Goal: Task Accomplishment & Management: Complete application form

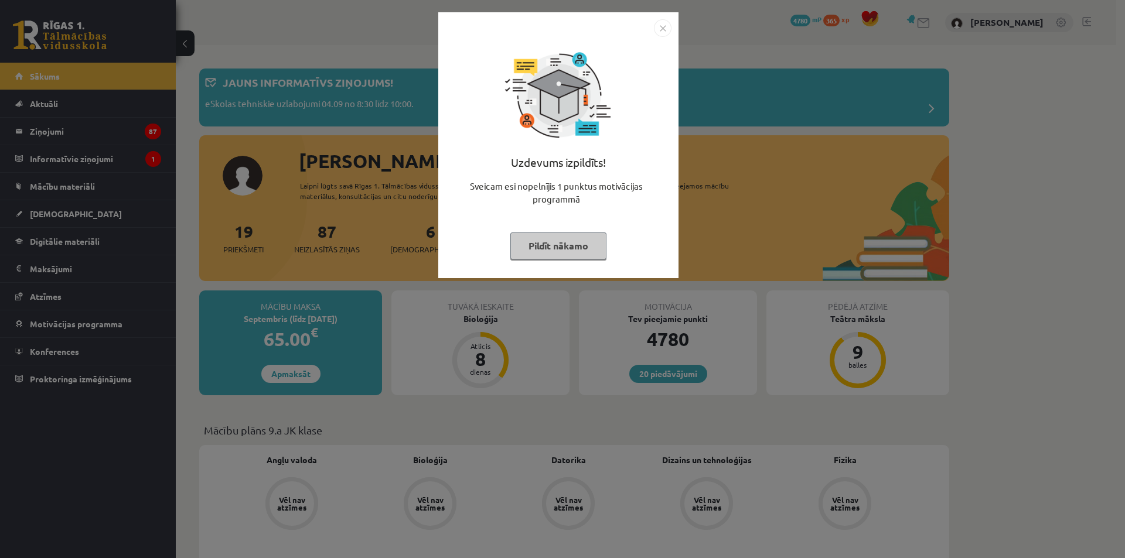
click at [594, 250] on button "Pildīt nākamo" at bounding box center [558, 246] width 96 height 27
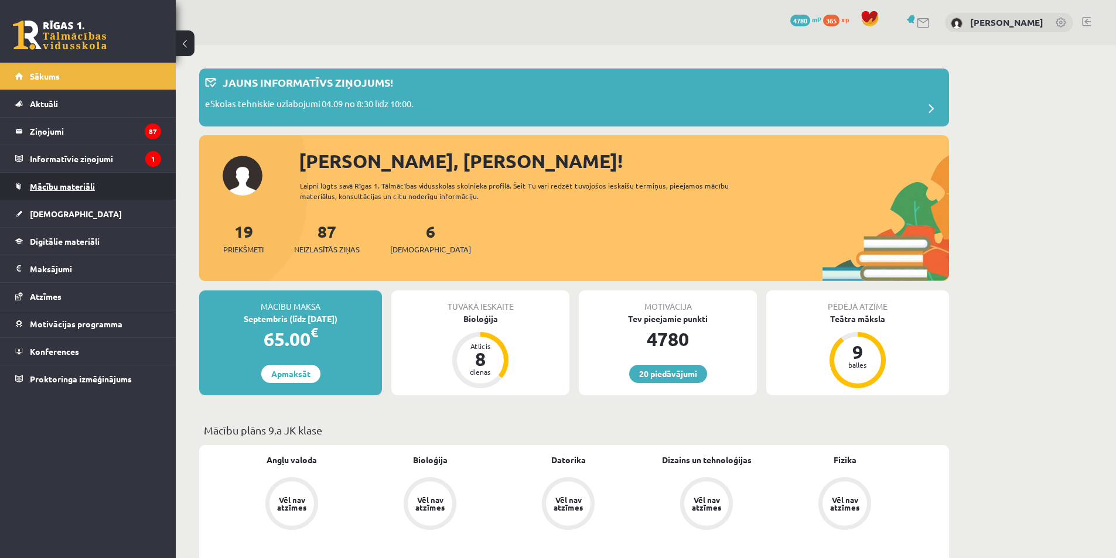
click at [89, 186] on span "Mācību materiāli" at bounding box center [62, 186] width 65 height 11
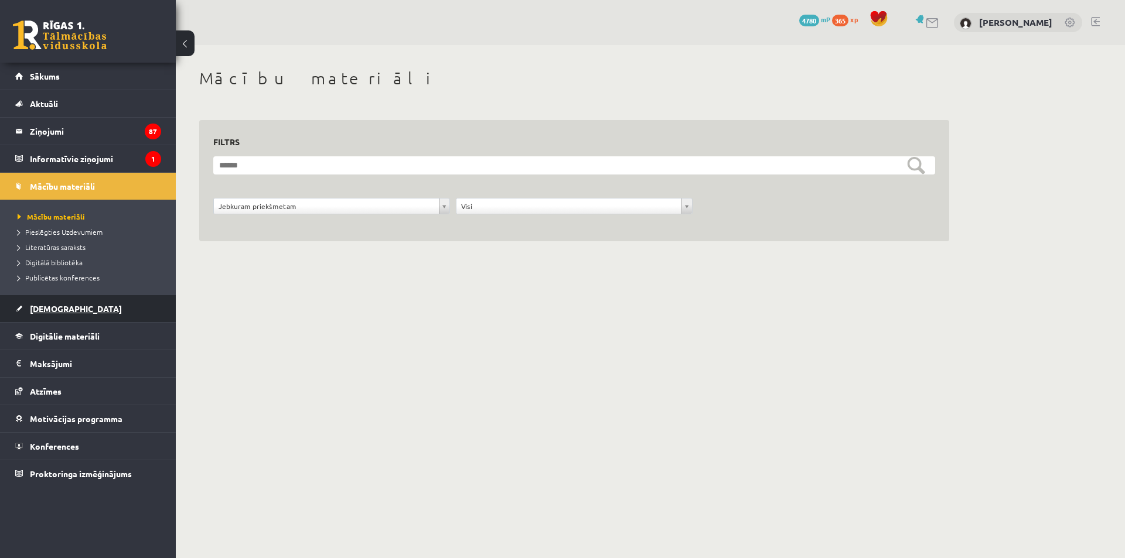
click at [86, 303] on link "[DEMOGRAPHIC_DATA]" at bounding box center [88, 308] width 146 height 27
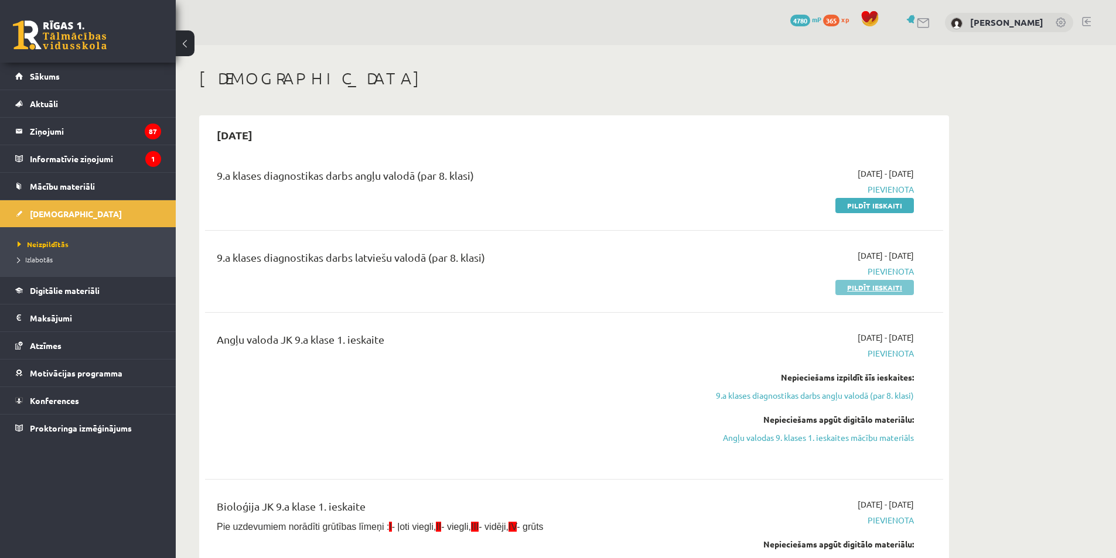
click at [856, 287] on link "Pildīt ieskaiti" at bounding box center [874, 287] width 78 height 15
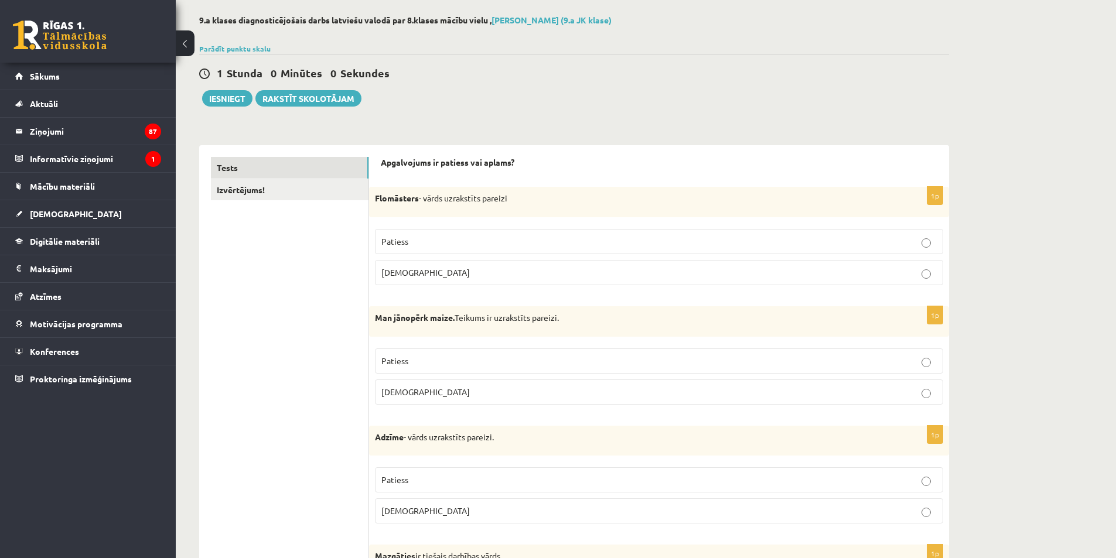
scroll to position [59, 0]
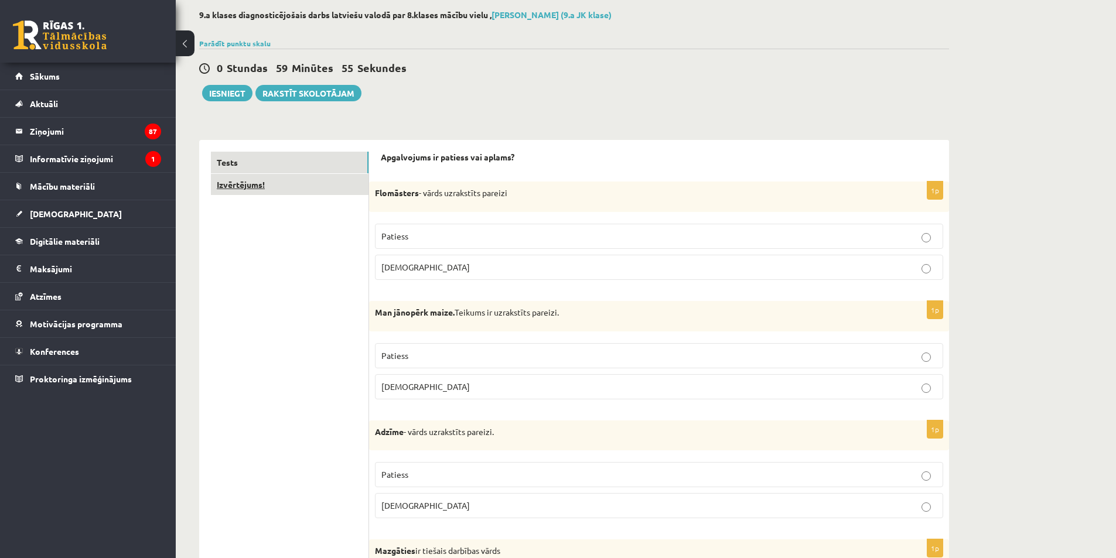
click at [256, 192] on link "Izvērtējums!" at bounding box center [290, 185] width 158 height 22
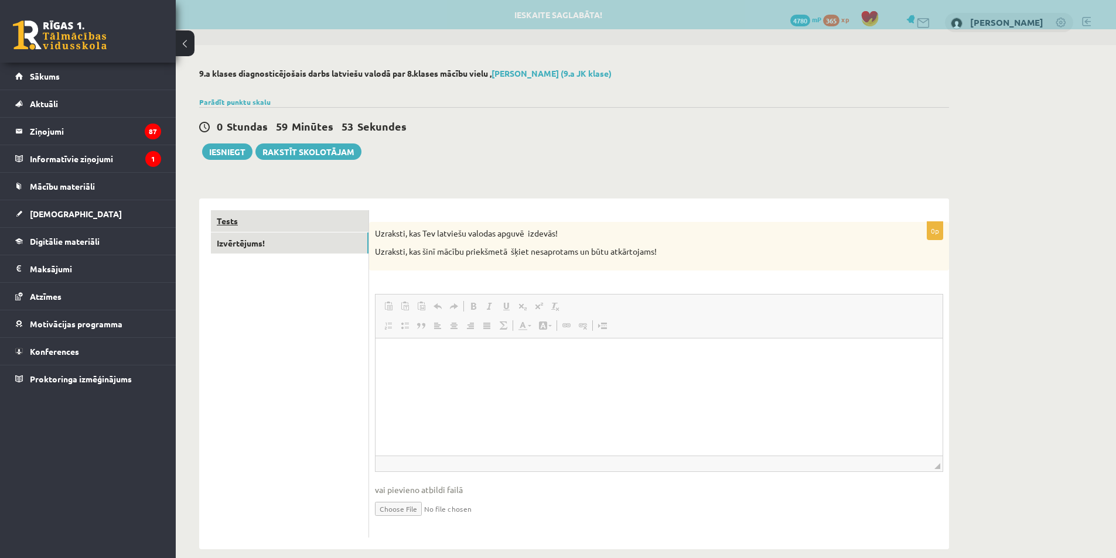
scroll to position [0, 0]
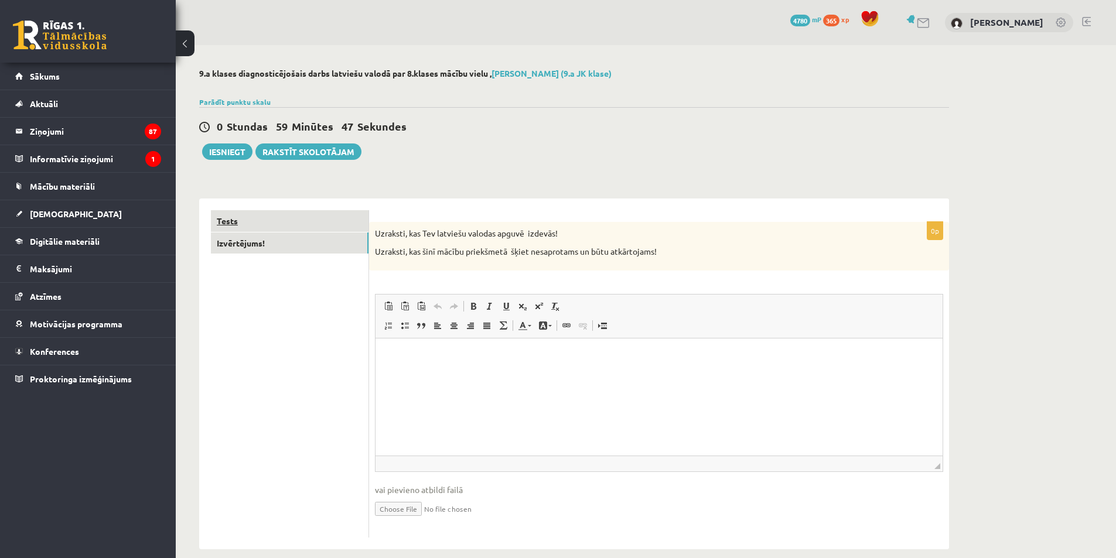
click at [248, 213] on link "Tests" at bounding box center [290, 221] width 158 height 22
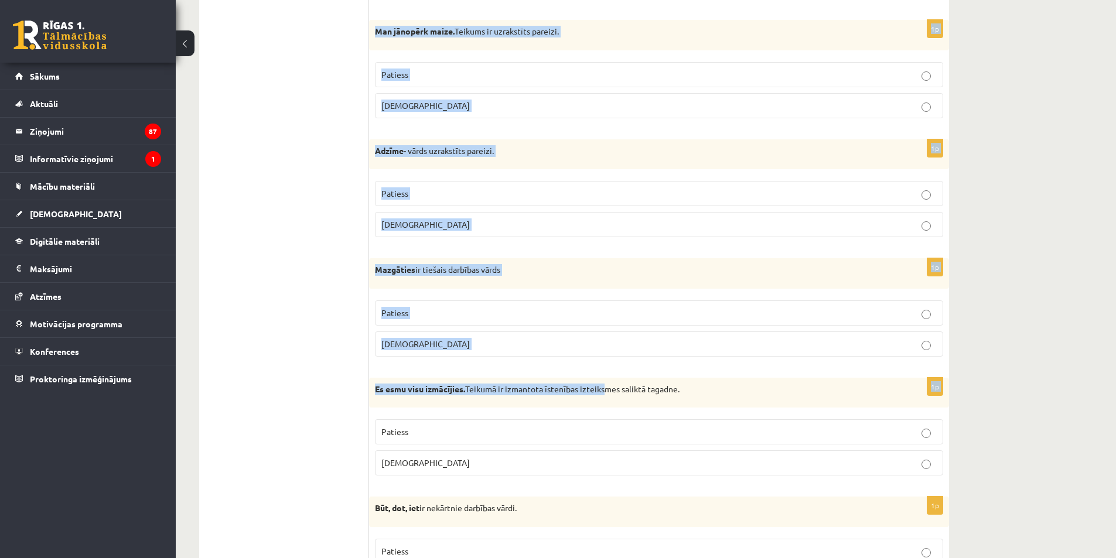
scroll to position [356, 0]
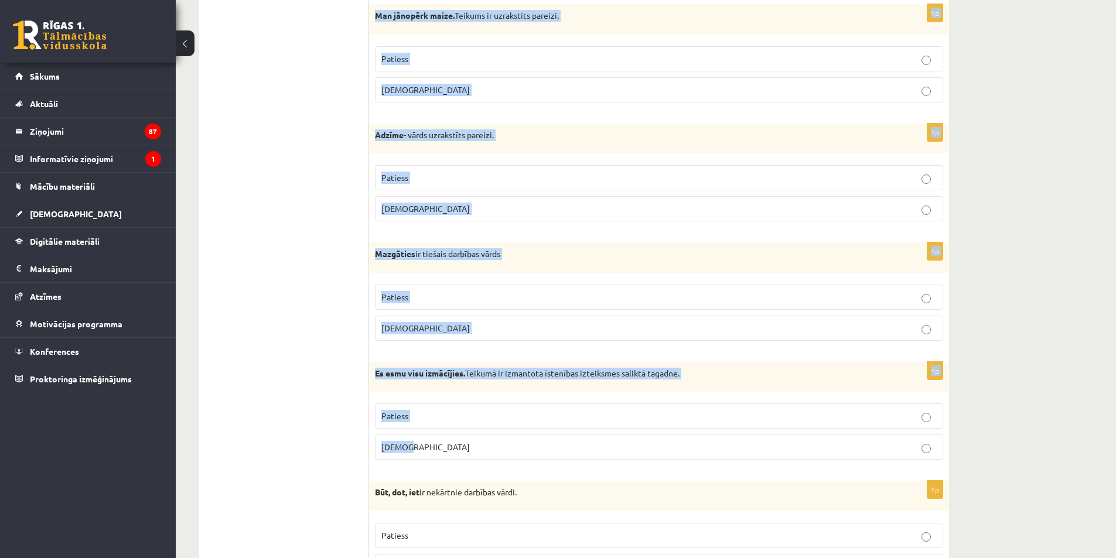
drag, startPoint x: 370, startPoint y: 244, endPoint x: 603, endPoint y: 445, distance: 307.4
copy form "Flomāsters - vārds uzrakstīts pareizi Patiess Aplams 1p Man jānopērk maize. Tei…"
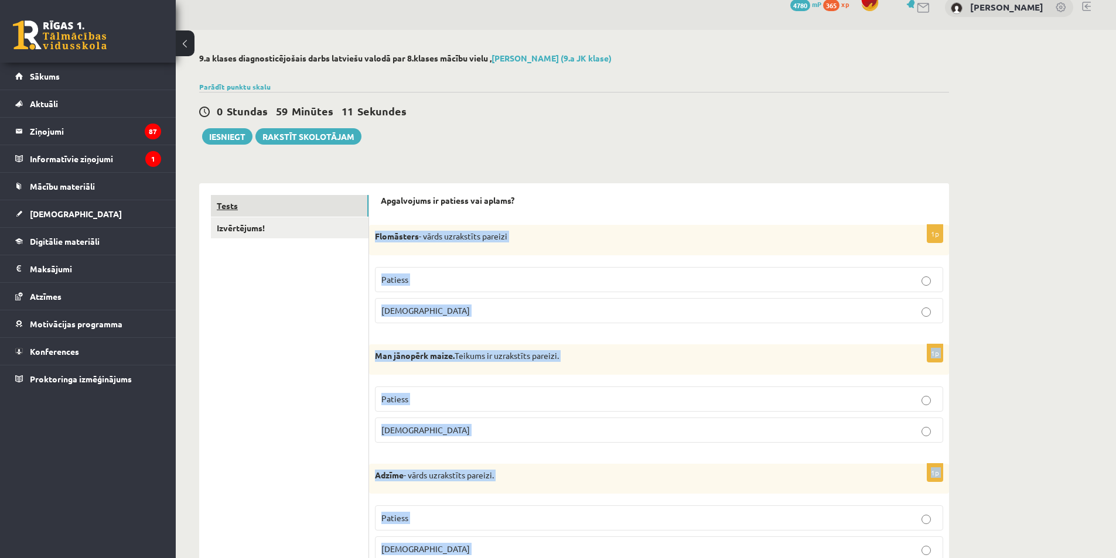
scroll to position [0, 0]
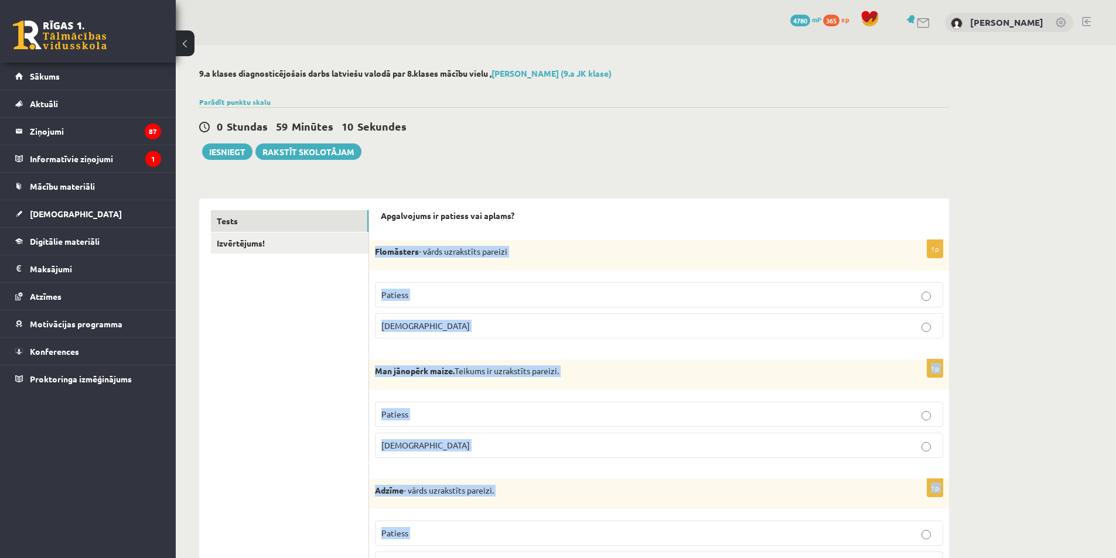
click at [453, 328] on p "Aplams" at bounding box center [658, 326] width 555 height 12
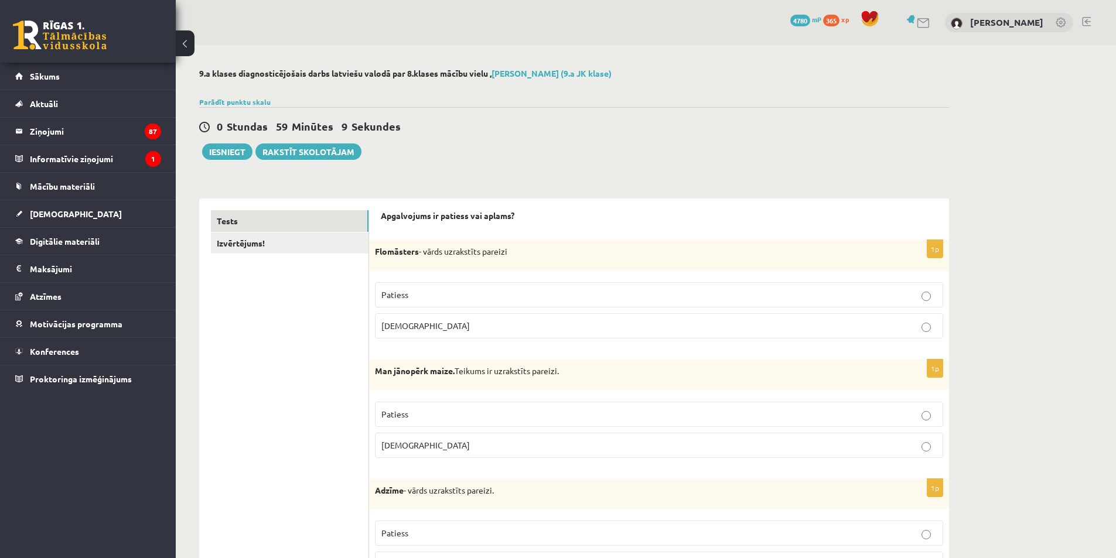
click at [424, 412] on p "Patiess" at bounding box center [658, 414] width 555 height 12
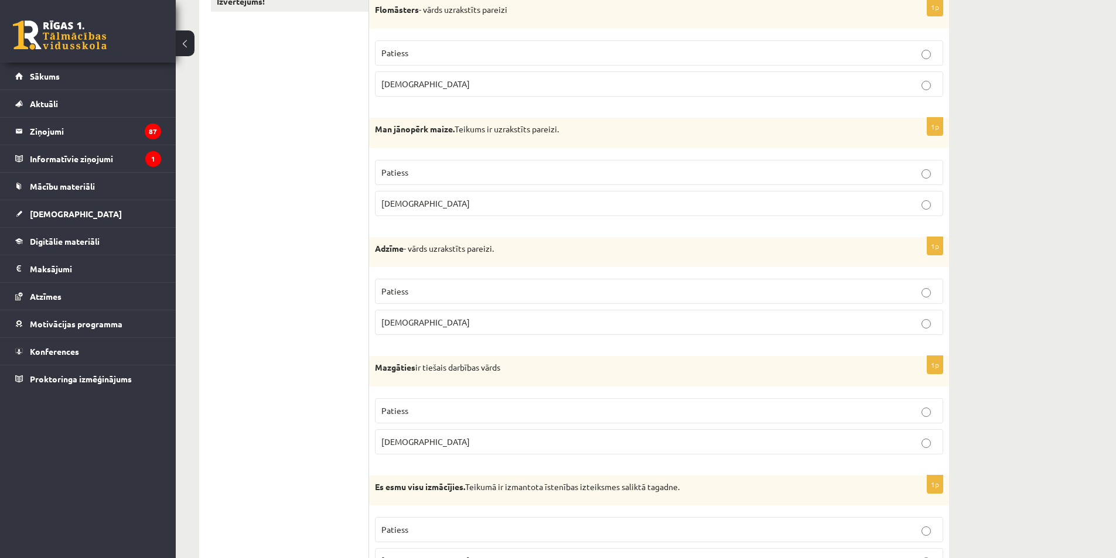
scroll to position [293, 0]
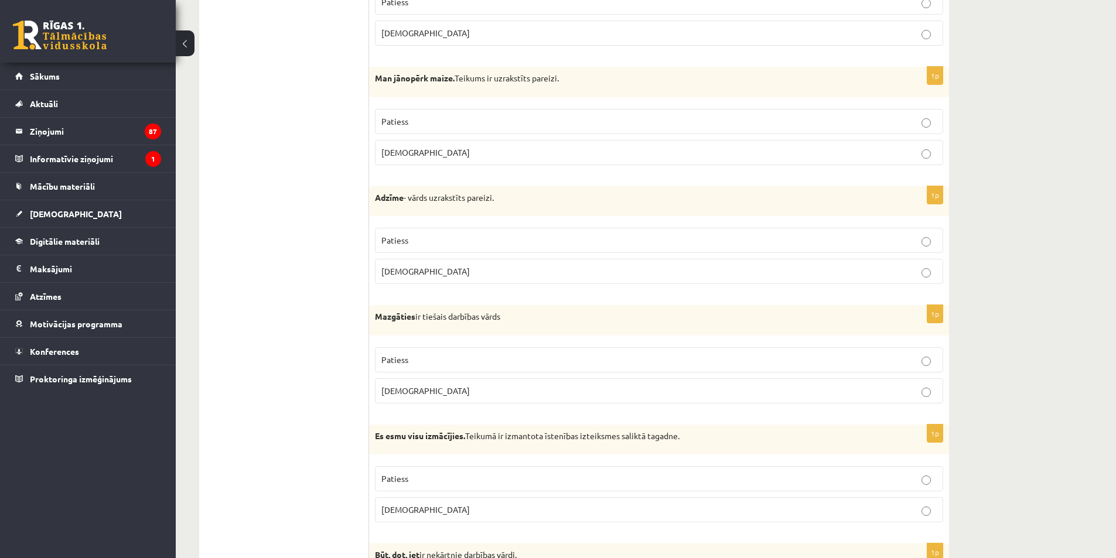
click at [434, 275] on p "Aplams" at bounding box center [658, 271] width 555 height 12
click at [459, 388] on p "Aplams" at bounding box center [658, 391] width 555 height 12
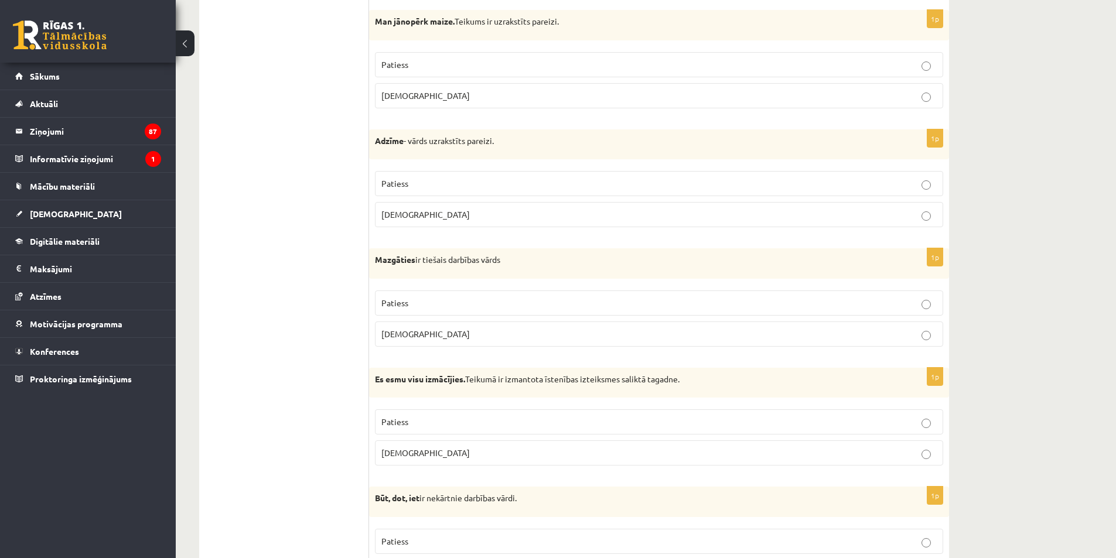
scroll to position [351, 0]
click at [480, 422] on p "Patiess" at bounding box center [658, 420] width 555 height 12
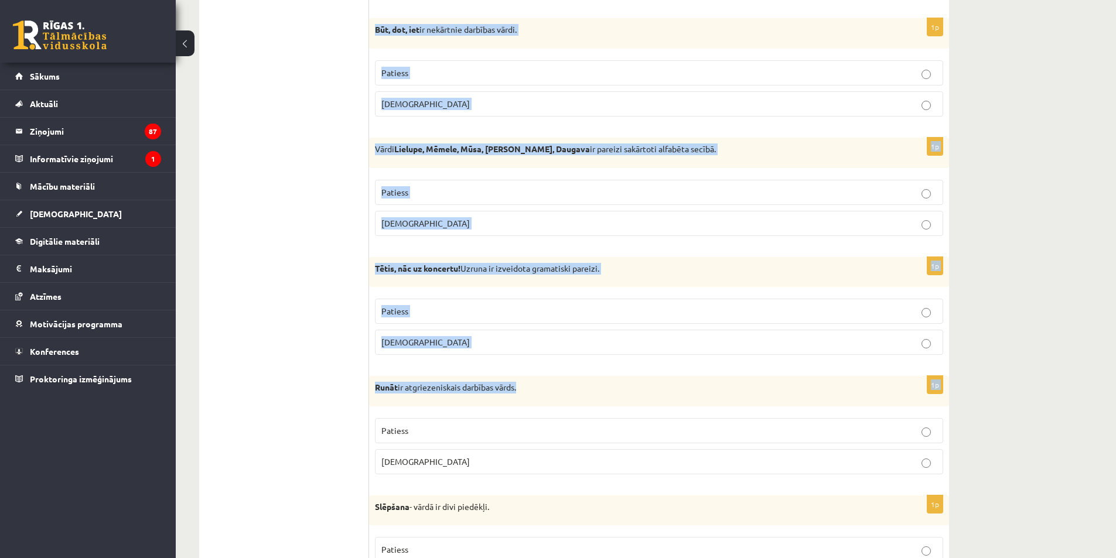
scroll to position [820, 0]
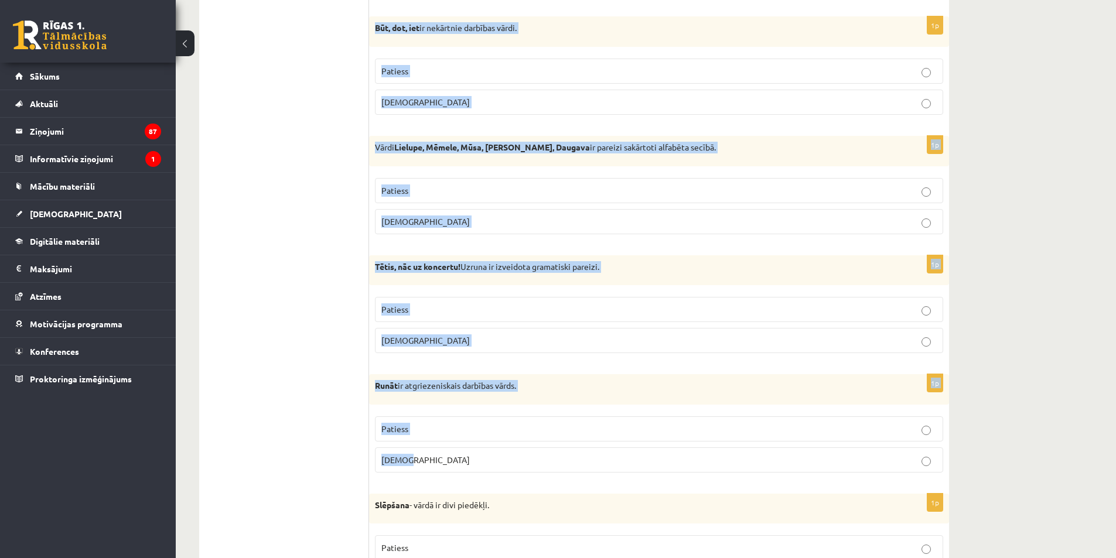
drag, startPoint x: 378, startPoint y: 86, endPoint x: 687, endPoint y: 469, distance: 492.4
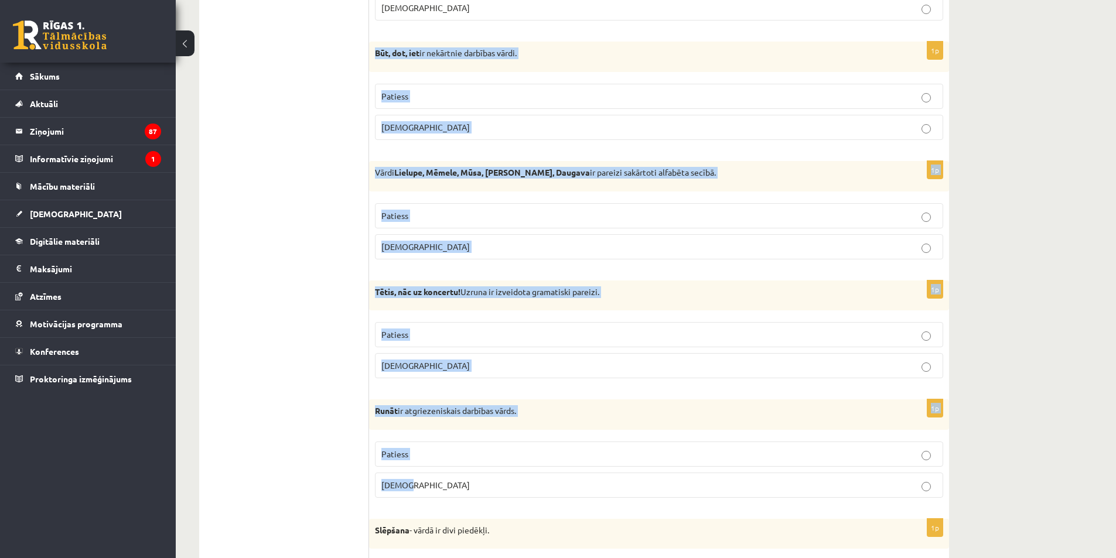
scroll to position [762, 0]
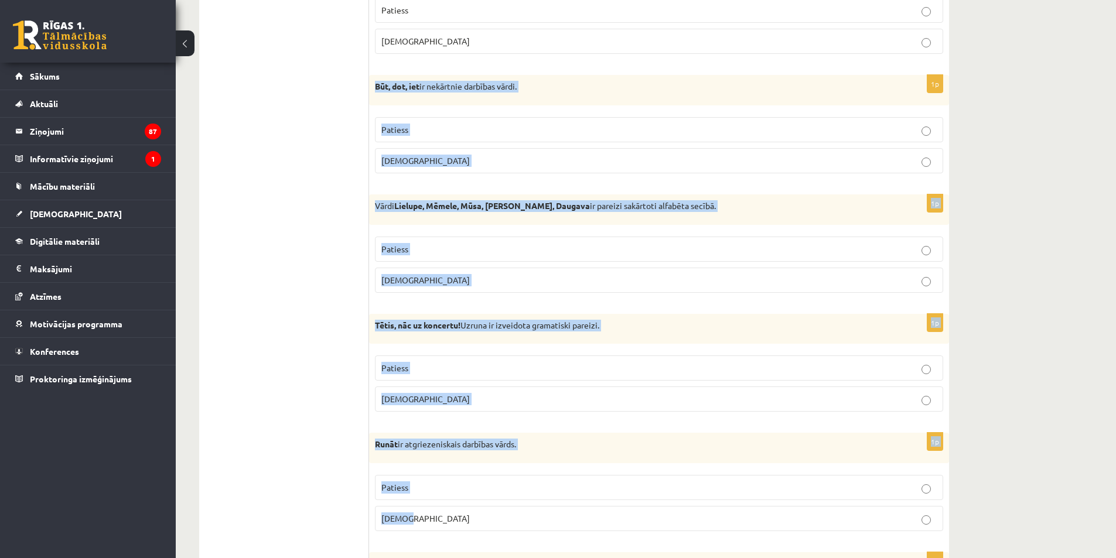
copy form "Būt, dot, iet ir nekārtnie darbības vārdi. Patiess Aplams 1p Vārdi Lielupe, Mēm…"
click at [453, 131] on p "Patiess" at bounding box center [658, 130] width 555 height 12
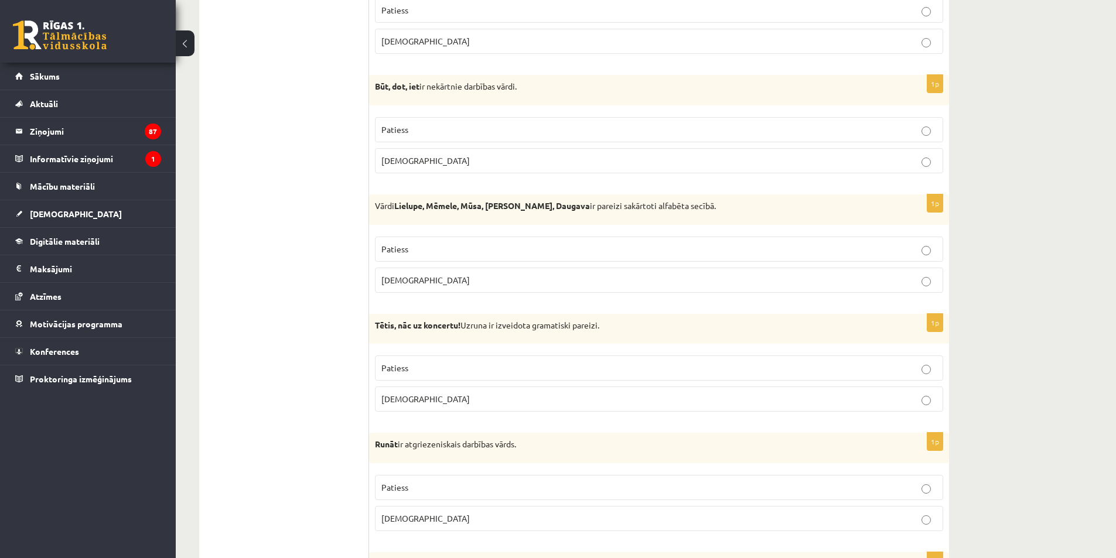
click at [489, 275] on p "Aplams" at bounding box center [658, 280] width 555 height 12
click at [452, 368] on p "Patiess" at bounding box center [658, 368] width 555 height 12
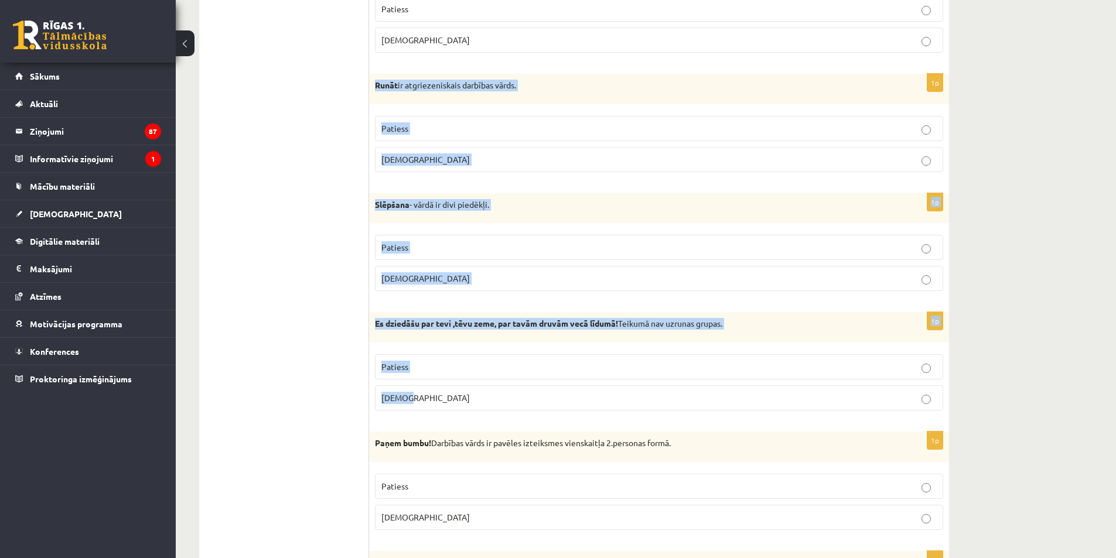
scroll to position [1172, 0]
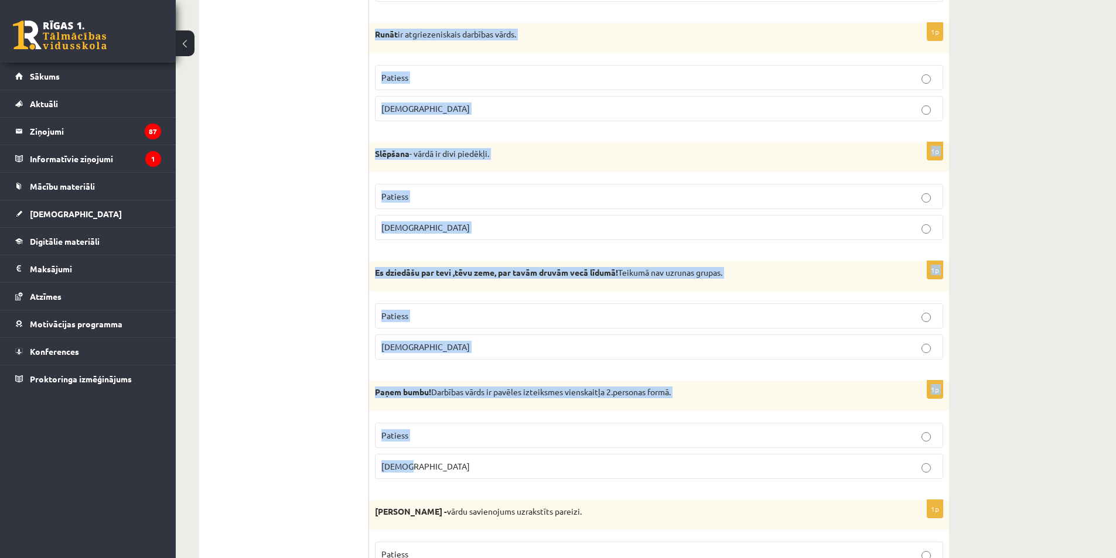
drag, startPoint x: 374, startPoint y: 148, endPoint x: 584, endPoint y: 470, distance: 384.8
copy form "Runāt ir atgriezeniskais darbības vārds. Patiess Aplams 1p Slēpšana - vārdā ir …"
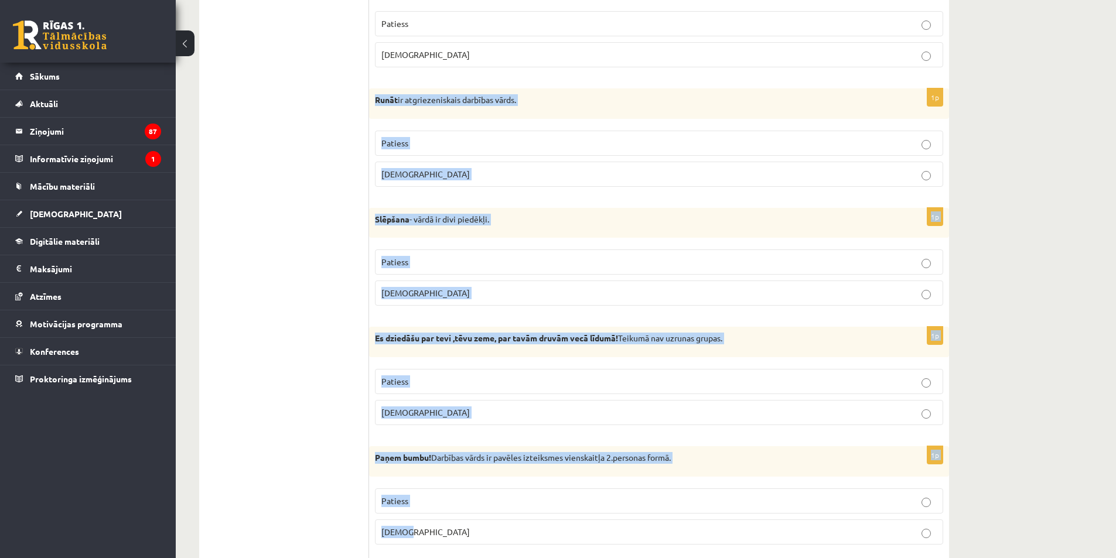
scroll to position [1113, 0]
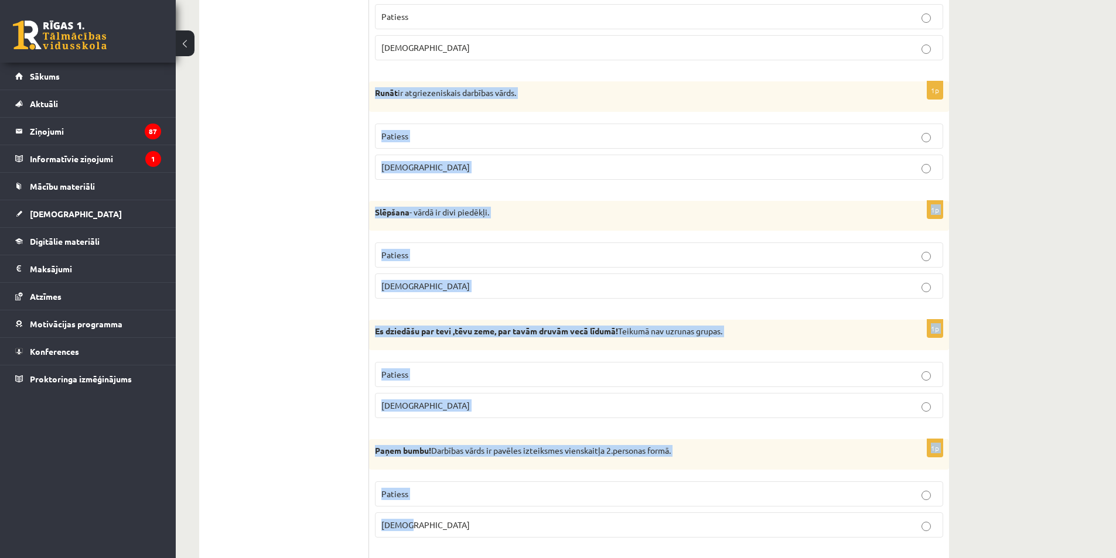
click at [444, 163] on p "Aplams" at bounding box center [658, 167] width 555 height 12
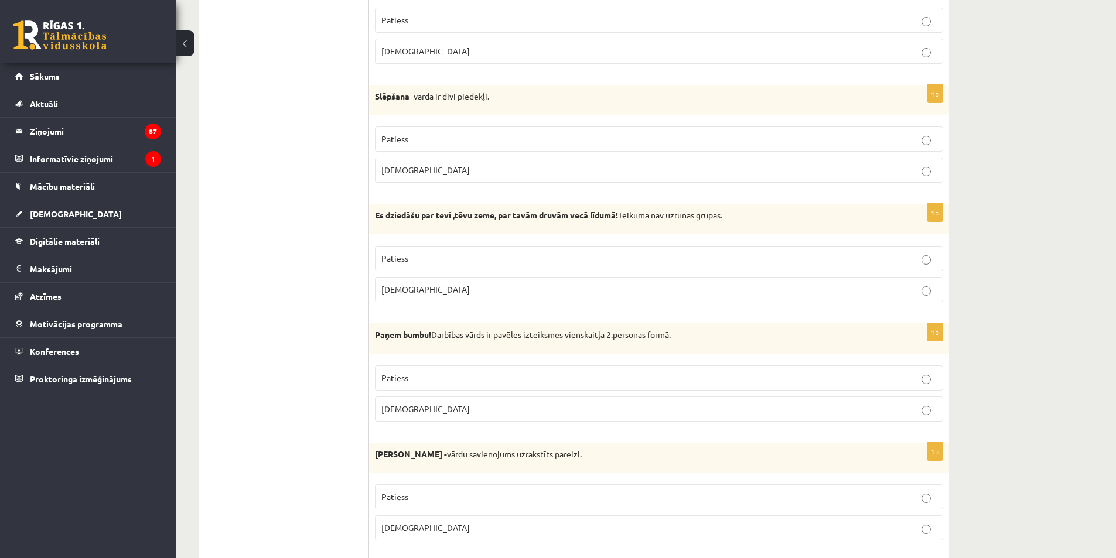
scroll to position [1230, 0]
click at [412, 174] on p "Aplams" at bounding box center [658, 169] width 555 height 12
click at [463, 278] on label "Aplams" at bounding box center [659, 288] width 568 height 25
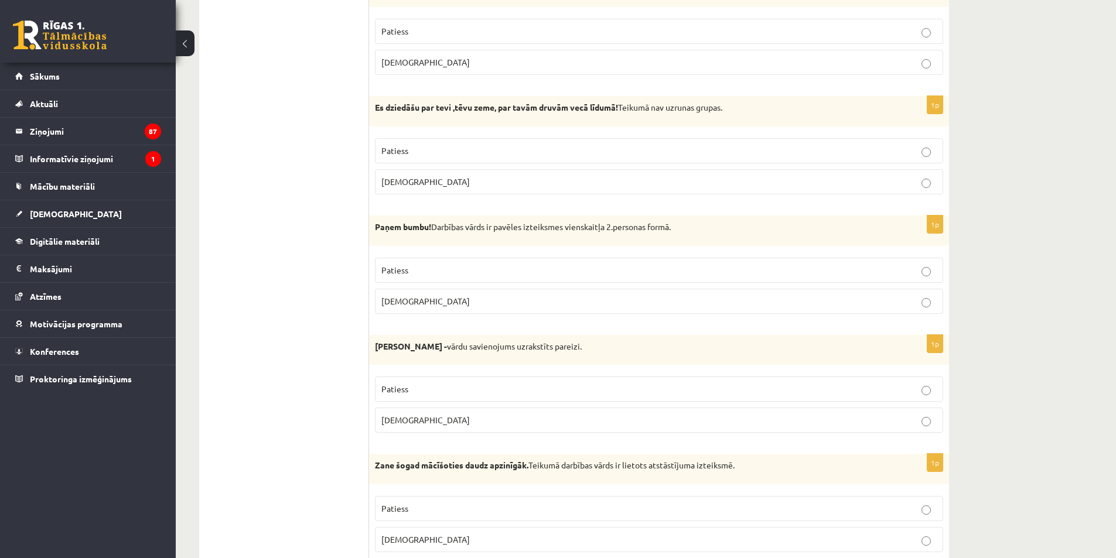
scroll to position [1347, 0]
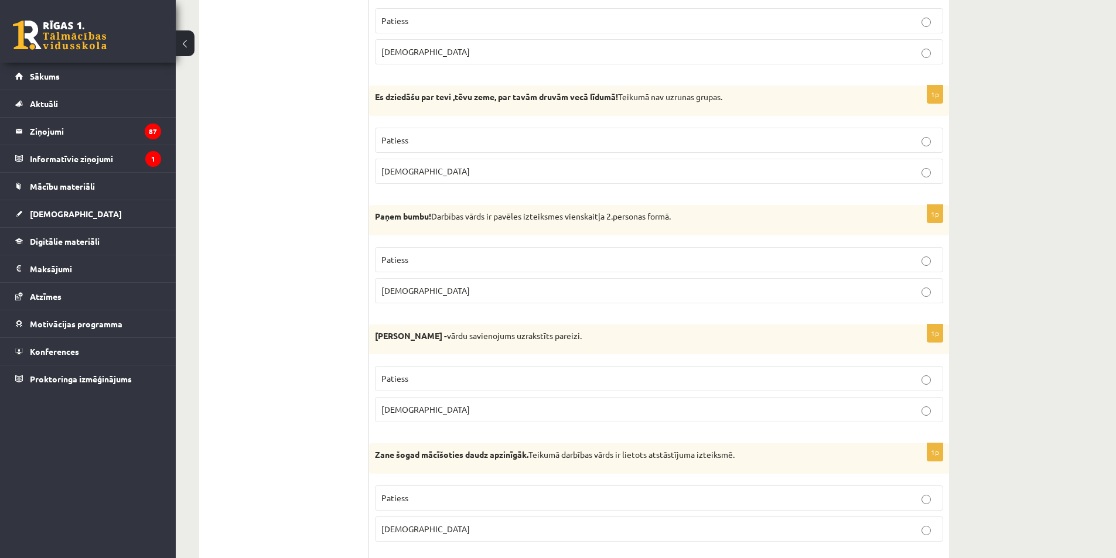
click at [484, 255] on p "Patiess" at bounding box center [658, 260] width 555 height 12
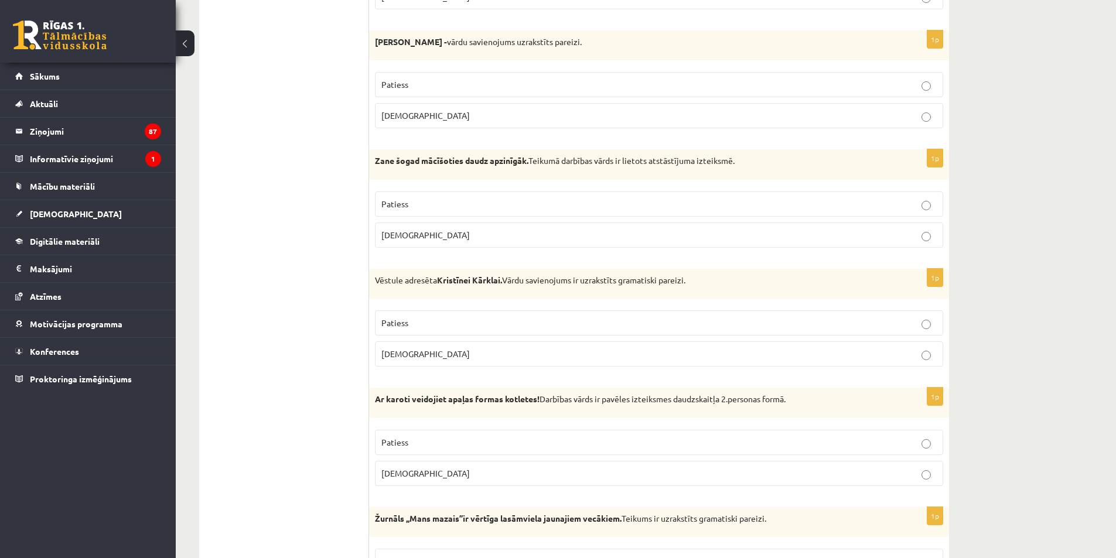
scroll to position [1640, 0]
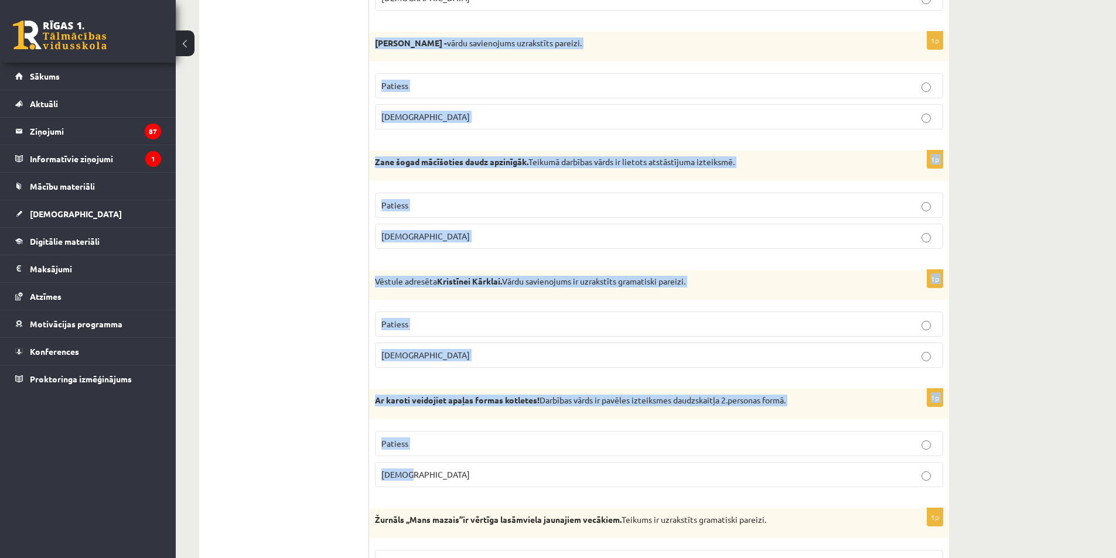
drag, startPoint x: 373, startPoint y: 39, endPoint x: 646, endPoint y: 475, distance: 513.5
click at [646, 475] on form "Apgalvojums ir patiess vai aplams? 1p Flomāsters - vārds uzrakstīts pareizi Pat…" at bounding box center [659, 368] width 557 height 3596
copy form "Abģērbu veikals - vārdu savienojums uzrakstīts pareizi. Patiess Aplams 1p Zane …"
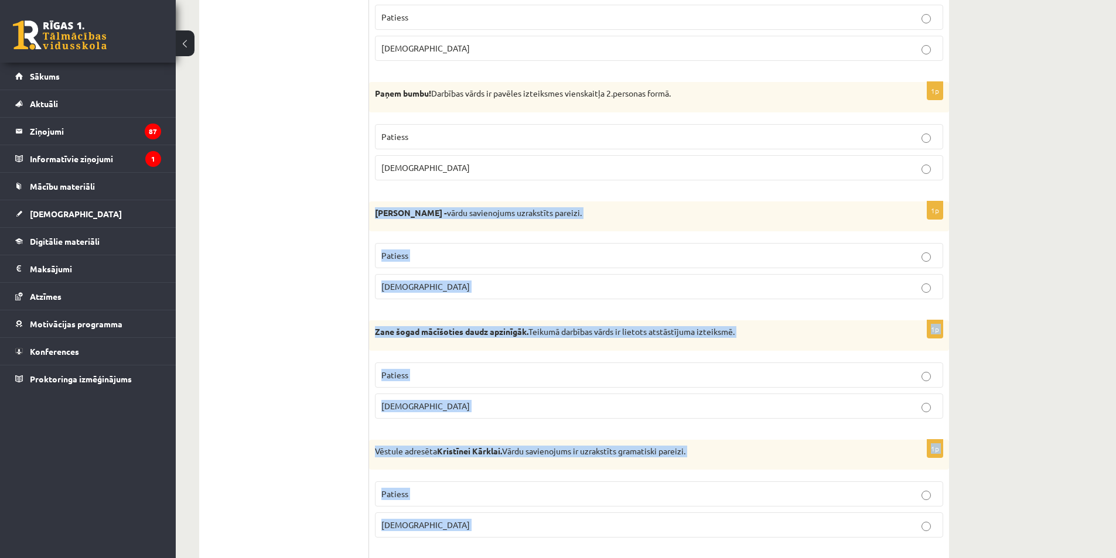
scroll to position [1465, 0]
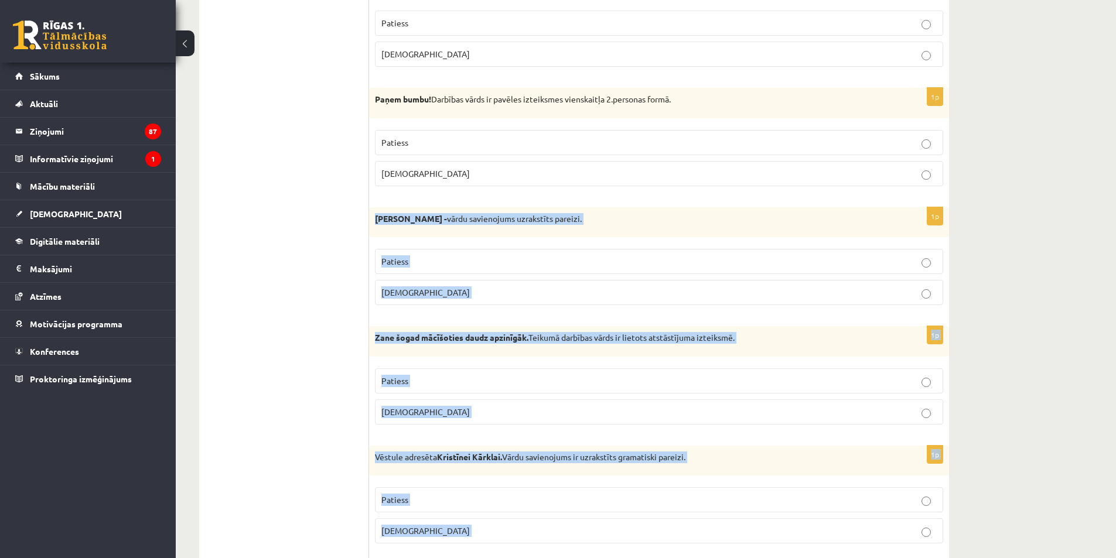
click at [424, 292] on p "Aplams" at bounding box center [658, 292] width 555 height 12
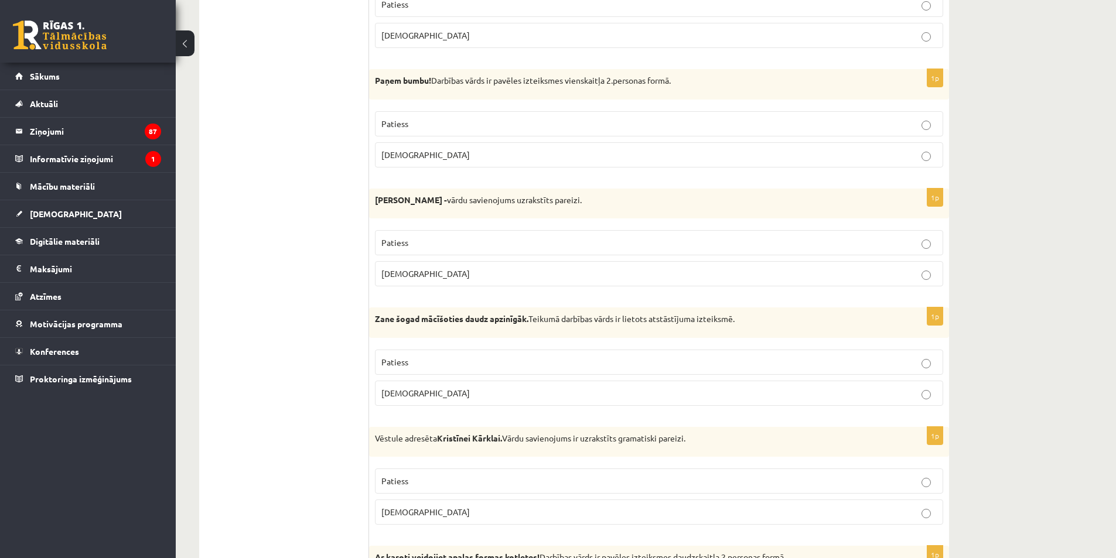
scroll to position [1582, 0]
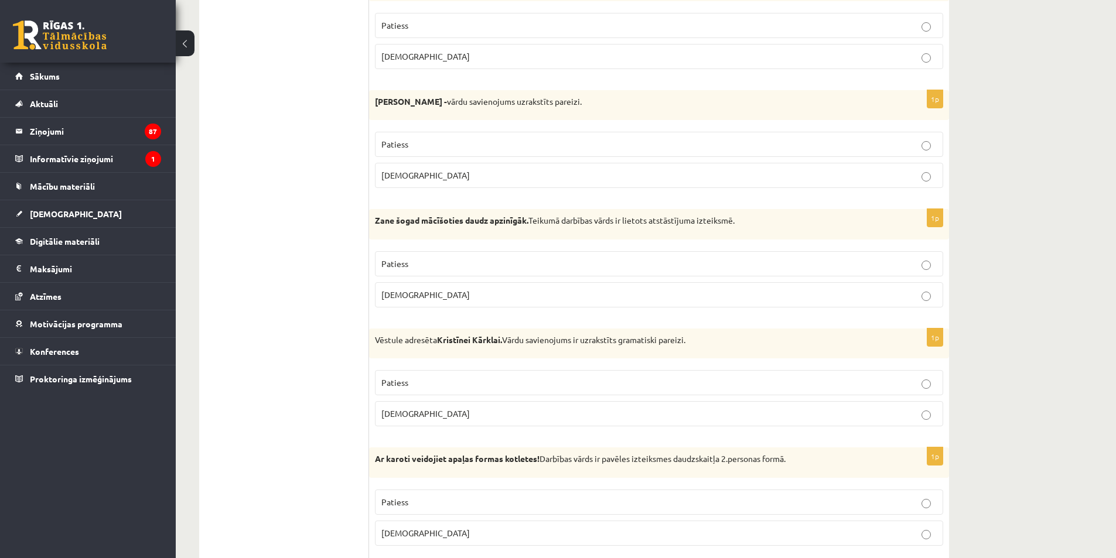
click at [456, 267] on p "Patiess" at bounding box center [658, 264] width 555 height 12
click at [468, 383] on p "Patiess" at bounding box center [658, 383] width 555 height 12
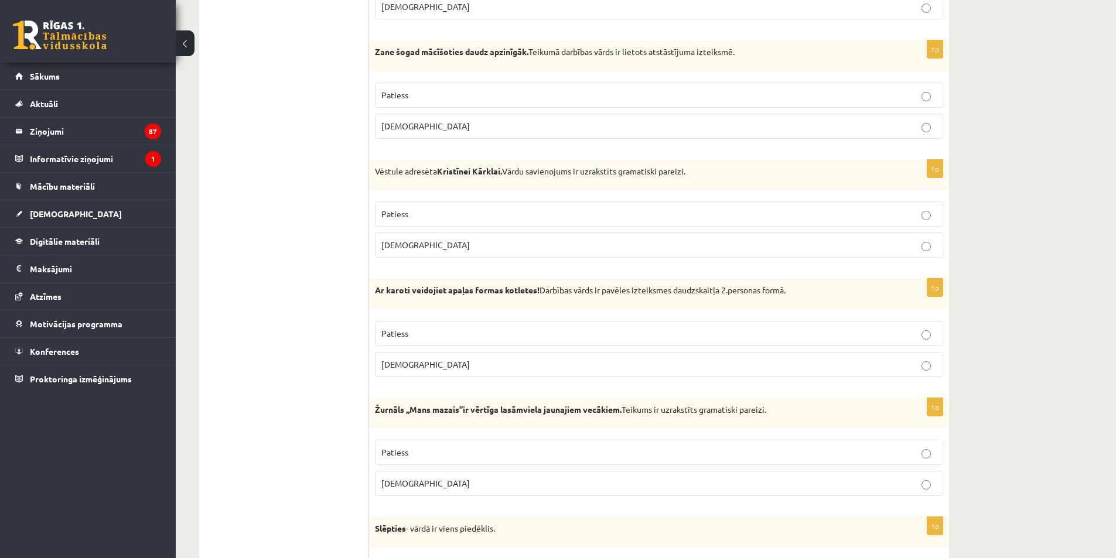
scroll to position [1757, 0]
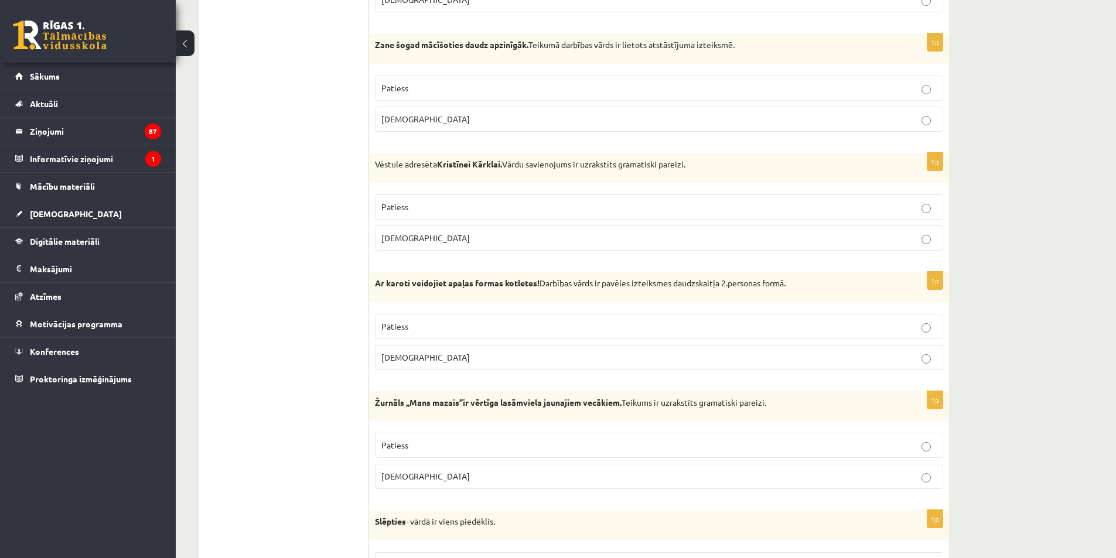
click at [445, 321] on p "Patiess" at bounding box center [658, 326] width 555 height 12
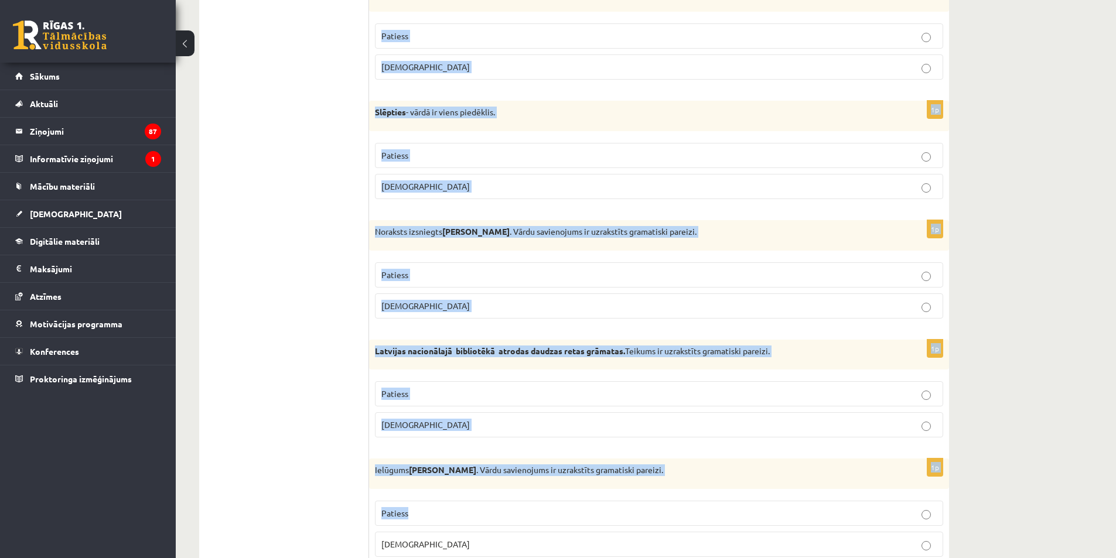
scroll to position [2167, 0]
drag, startPoint x: 374, startPoint y: 47, endPoint x: 548, endPoint y: 530, distance: 513.1
copy form "Žurnāls ,,Mans mazais’’ir vērtīga lasāmviela jaunajiem vecākiem. Teikums ir uzr…"
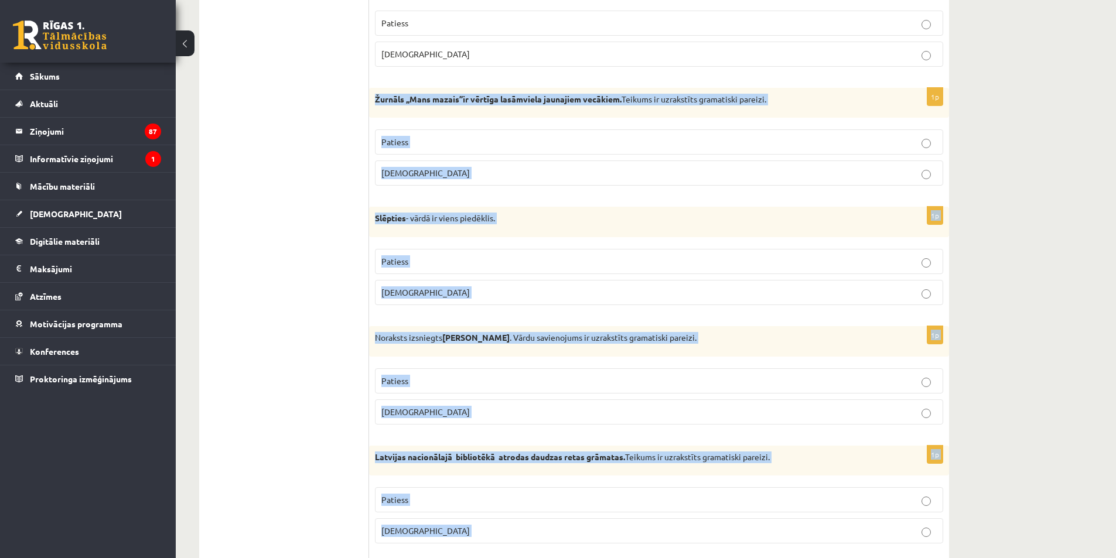
scroll to position [2050, 0]
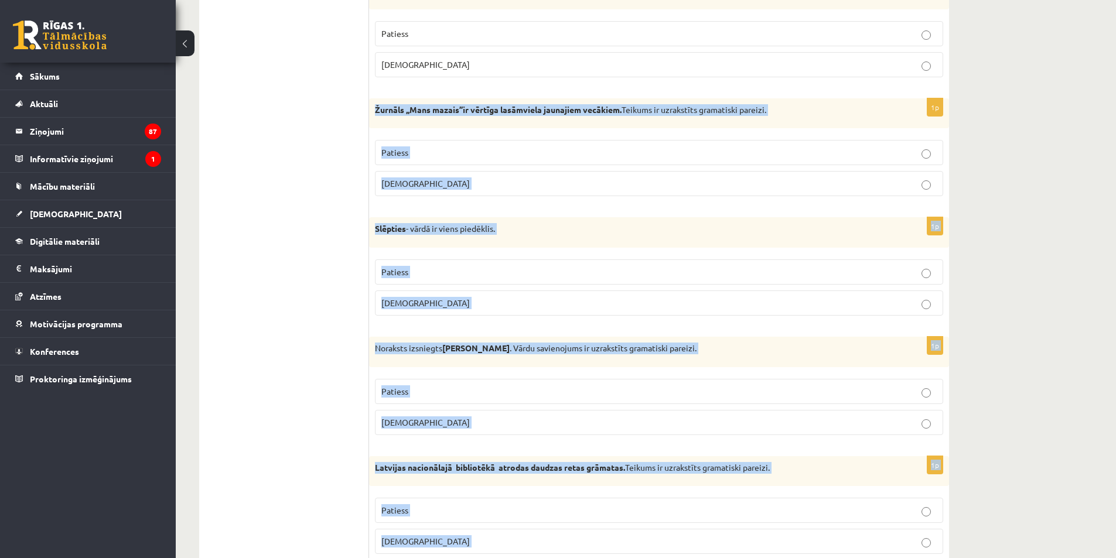
click at [443, 190] on p "Aplams" at bounding box center [658, 183] width 555 height 12
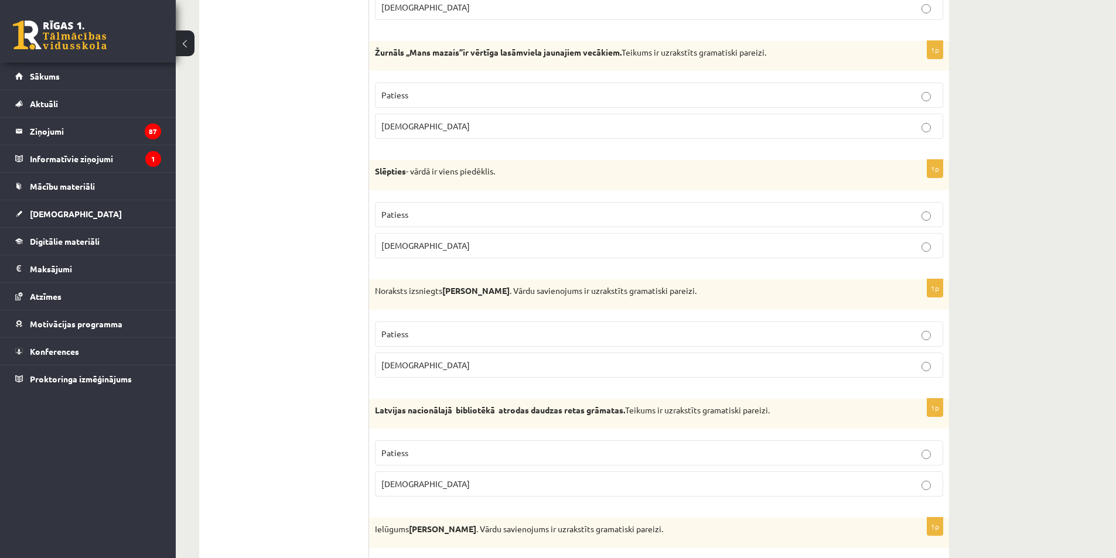
scroll to position [2109, 0]
click at [482, 213] on p "Patiess" at bounding box center [658, 213] width 555 height 12
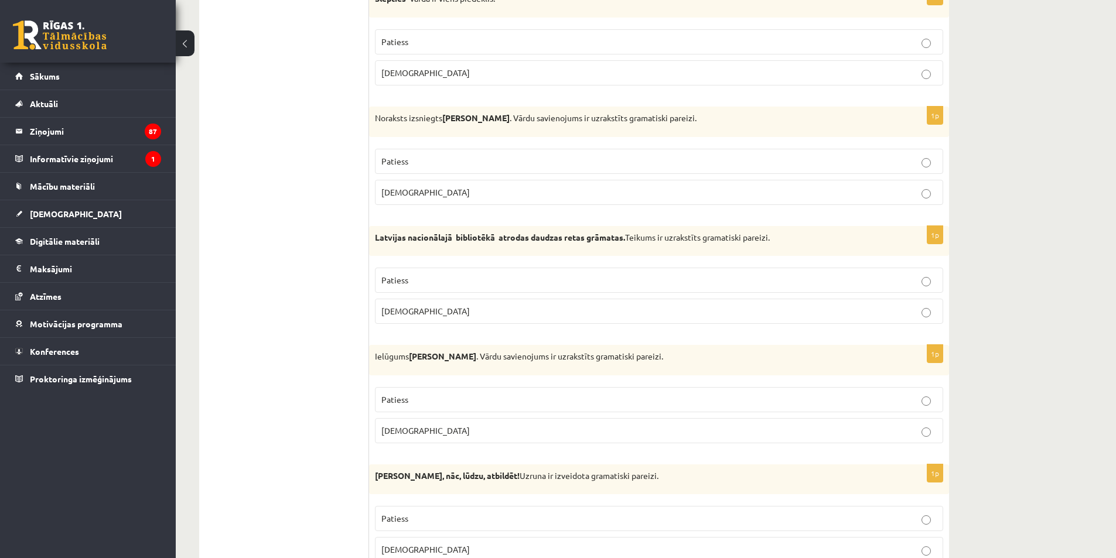
scroll to position [2285, 0]
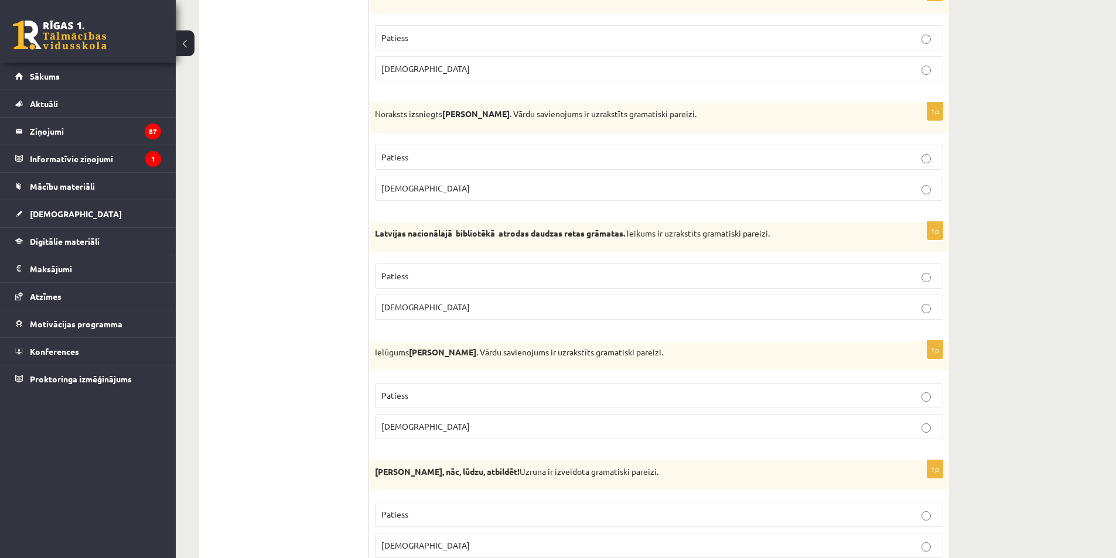
click at [467, 313] on p "Aplams" at bounding box center [658, 307] width 555 height 12
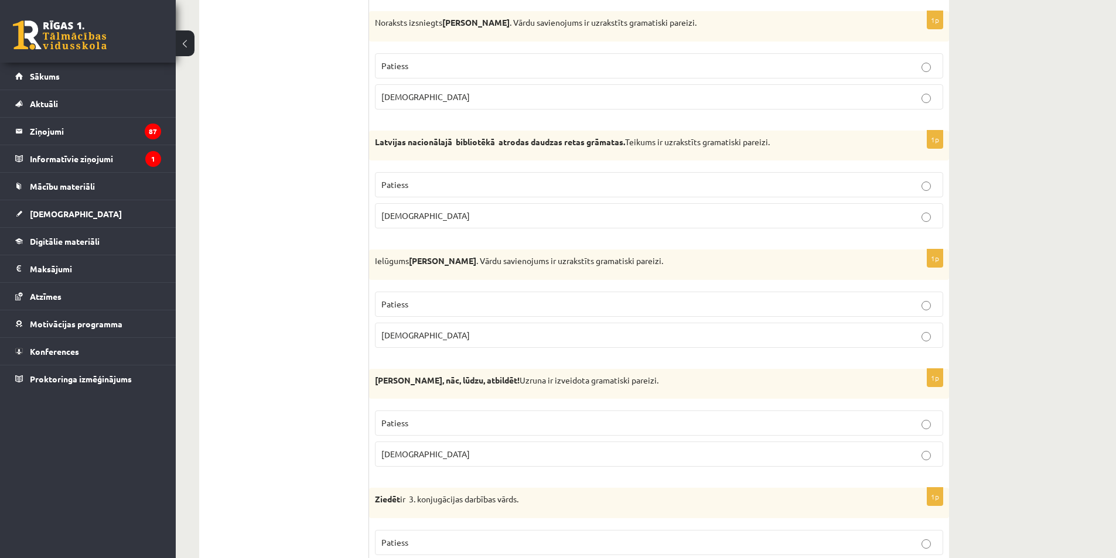
scroll to position [2343, 0]
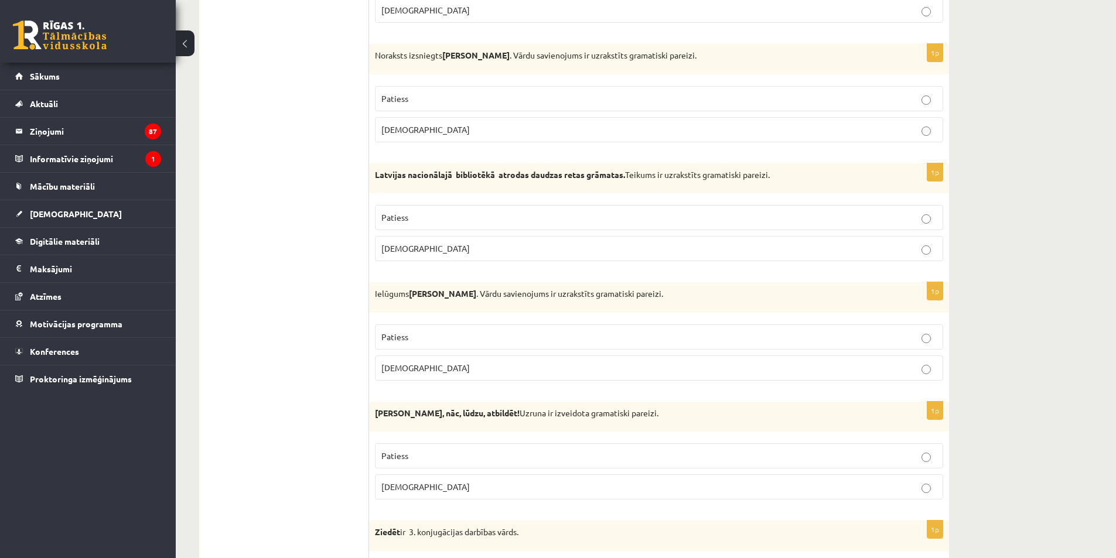
click at [467, 136] on label "Aplams" at bounding box center [659, 129] width 568 height 25
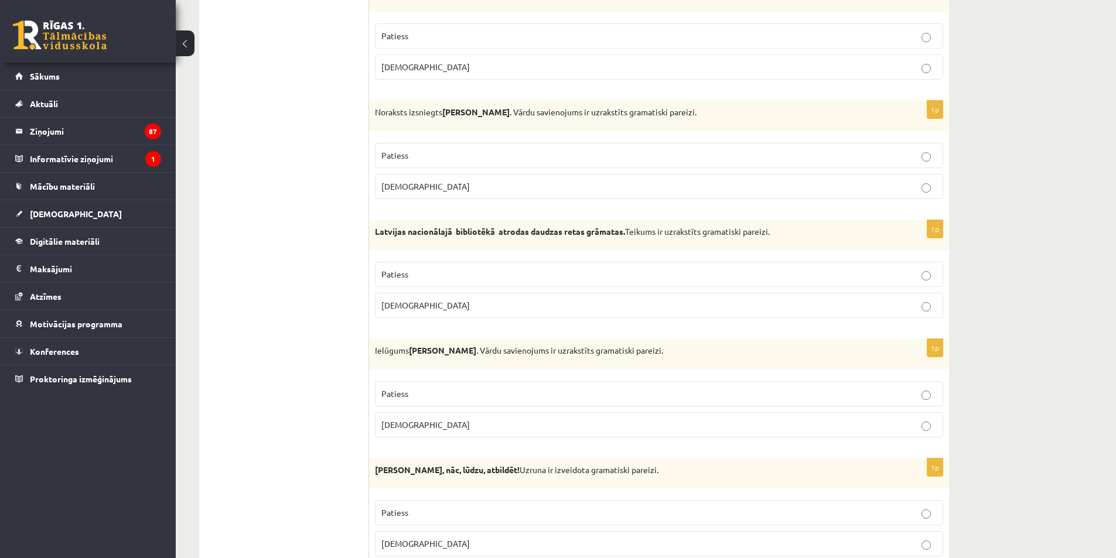
scroll to position [2285, 0]
click at [435, 265] on label "Patiess" at bounding box center [659, 276] width 568 height 25
click at [454, 436] on label "Aplams" at bounding box center [659, 426] width 568 height 25
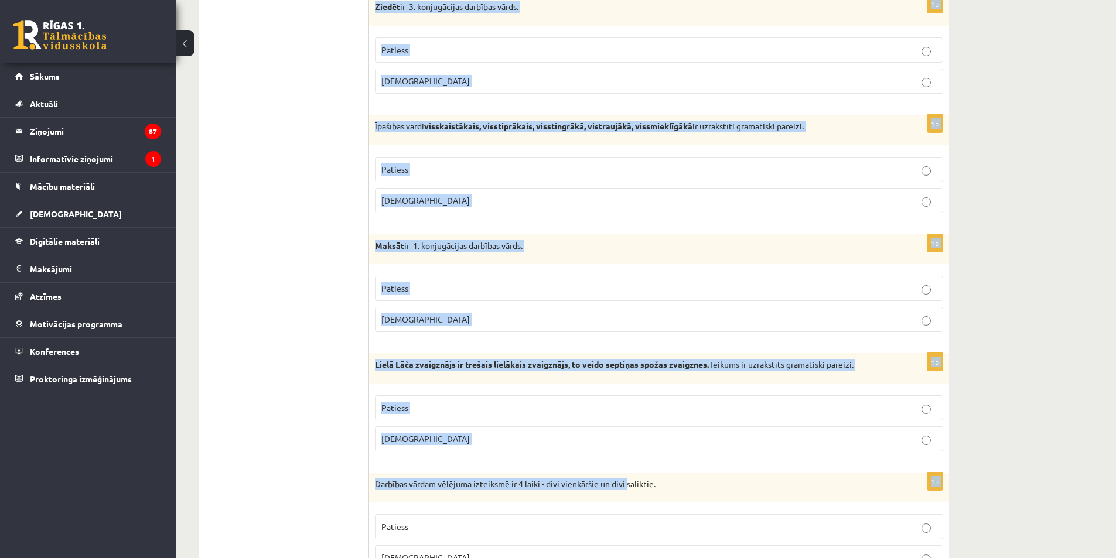
scroll to position [2870, 0]
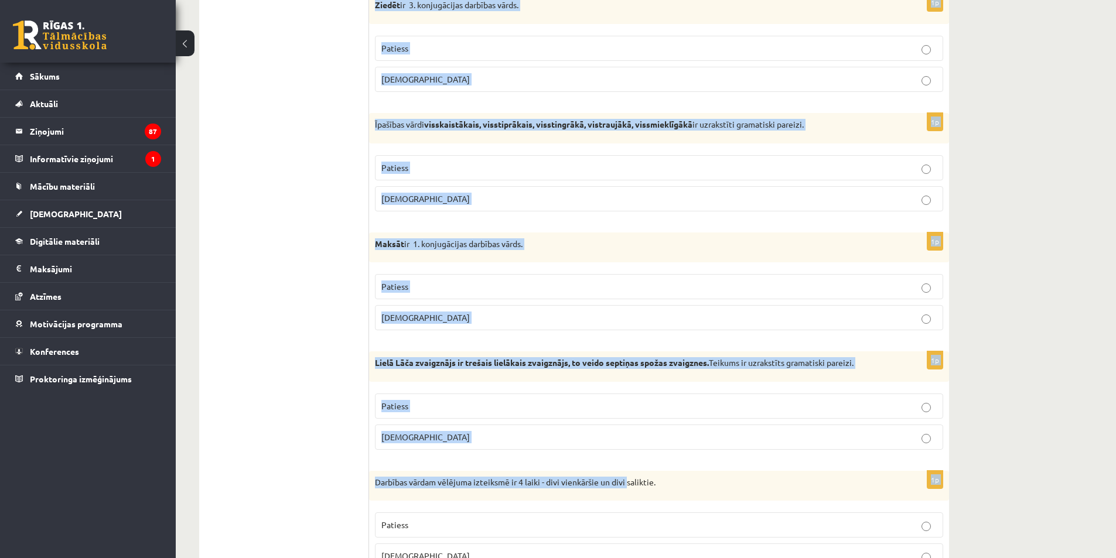
drag, startPoint x: 371, startPoint y: 175, endPoint x: 628, endPoint y: 462, distance: 385.4
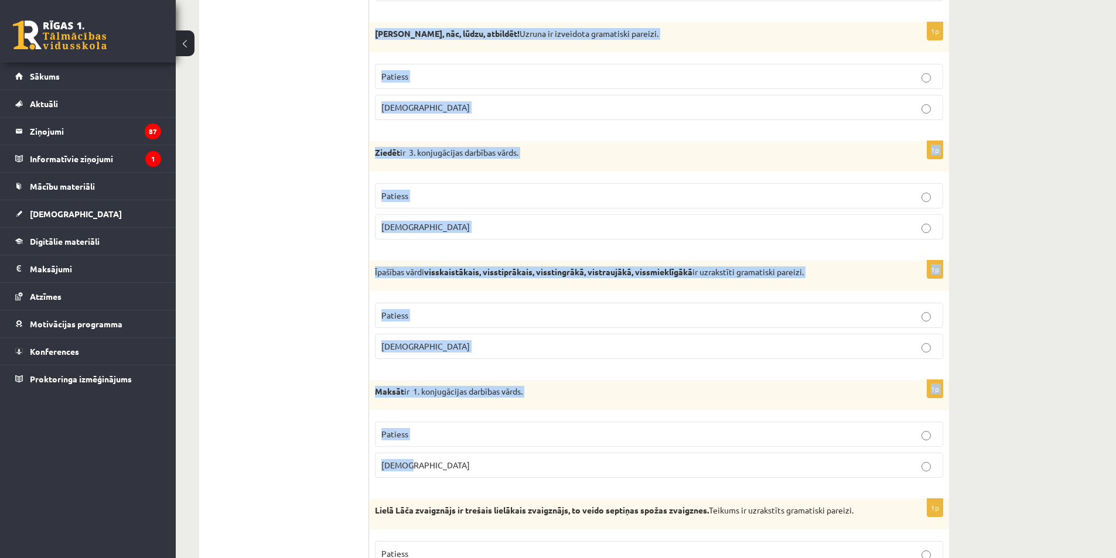
scroll to position [2812, 0]
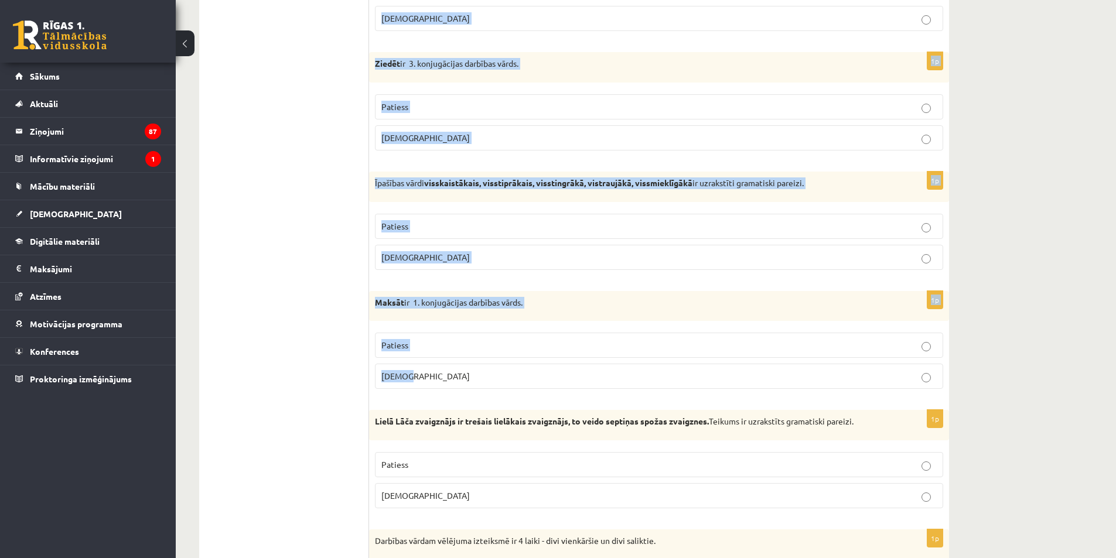
drag, startPoint x: 376, startPoint y: 235, endPoint x: 669, endPoint y: 382, distance: 328.0
copy form "Normunds Bērz, nāc, lūdzu, atbildēt! Uzruna ir izveidota gramatiski pareizi. Pa…"
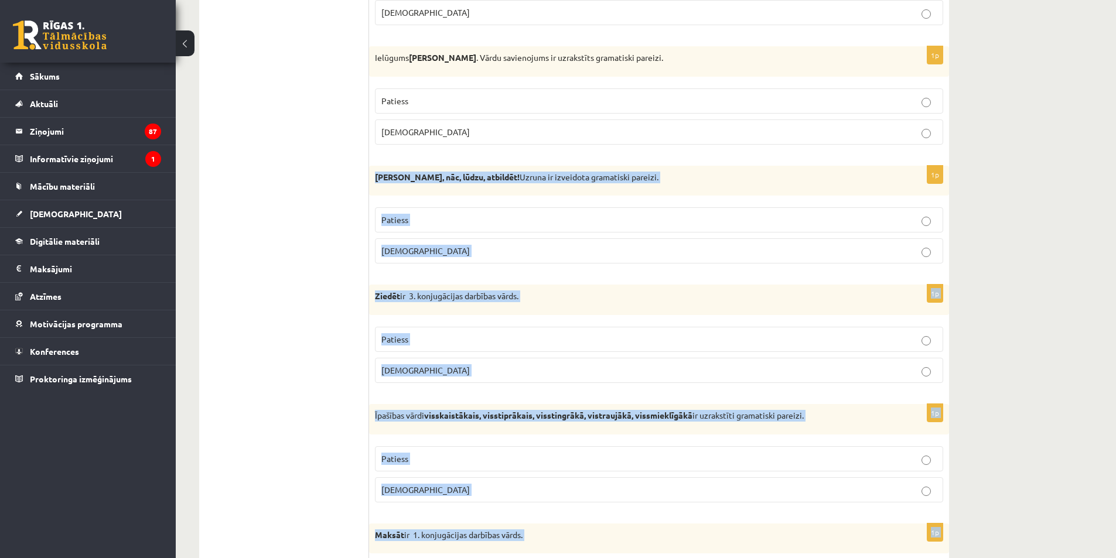
scroll to position [2578, 0]
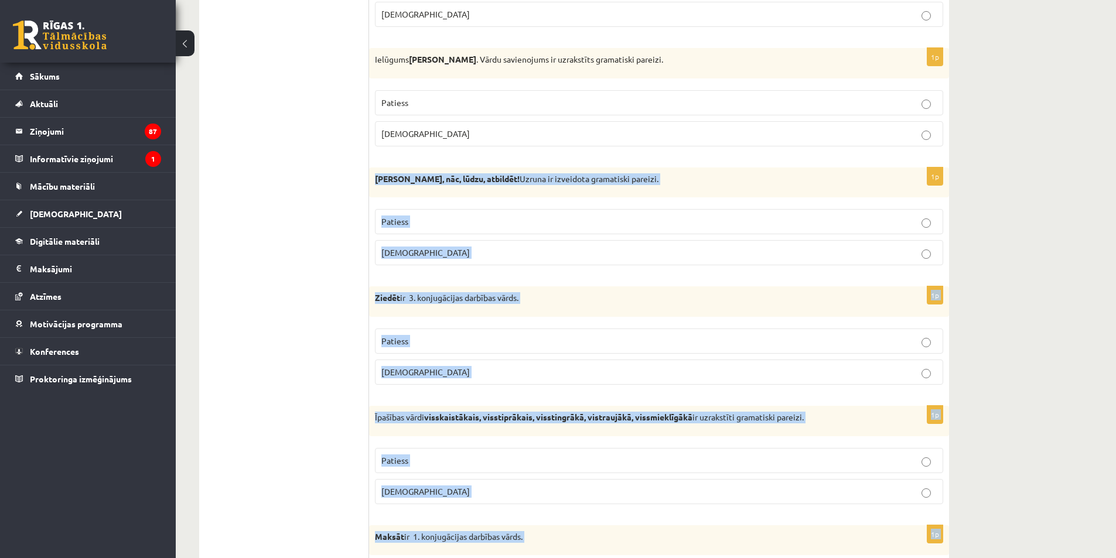
click at [462, 257] on p "Aplams" at bounding box center [658, 253] width 555 height 12
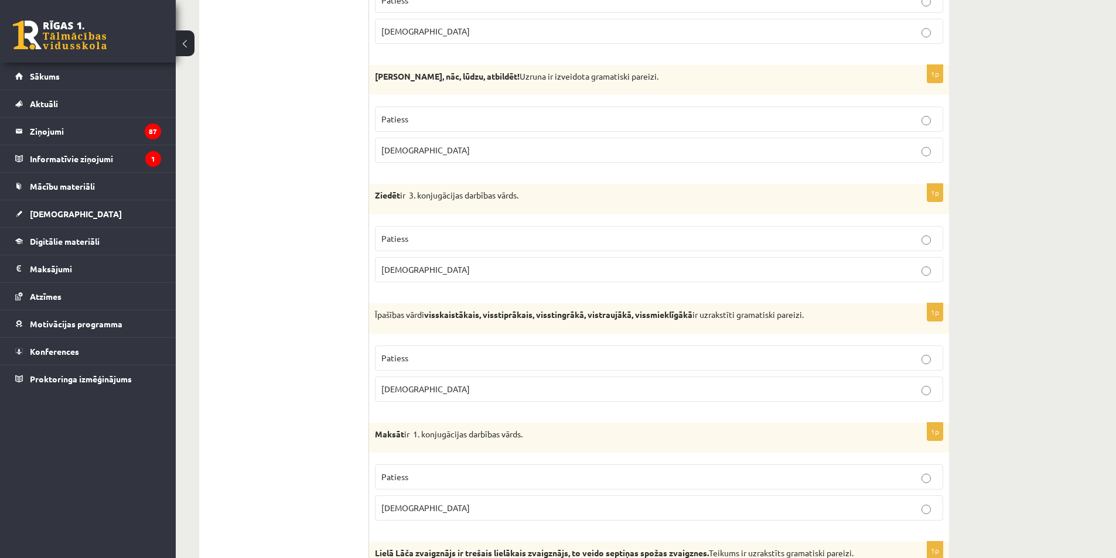
scroll to position [2695, 0]
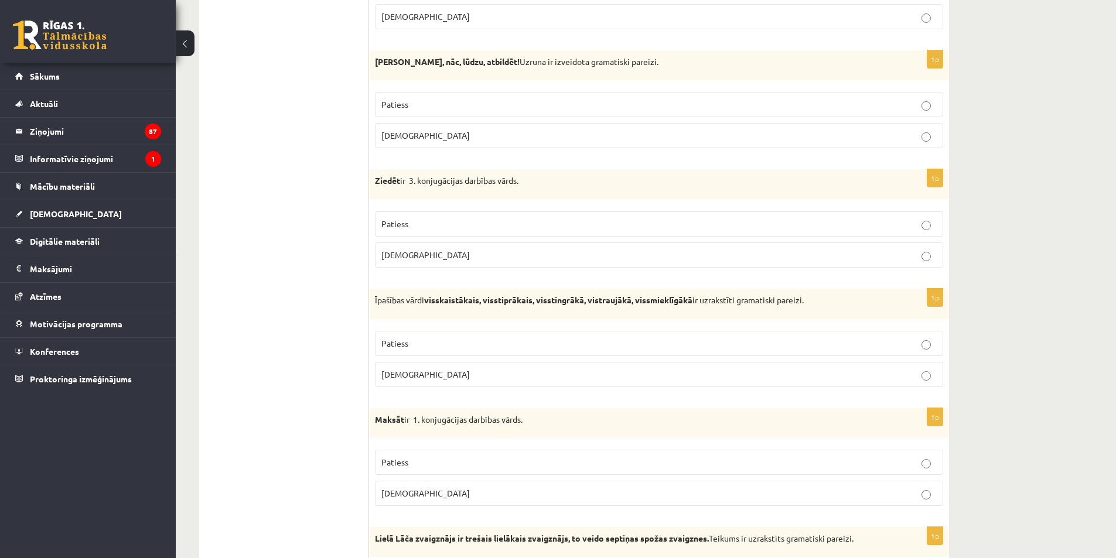
click at [453, 223] on p "Patiess" at bounding box center [658, 224] width 555 height 12
click at [481, 351] on label "Patiess" at bounding box center [659, 343] width 568 height 25
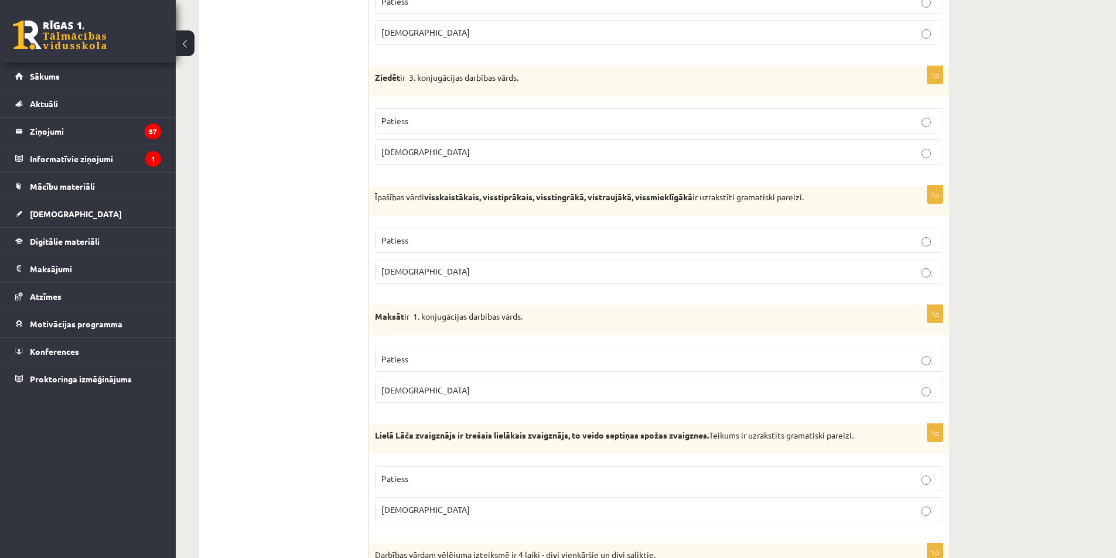
scroll to position [2812, 0]
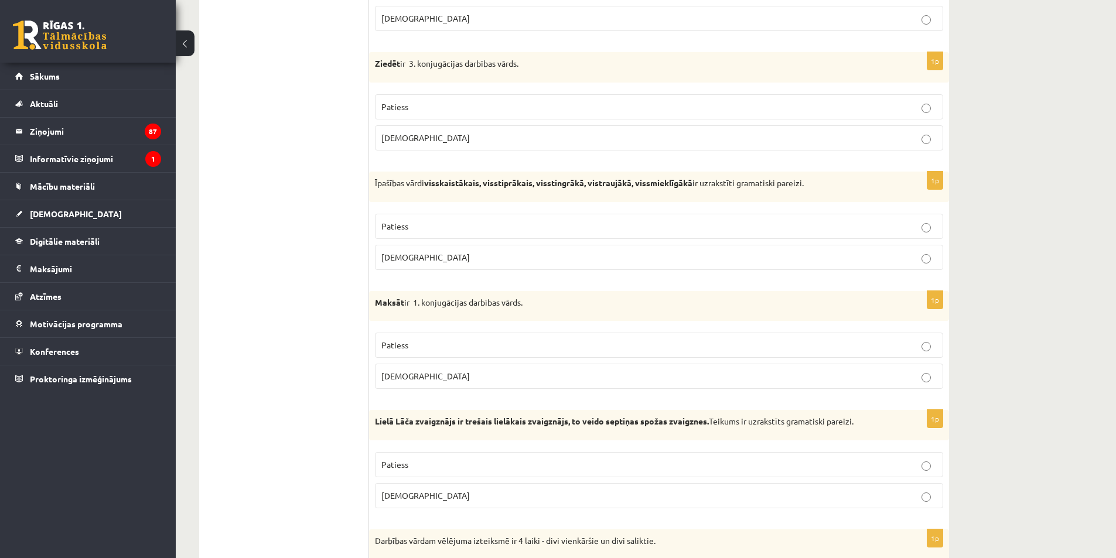
click at [490, 335] on label "Patiess" at bounding box center [659, 345] width 568 height 25
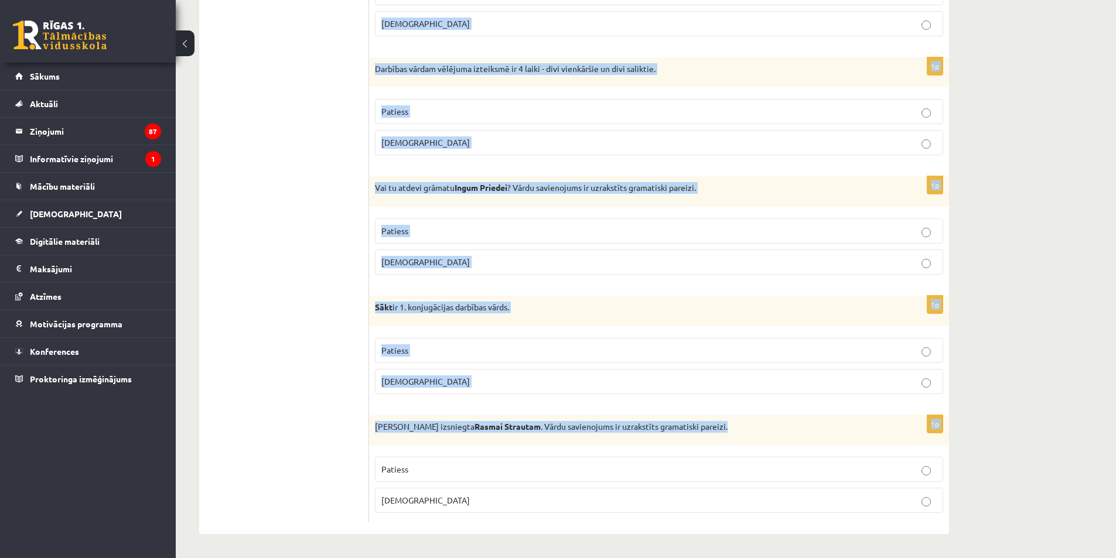
scroll to position [3285, 0]
drag, startPoint x: 372, startPoint y: 182, endPoint x: 760, endPoint y: 531, distance: 522.3
copy form "Lielā Lāča zvaigznājs ir trešais lielākais zvaigznājs, to veido septiņas spožas…"
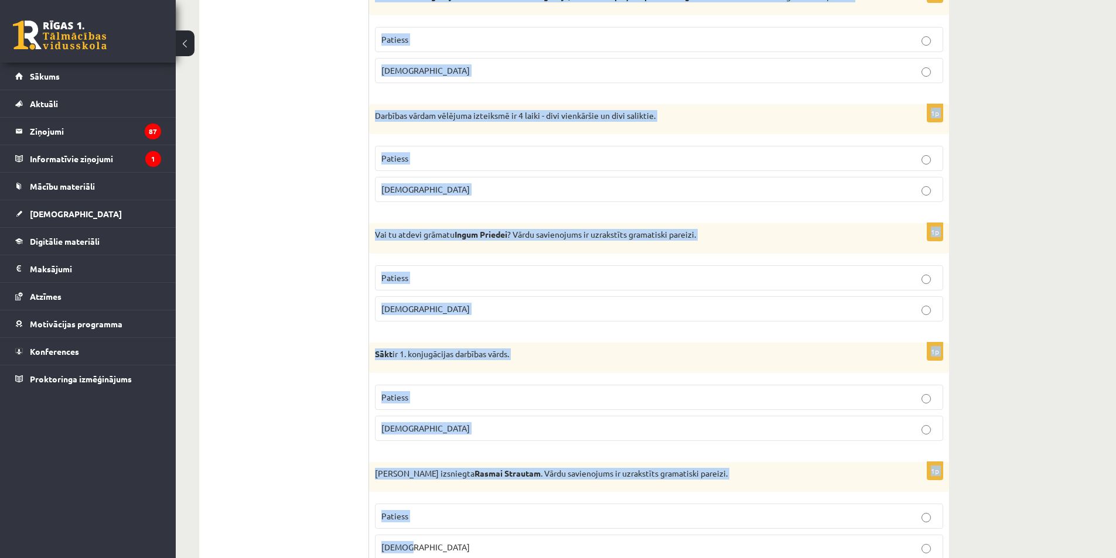
scroll to position [3050, 0]
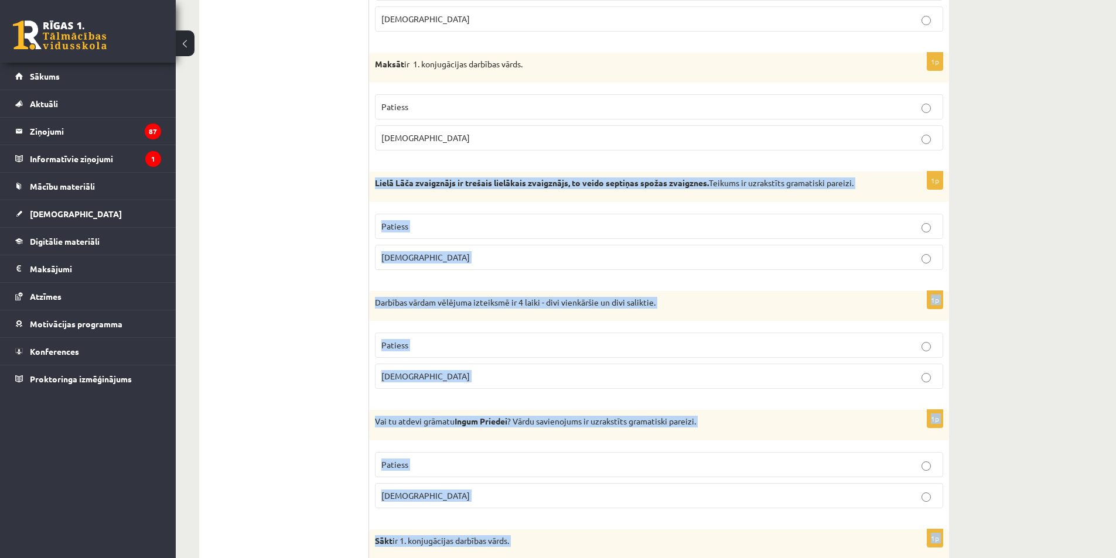
click at [482, 227] on p "Patiess" at bounding box center [658, 226] width 555 height 12
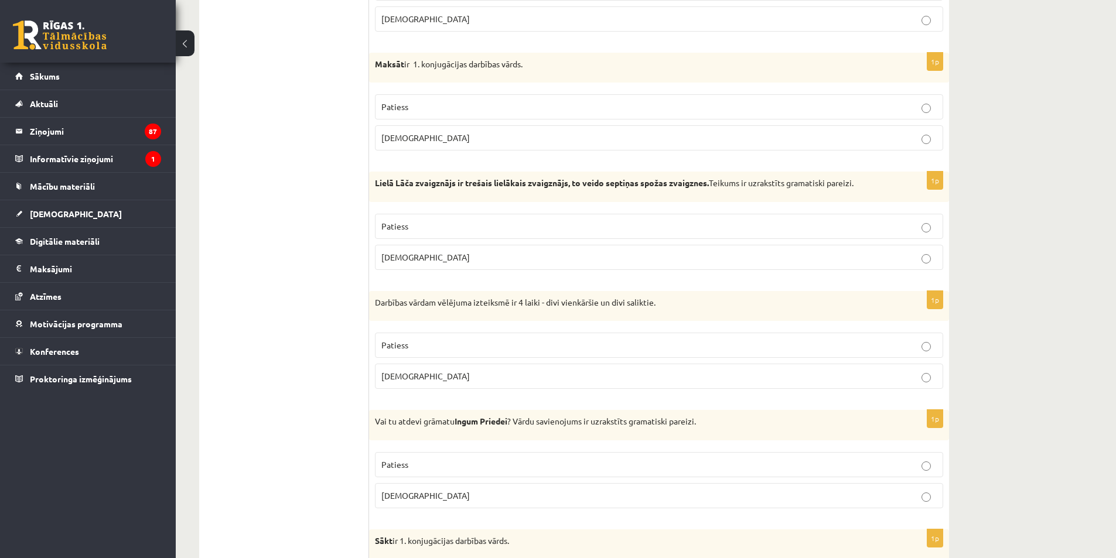
click at [429, 367] on label "Aplams" at bounding box center [659, 376] width 568 height 25
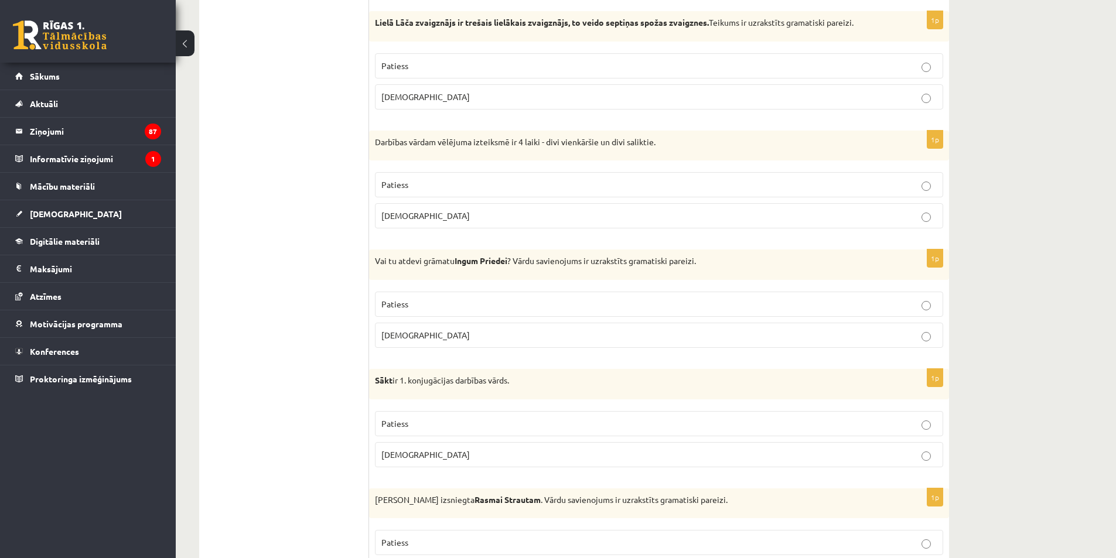
scroll to position [3226, 0]
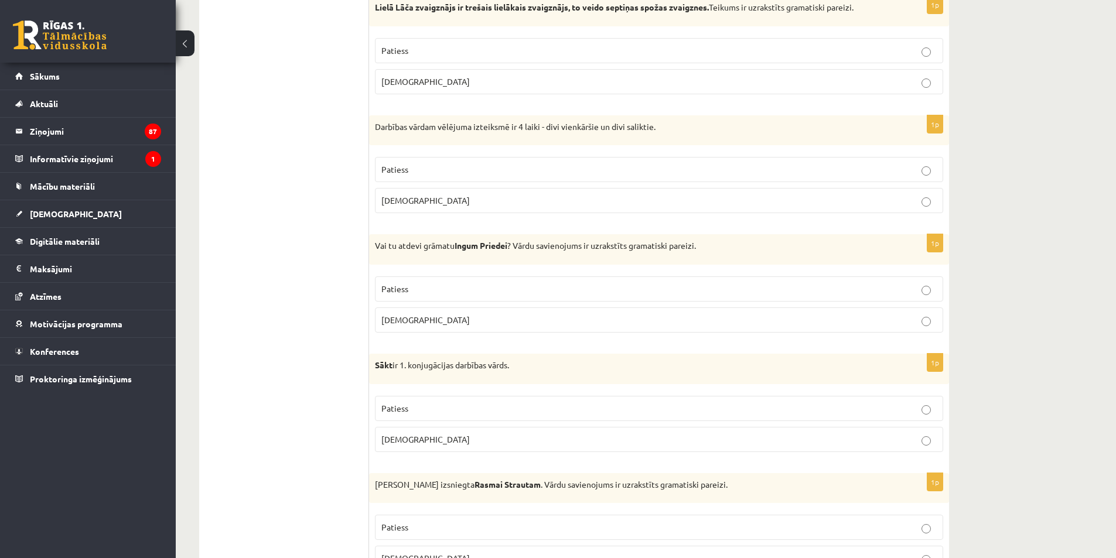
click at [390, 320] on span "Aplams" at bounding box center [425, 320] width 88 height 11
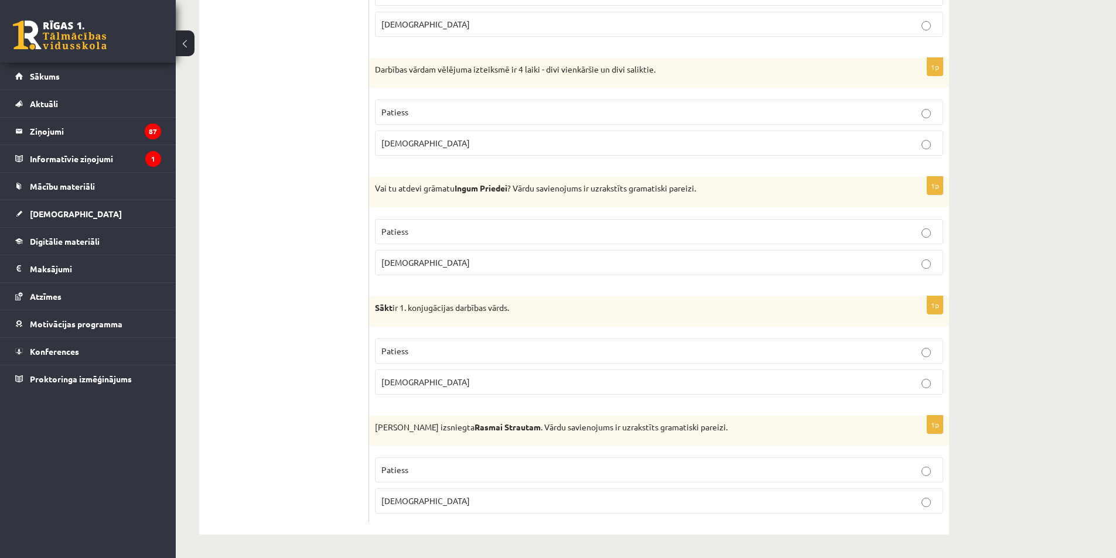
scroll to position [3285, 0]
click at [435, 350] on p "Patiess" at bounding box center [658, 350] width 555 height 12
click at [472, 495] on p "Aplams" at bounding box center [658, 500] width 555 height 12
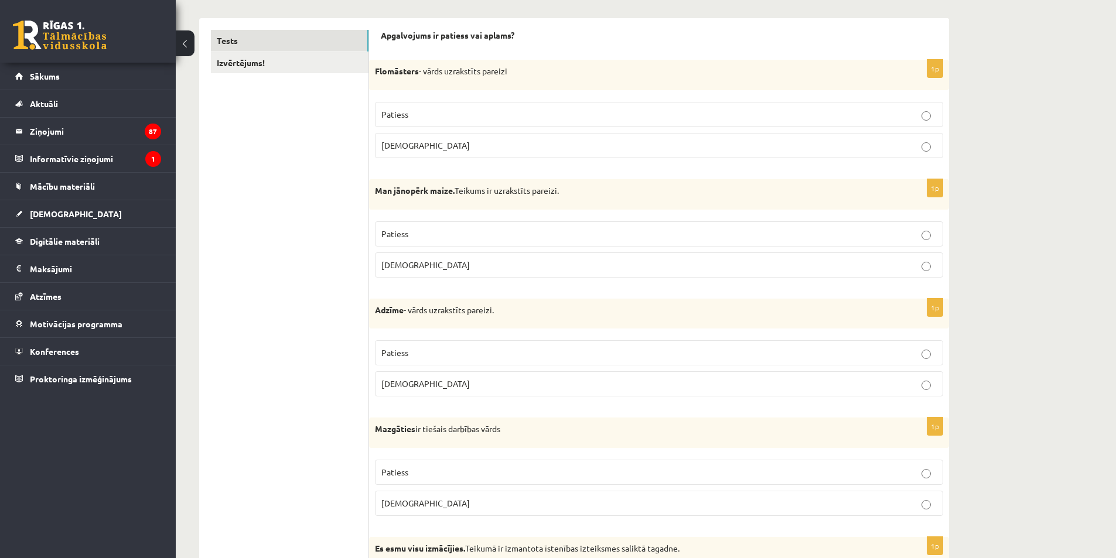
scroll to position [0, 0]
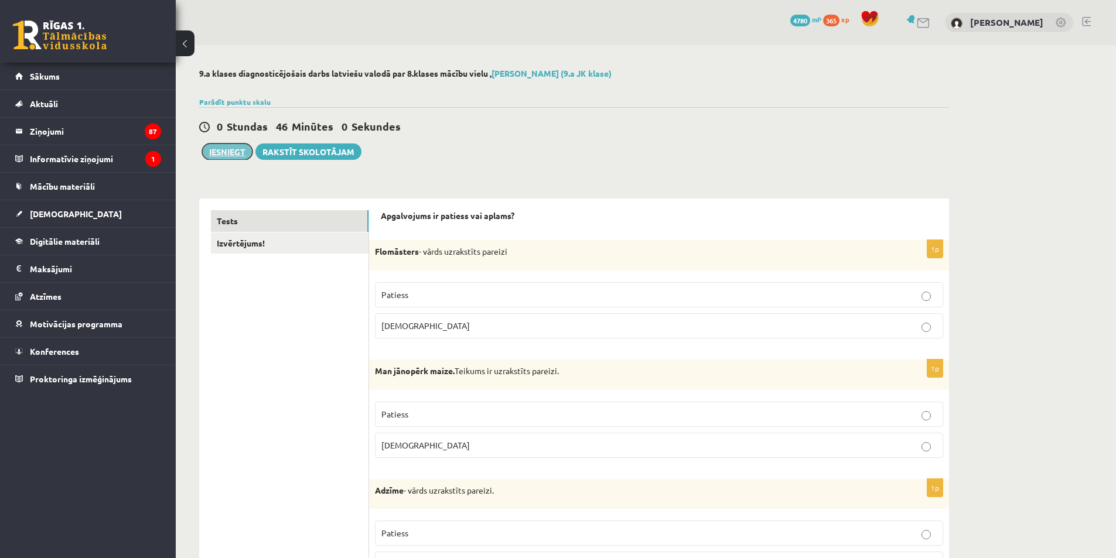
click at [236, 151] on button "Iesniegt" at bounding box center [227, 152] width 50 height 16
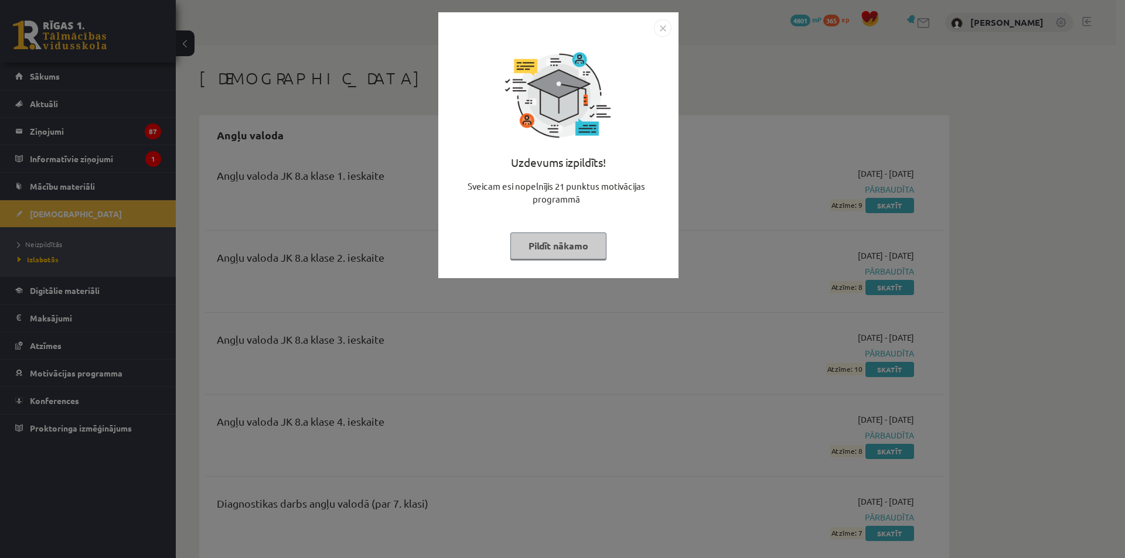
click at [537, 260] on div "Uzdevums izpildīts! Sveicam esi nopelnījis 21 punktus motivācijas programmā Pil…" at bounding box center [558, 154] width 226 height 234
drag, startPoint x: 555, startPoint y: 219, endPoint x: 551, endPoint y: 228, distance: 10.8
click at [551, 228] on div "Uzdevums izpildīts! Sveicam esi nopelnījis 21 punktus motivācijas programmā Pil…" at bounding box center [558, 154] width 226 height 234
click at [548, 235] on button "Pildīt nākamo" at bounding box center [558, 246] width 96 height 27
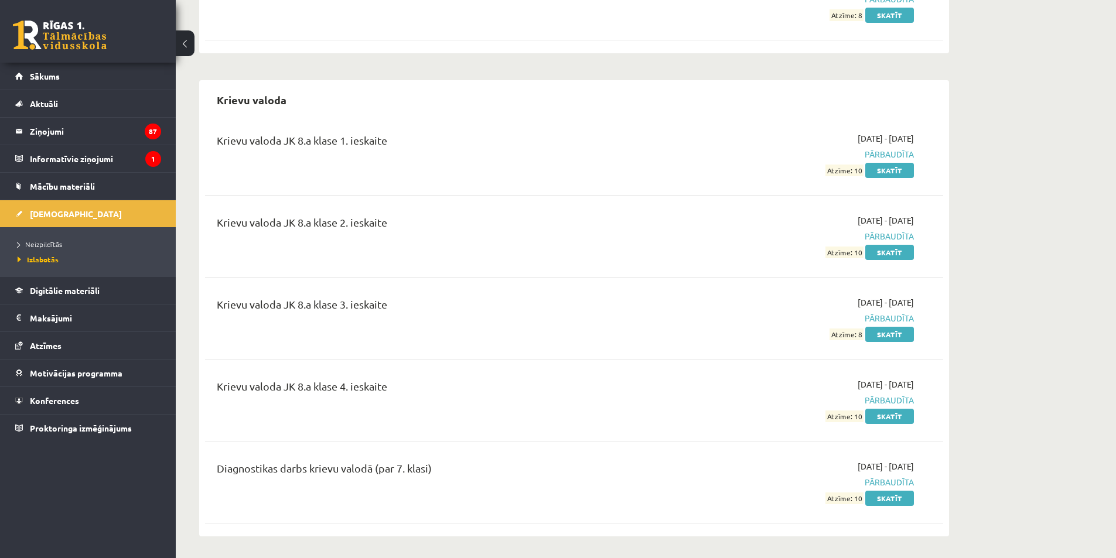
scroll to position [3515, 0]
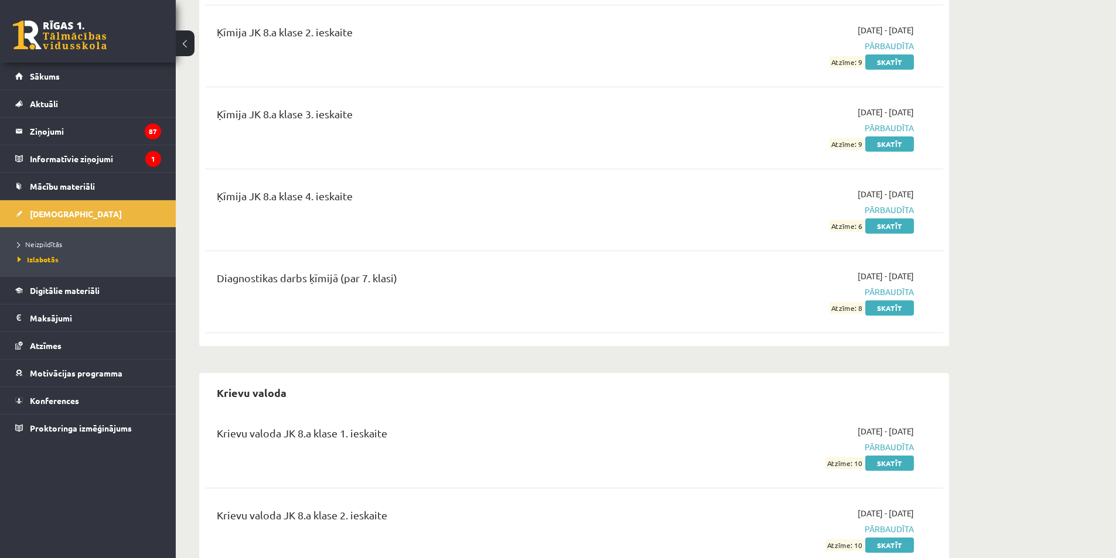
click at [44, 250] on li "Neizpildītās" at bounding box center [91, 244] width 146 height 15
click at [46, 244] on span "Neizpildītās" at bounding box center [43, 244] width 51 height 9
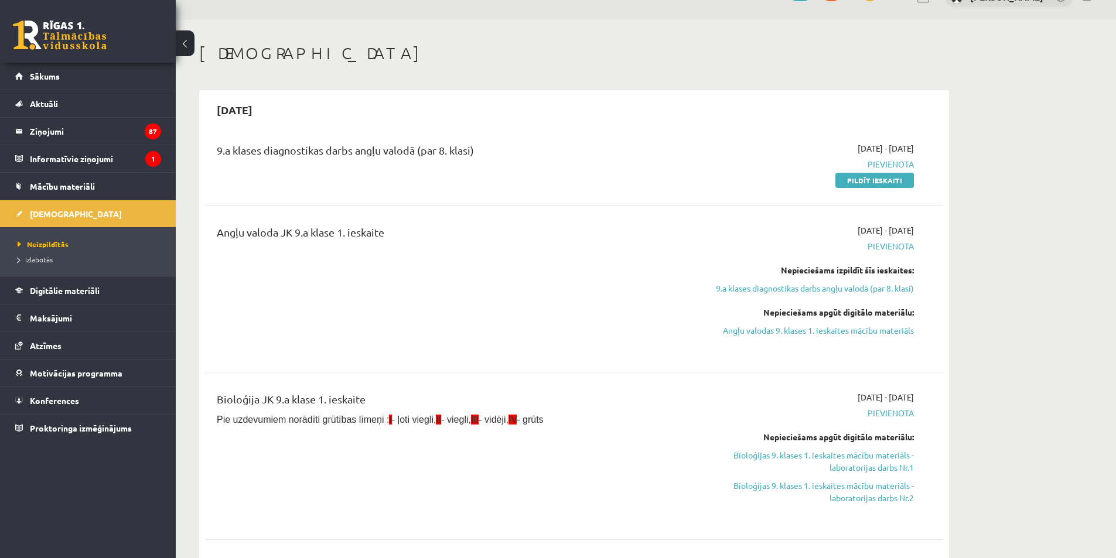
scroll to position [59, 0]
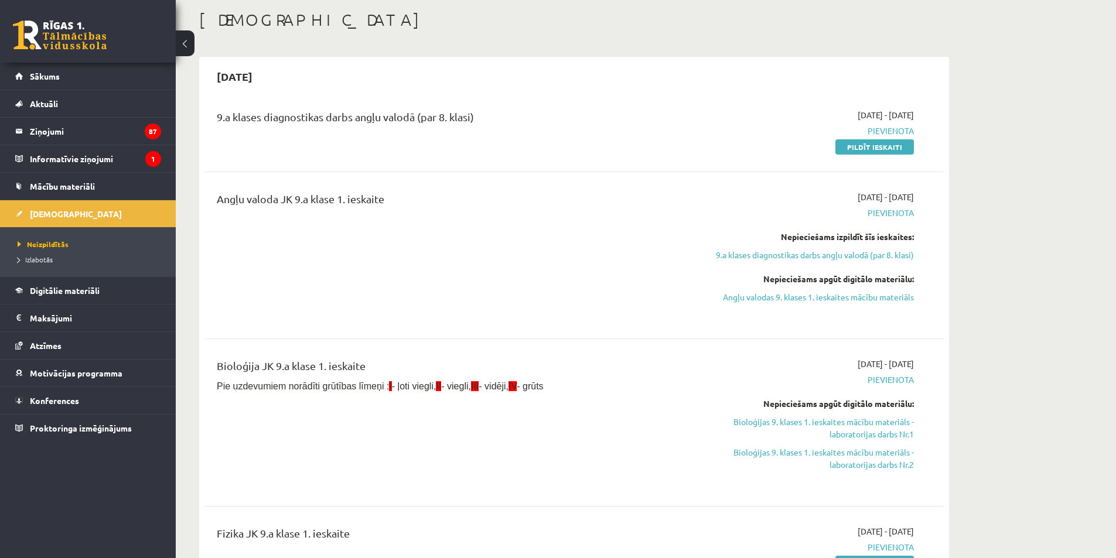
click at [884, 138] on div "2025-09-01 - 2025-09-15 Pievienota Pildīt ieskaiti" at bounding box center [803, 131] width 238 height 44
click at [883, 153] on link "Pildīt ieskaiti" at bounding box center [874, 146] width 78 height 15
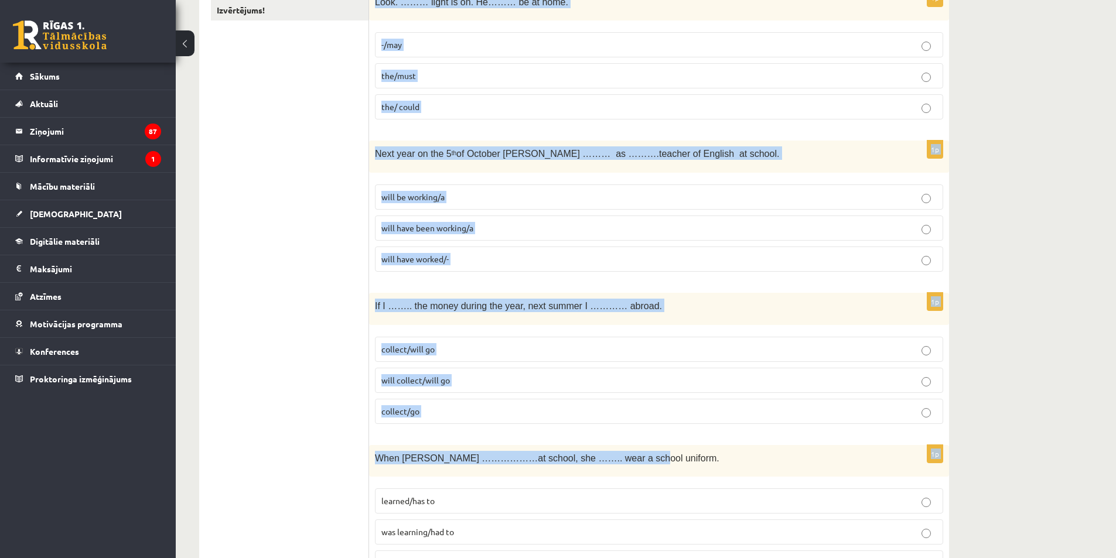
scroll to position [234, 0]
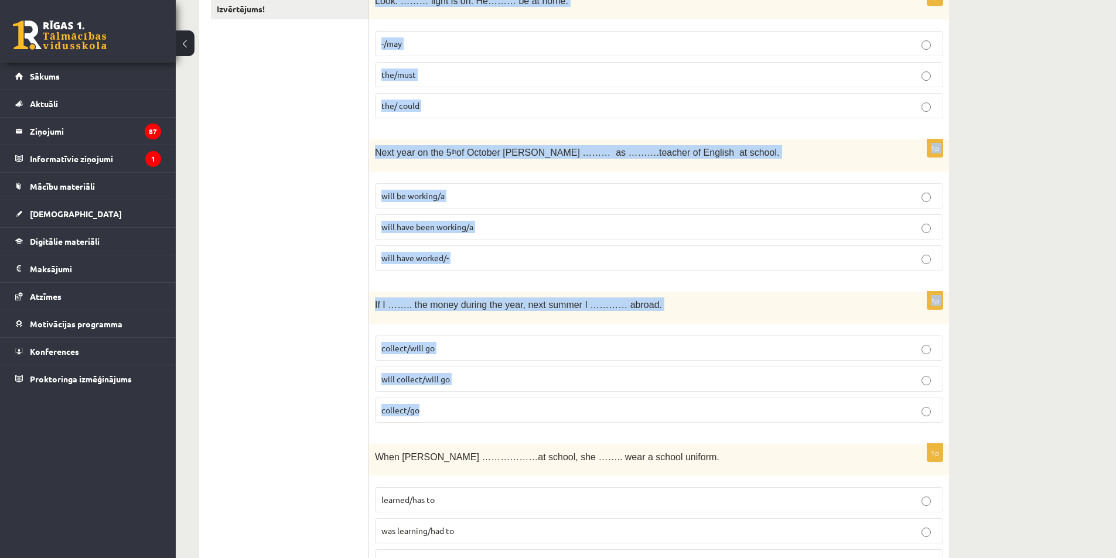
drag, startPoint x: 371, startPoint y: 116, endPoint x: 603, endPoint y: 422, distance: 383.8
copy form "Look. ……… light is on. He……… be at home. -/may the/must the/ could 1p Next year…"
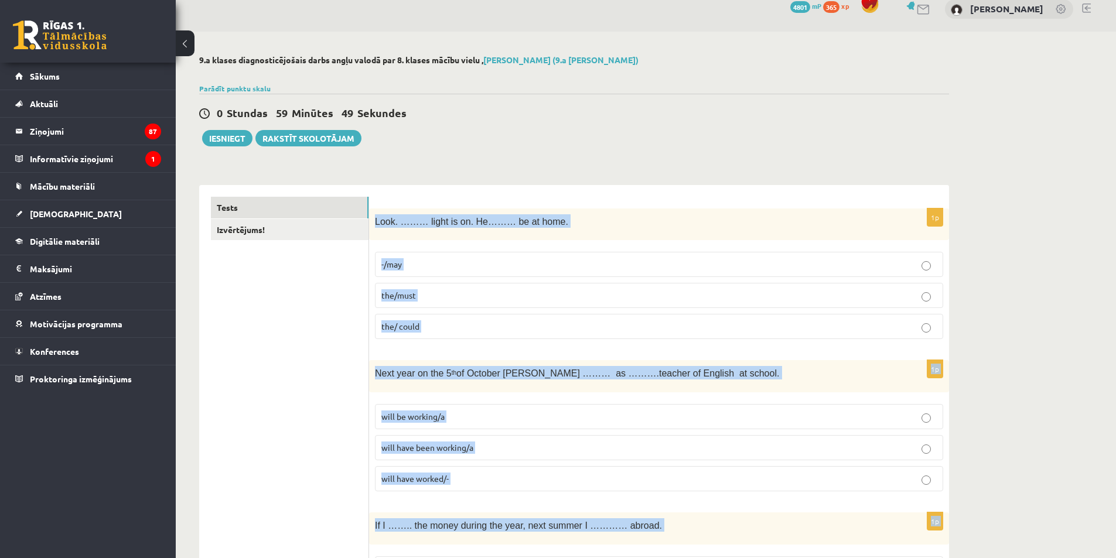
scroll to position [0, 0]
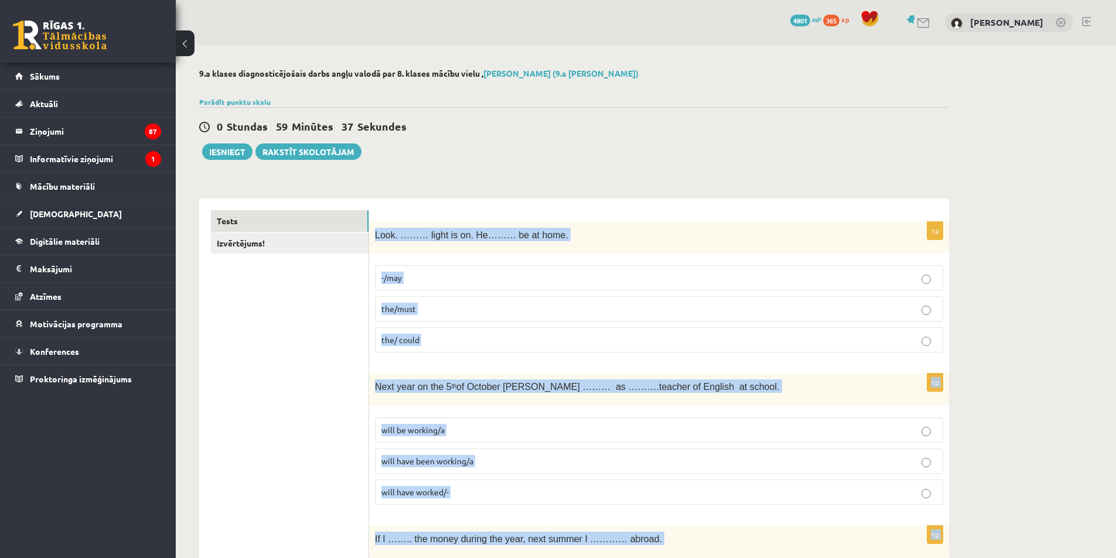
click at [462, 305] on p "the/must" at bounding box center [658, 309] width 555 height 12
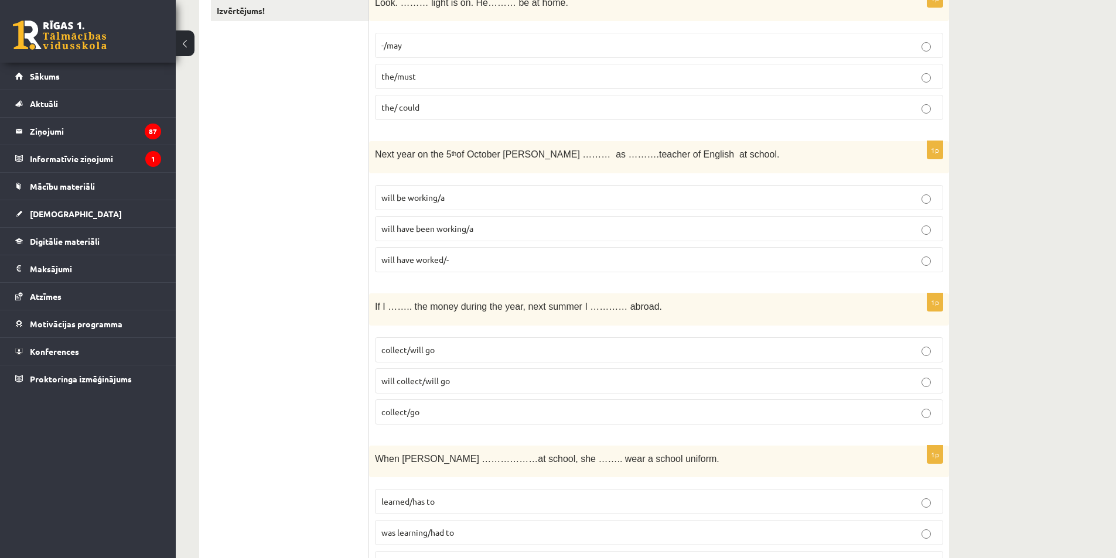
scroll to position [234, 0]
click at [456, 225] on span "will have been working/a" at bounding box center [427, 226] width 92 height 11
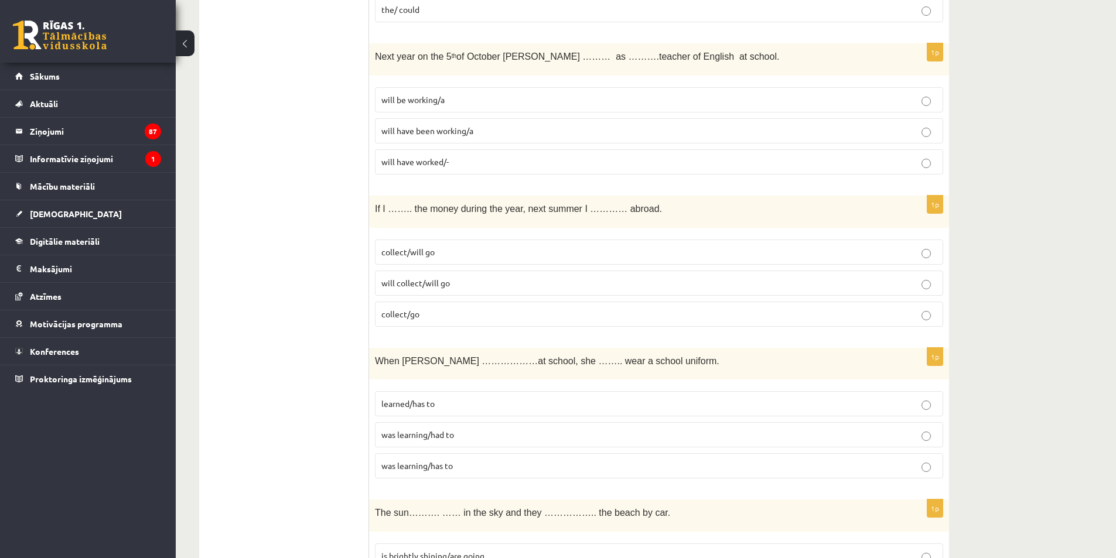
scroll to position [351, 0]
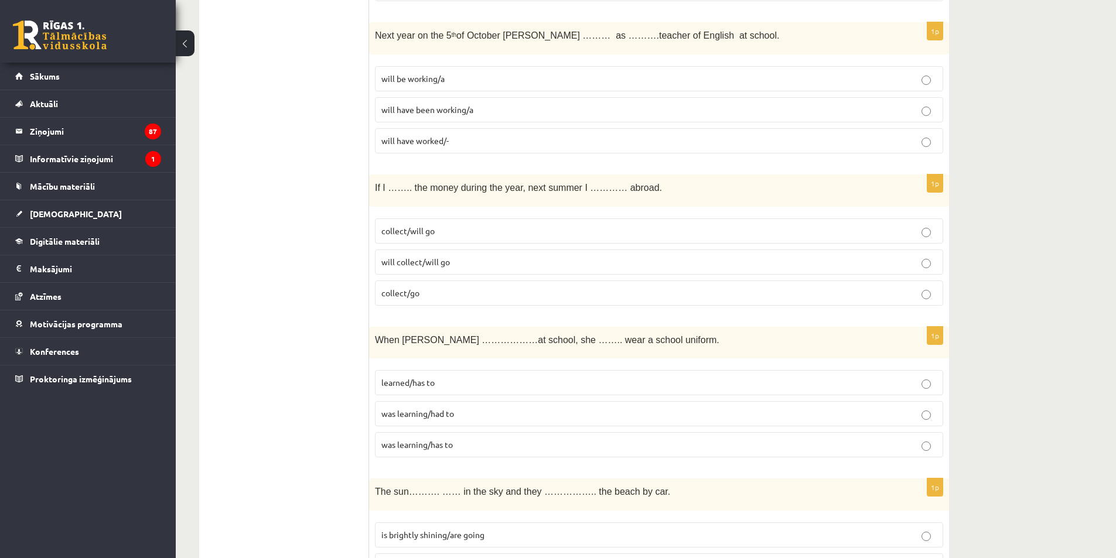
click at [458, 219] on label "collect/will go" at bounding box center [659, 231] width 568 height 25
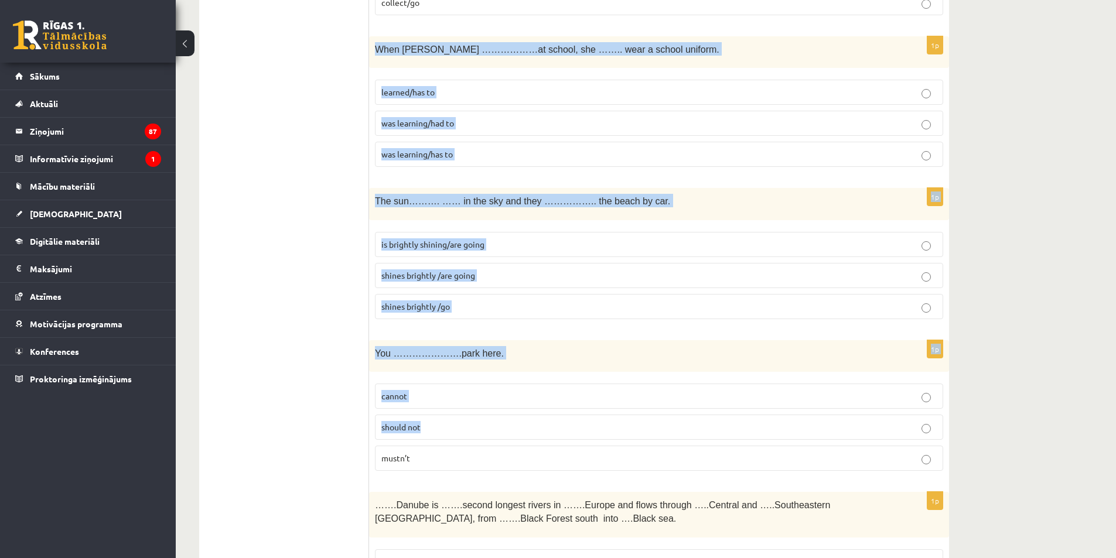
scroll to position [644, 0]
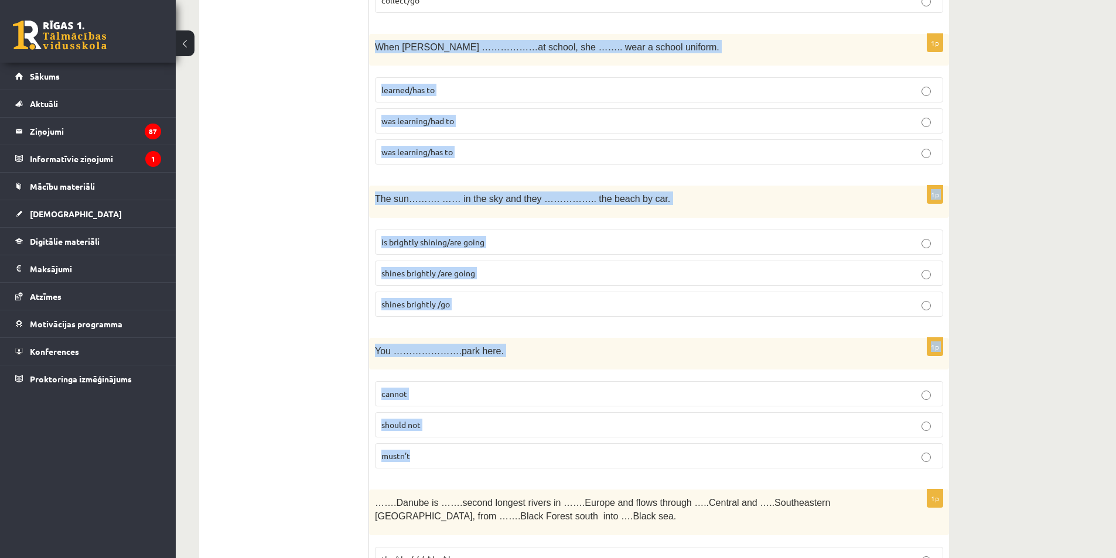
drag, startPoint x: 373, startPoint y: 162, endPoint x: 577, endPoint y: 463, distance: 363.1
copy form "When Helen ………………at school, she …….. wear a school uniform. learned/has to was …"
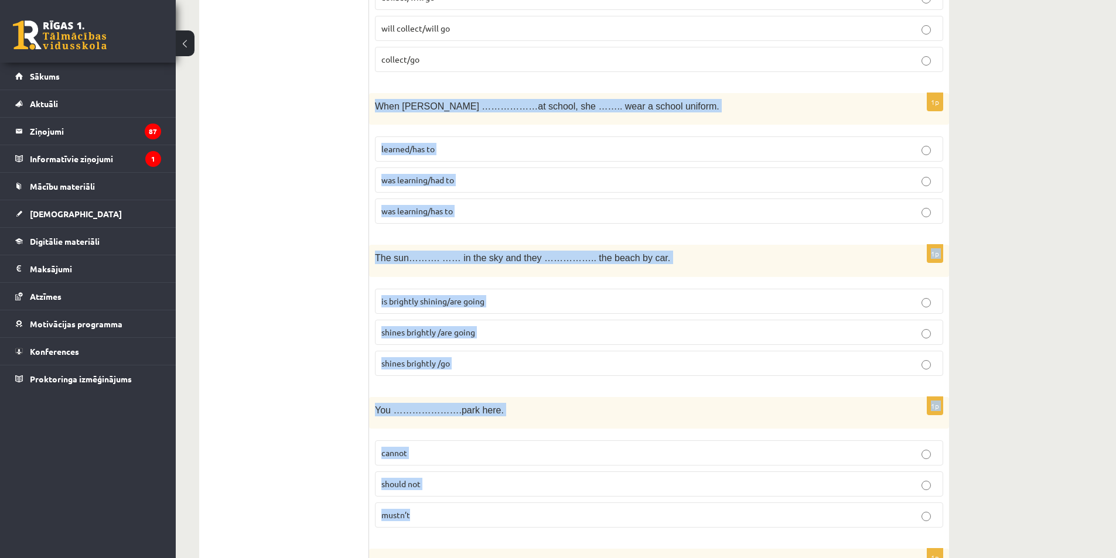
scroll to position [586, 0]
click at [458, 176] on p "was learning/had to" at bounding box center [658, 179] width 555 height 12
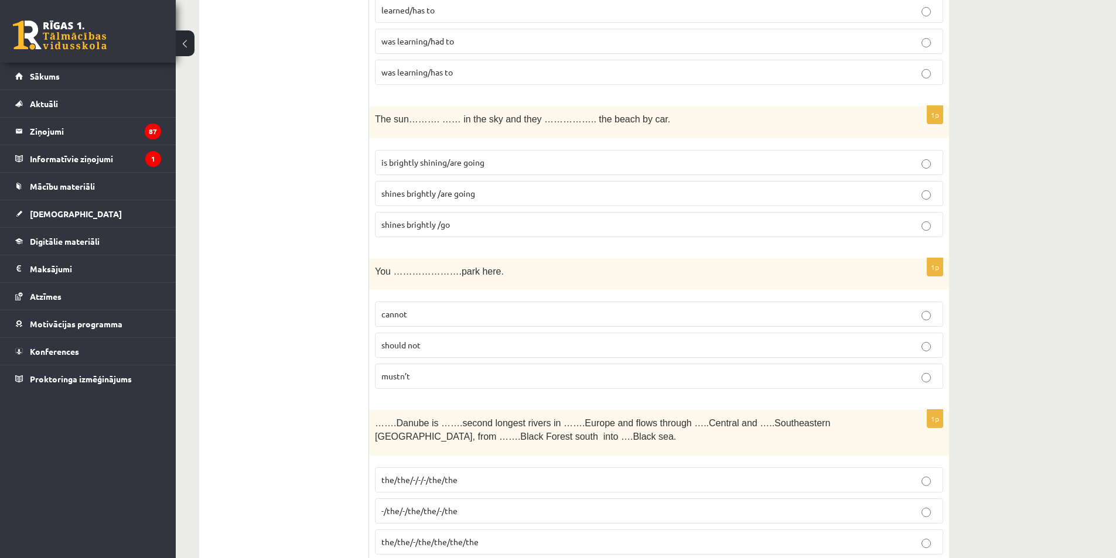
scroll to position [762, 0]
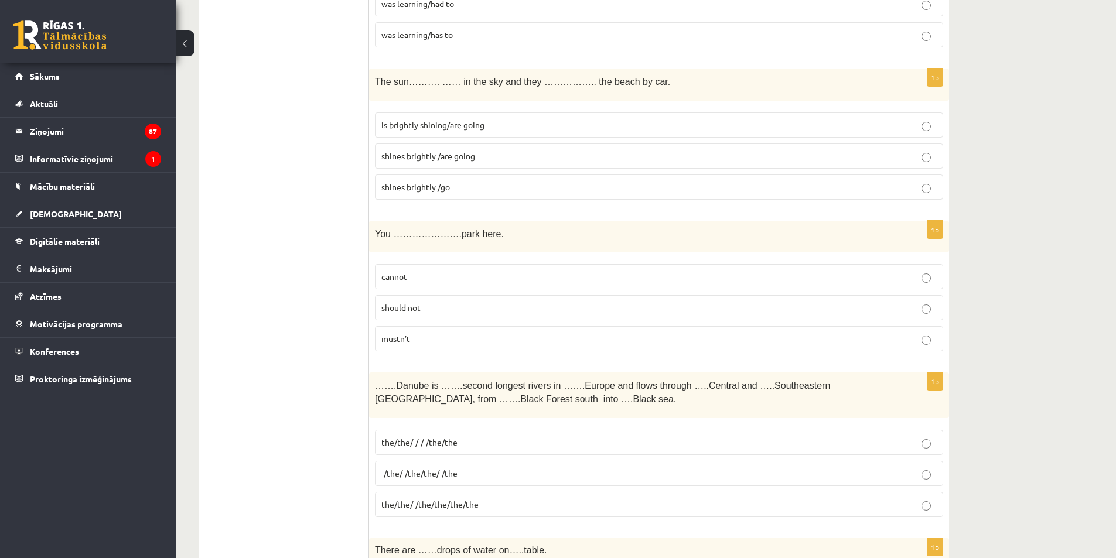
click at [489, 159] on p "shines brightly /are going" at bounding box center [658, 156] width 555 height 12
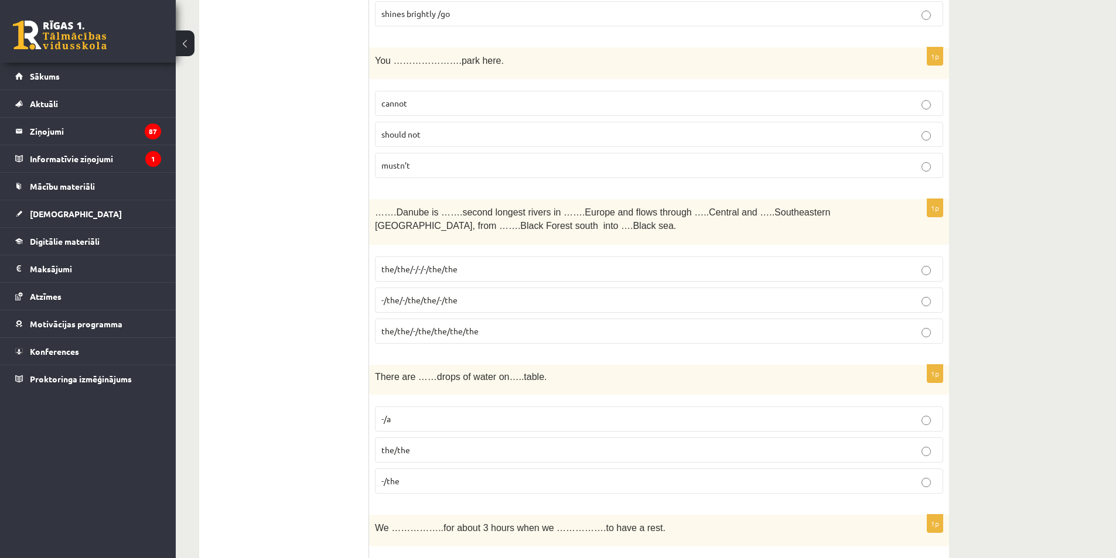
scroll to position [937, 0]
click at [412, 170] on label "mustn’t" at bounding box center [659, 163] width 568 height 25
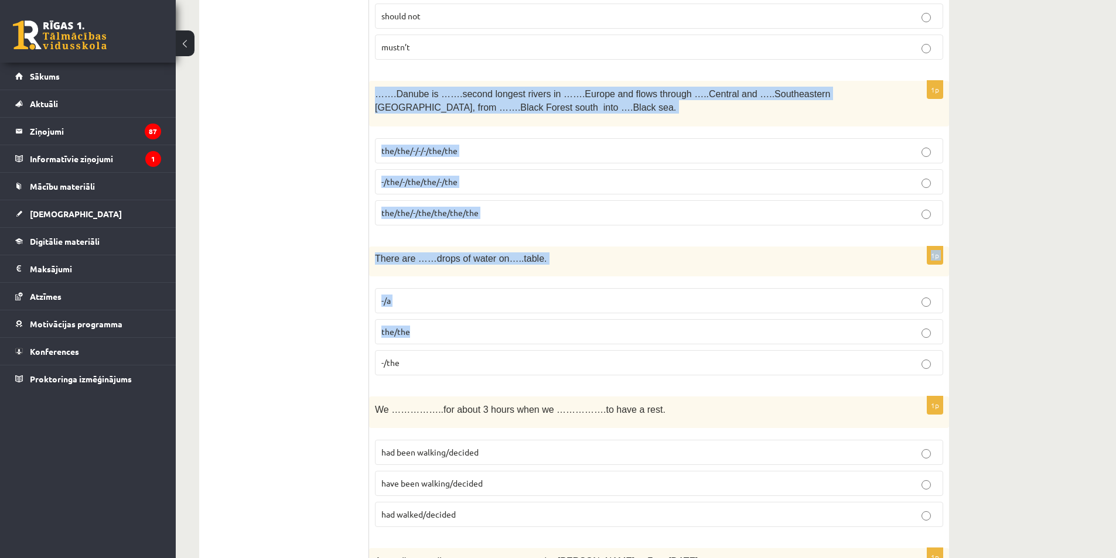
scroll to position [1054, 0]
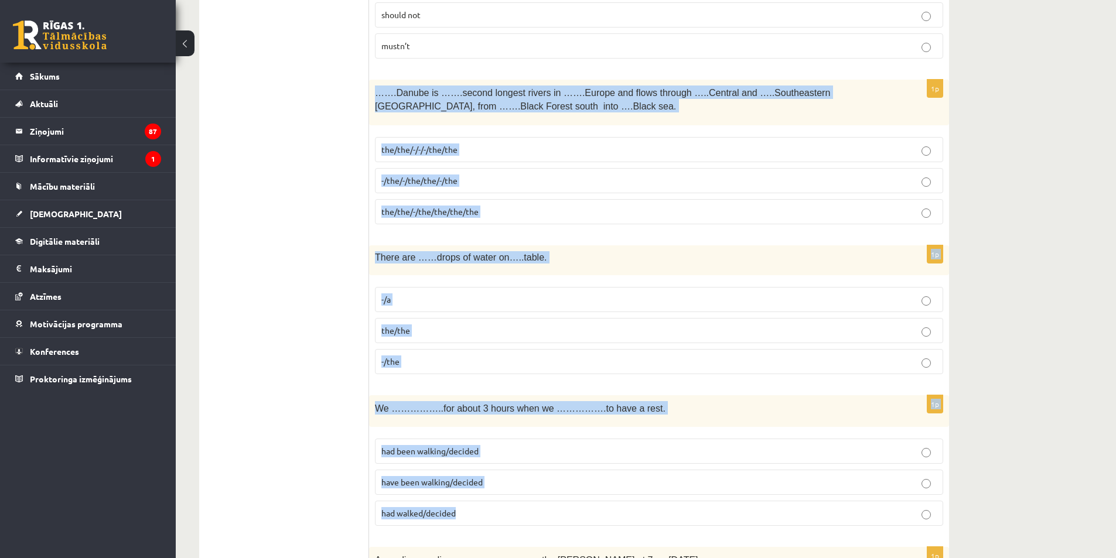
drag, startPoint x: 371, startPoint y: 203, endPoint x: 592, endPoint y: 515, distance: 382.4
copy form "…….Danube is …….second longest rivers in …….Europe and flows through …..Central…"
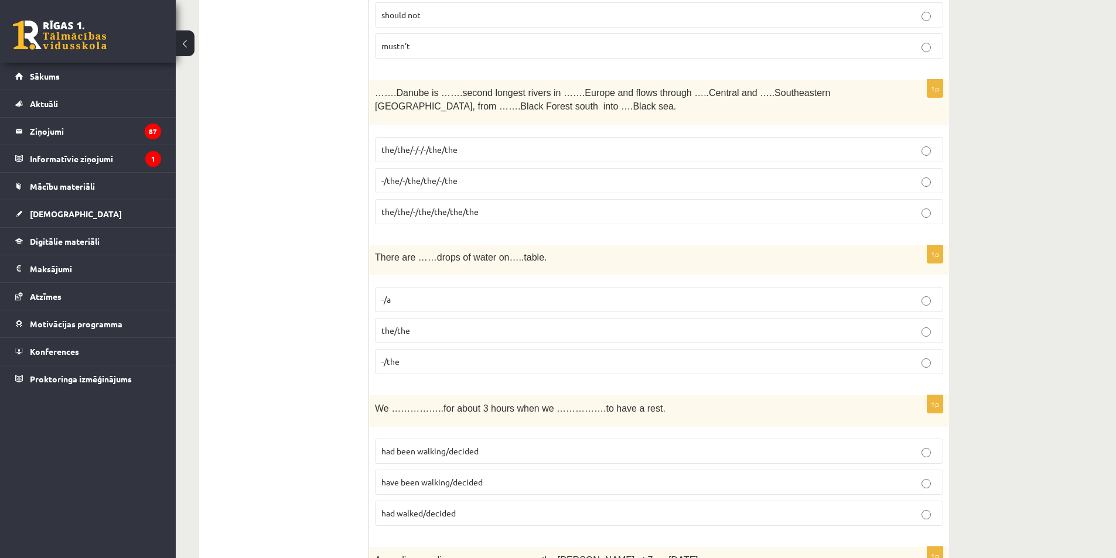
click at [485, 217] on p "the/the/-/the/the/the/the" at bounding box center [658, 212] width 555 height 12
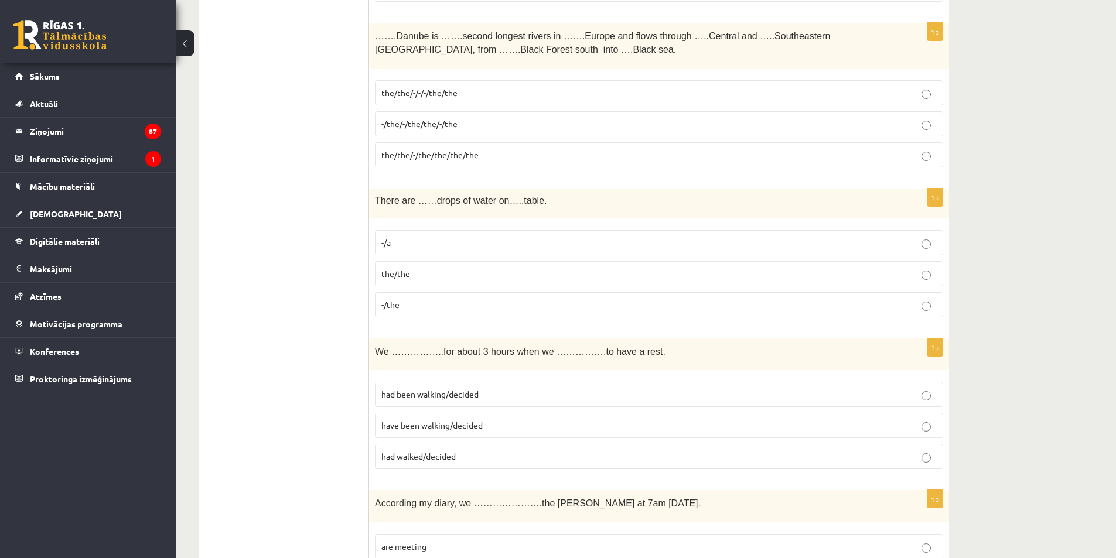
scroll to position [1113, 0]
click at [414, 312] on label "-/the" at bounding box center [659, 303] width 568 height 25
click at [443, 395] on span "had been walking/decided" at bounding box center [429, 392] width 97 height 11
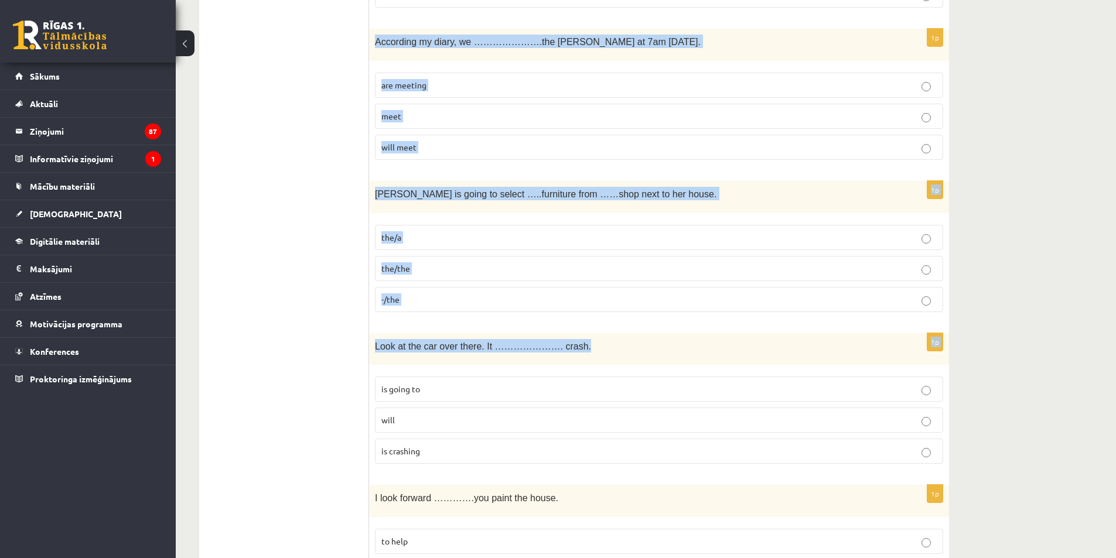
scroll to position [1640, 0]
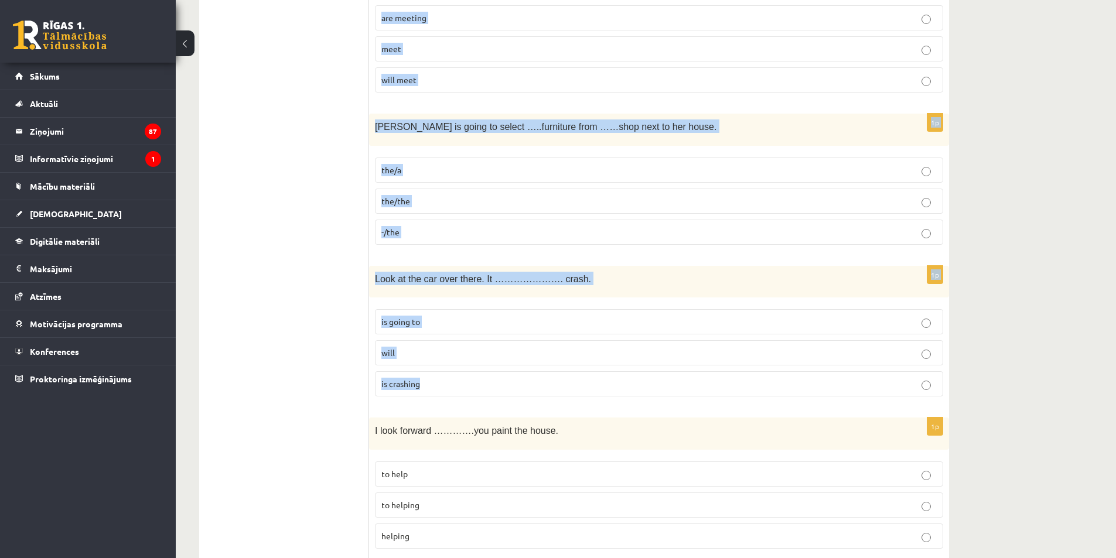
drag, startPoint x: 376, startPoint y: 203, endPoint x: 718, endPoint y: 379, distance: 384.6
copy form "According my diary, we ………………….the byers at 7am tomorrow. are meeting meet will…"
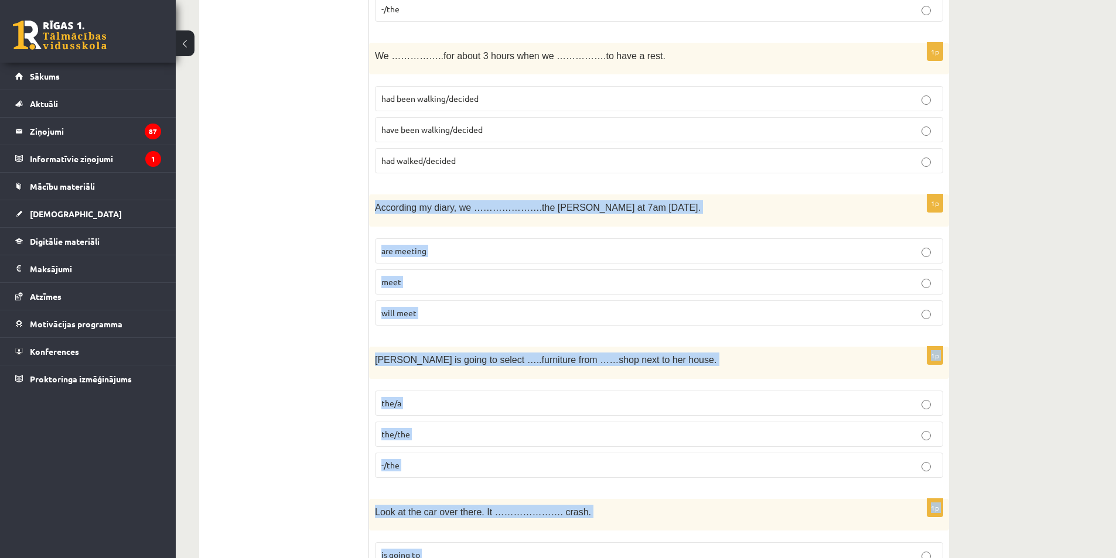
scroll to position [1406, 0]
click at [449, 242] on label "are meeting" at bounding box center [659, 252] width 568 height 25
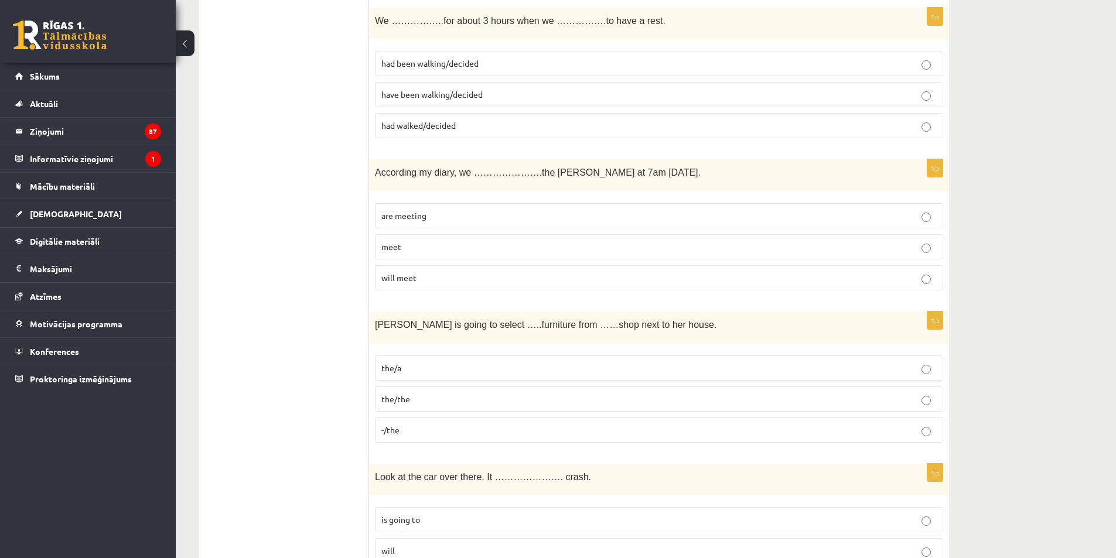
scroll to position [1582, 0]
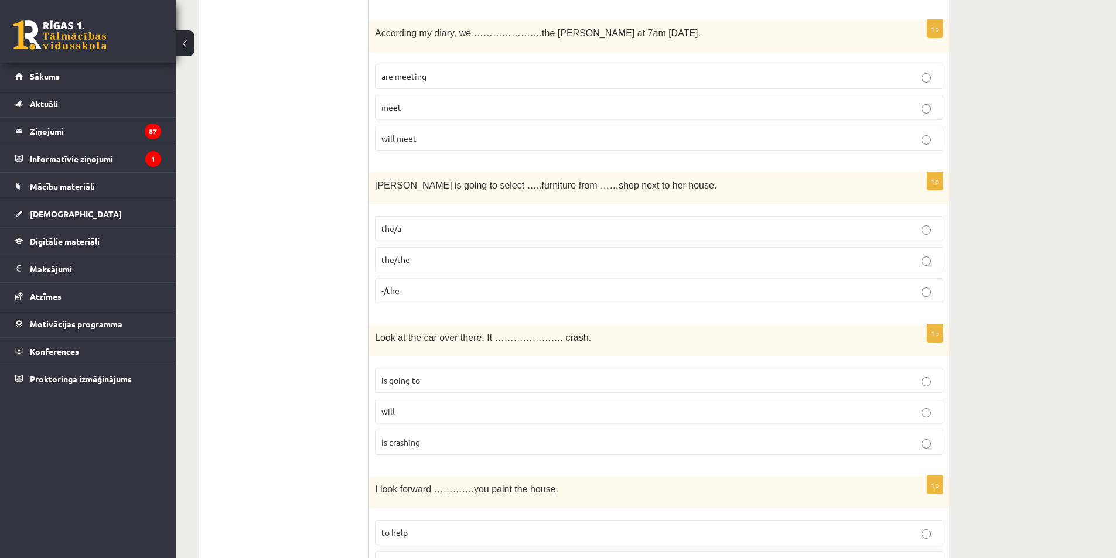
click at [395, 281] on label "-/the" at bounding box center [659, 290] width 568 height 25
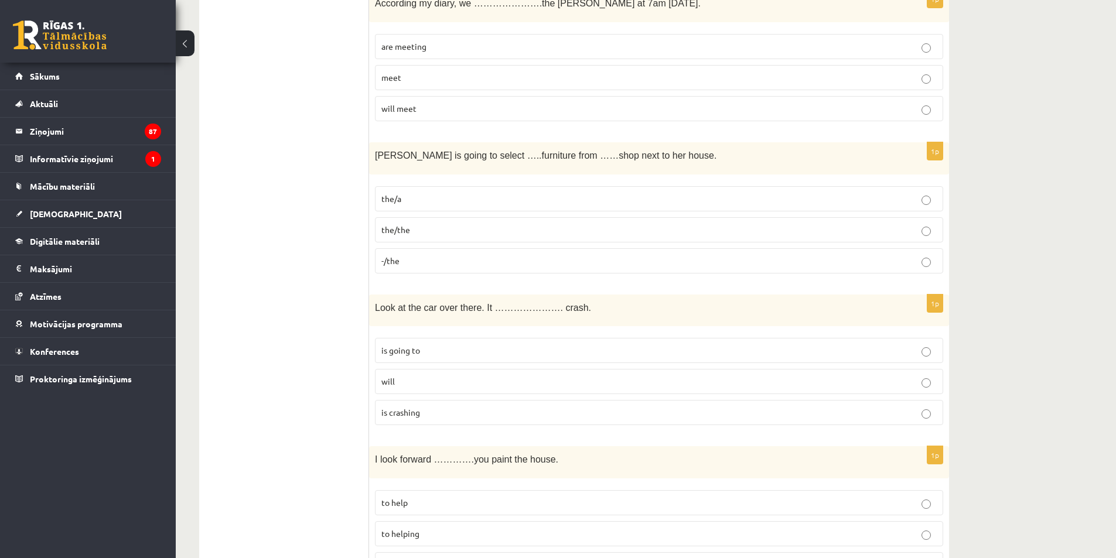
scroll to position [1640, 0]
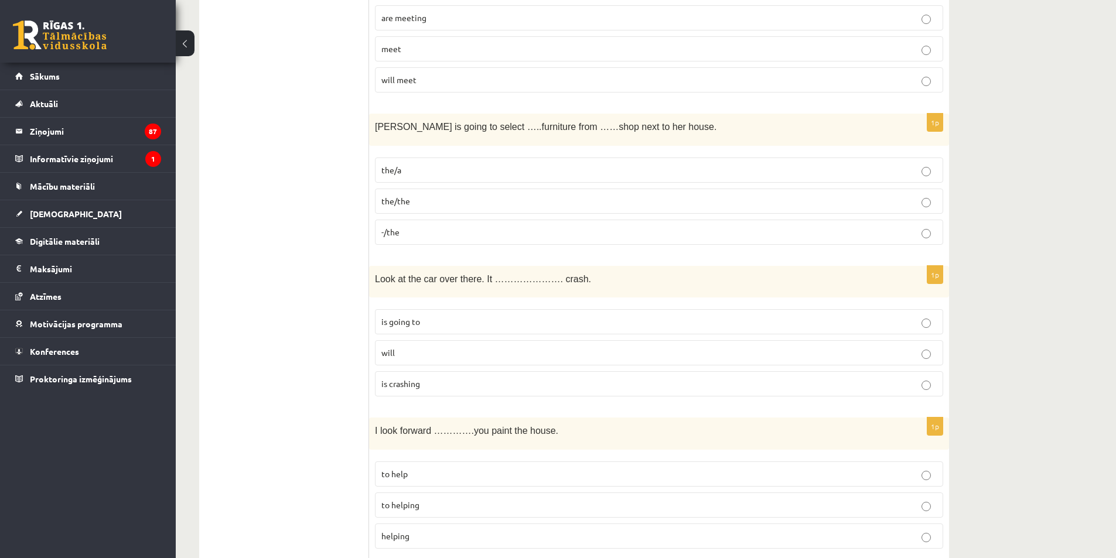
click at [426, 311] on label "is going to" at bounding box center [659, 321] width 568 height 25
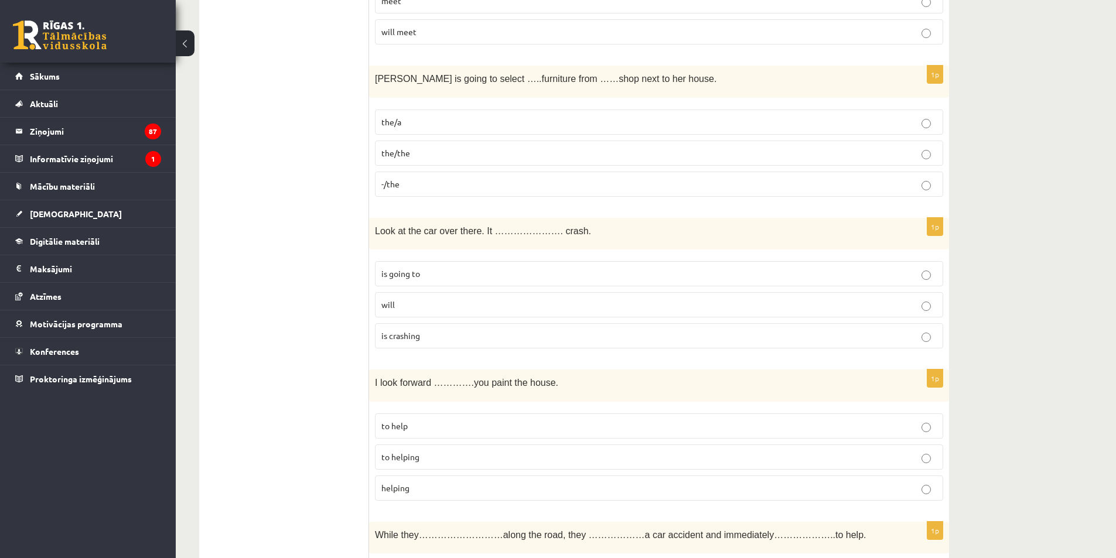
scroll to position [1875, 0]
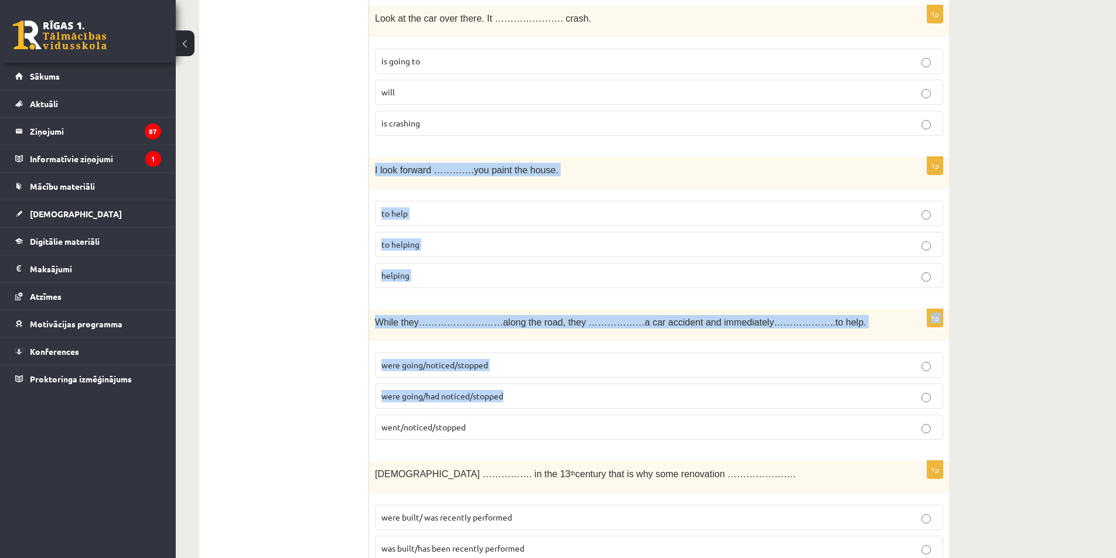
drag, startPoint x: 374, startPoint y: 191, endPoint x: 670, endPoint y: 403, distance: 364.5
click at [669, 401] on form "1p Look. ……… light is on. He……… be at home. -/may the/must the/ could 1p Next y…" at bounding box center [659, 518] width 557 height 4418
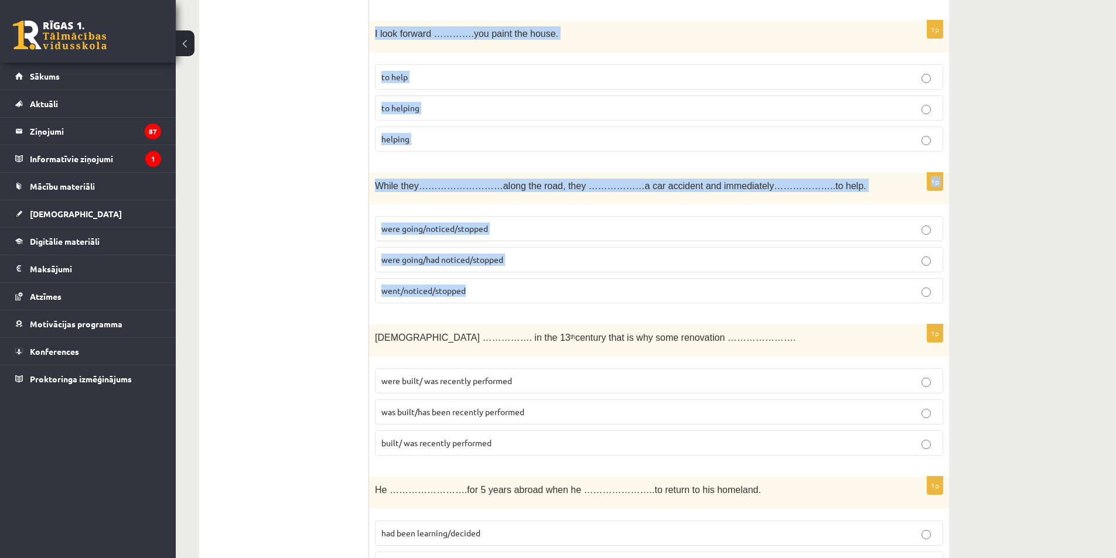
scroll to position [2050, 0]
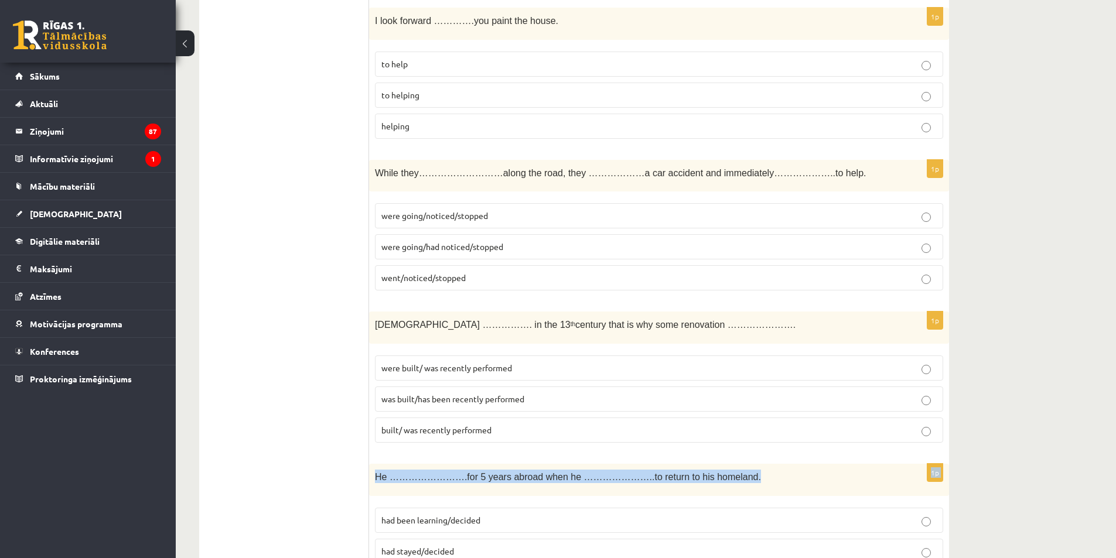
drag, startPoint x: 715, startPoint y: 448, endPoint x: 718, endPoint y: 459, distance: 10.8
click at [718, 459] on form "1p Look. ……… light is on. He……… be at home. -/may the/must the/ could 1p Next y…" at bounding box center [659, 369] width 557 height 4418
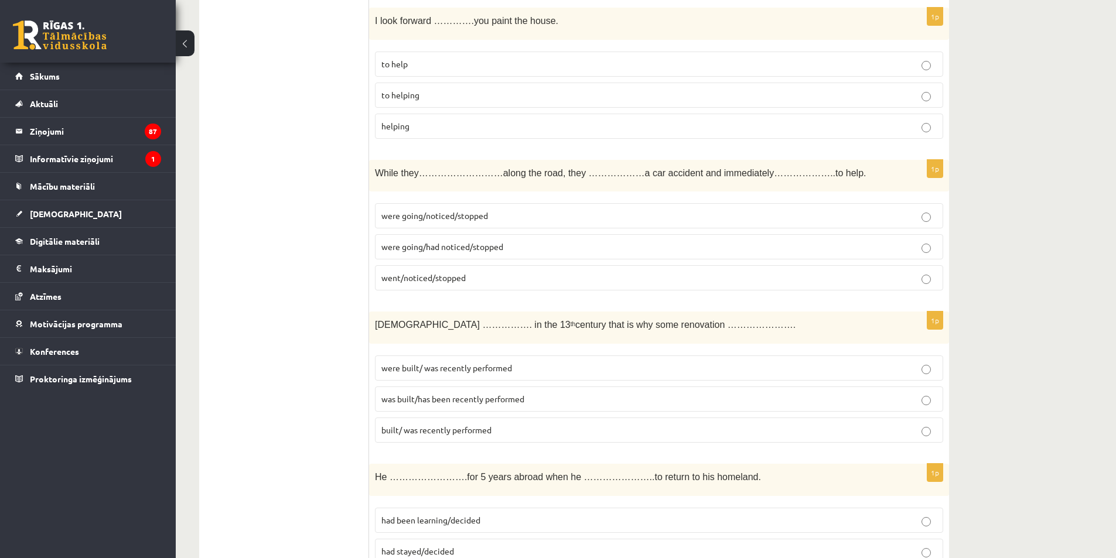
click at [304, 261] on ul "Tests Izvērtējums!" at bounding box center [290, 369] width 158 height 4418
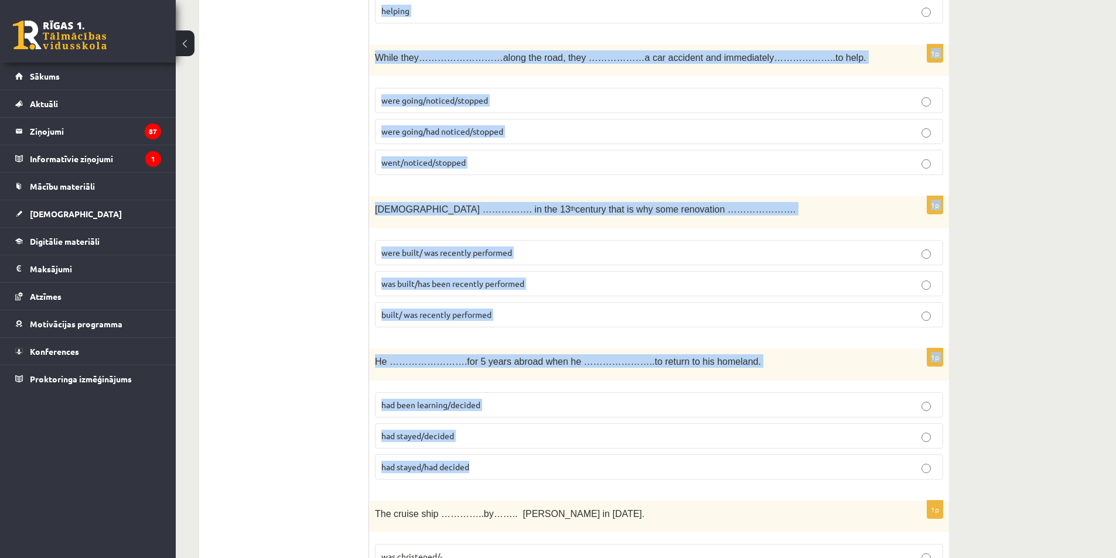
scroll to position [2167, 0]
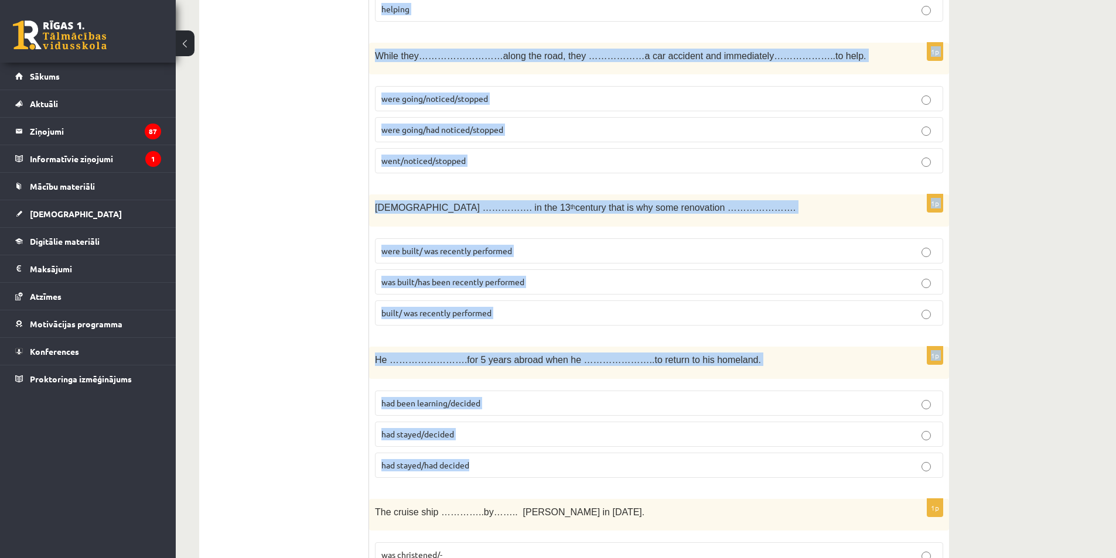
drag, startPoint x: 371, startPoint y: 135, endPoint x: 698, endPoint y: 462, distance: 462.3
click at [698, 462] on form "1p Look. ……… light is on. He……… be at home. -/may the/must the/ could 1p Next y…" at bounding box center [659, 252] width 557 height 4418
copy form "I look forward ………….you paint the house. to help to helping helping 1p While th…"
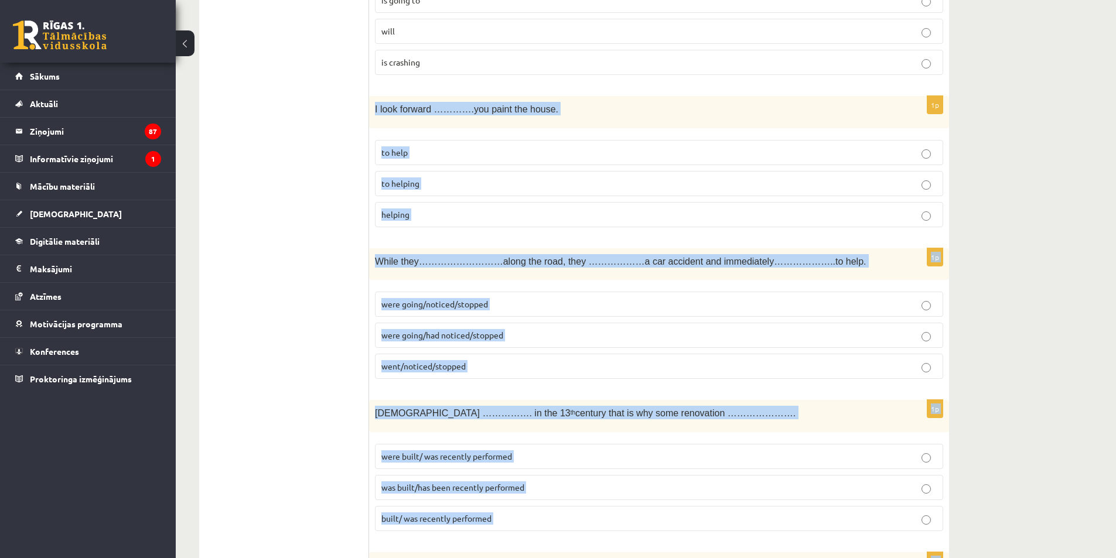
scroll to position [1992, 0]
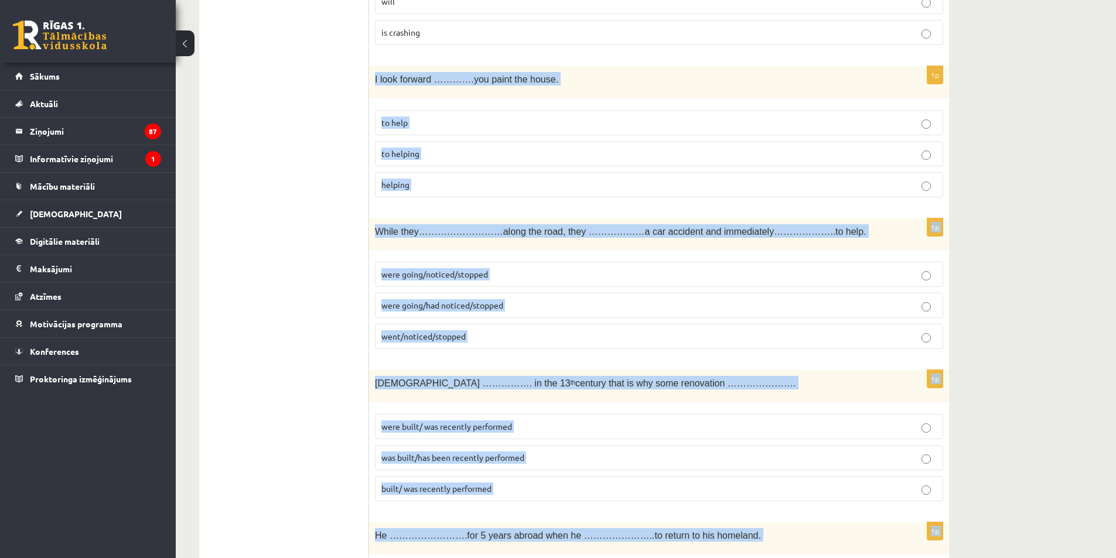
click at [398, 148] on p "to helping" at bounding box center [658, 154] width 555 height 12
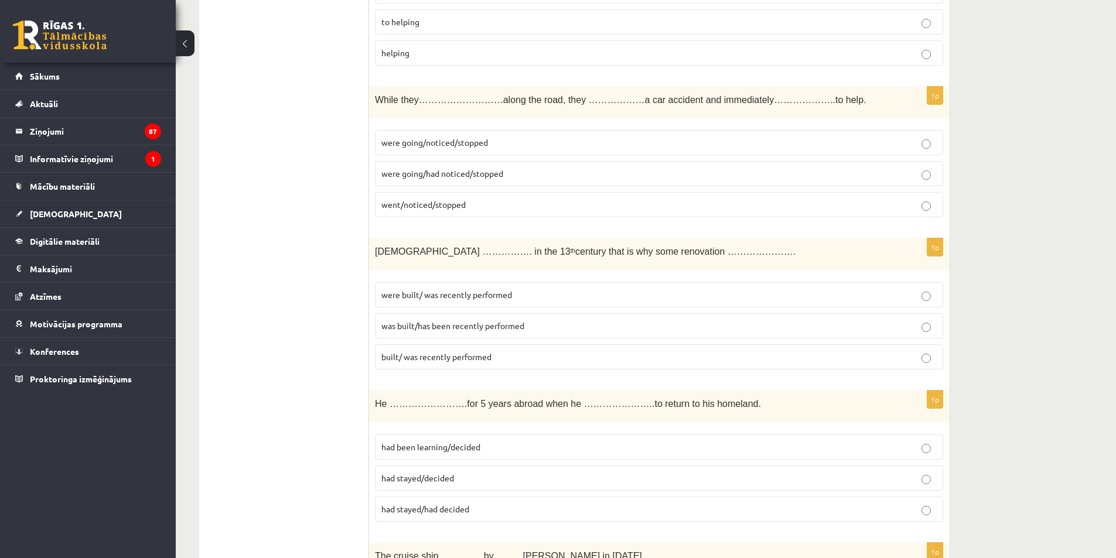
scroll to position [2167, 0]
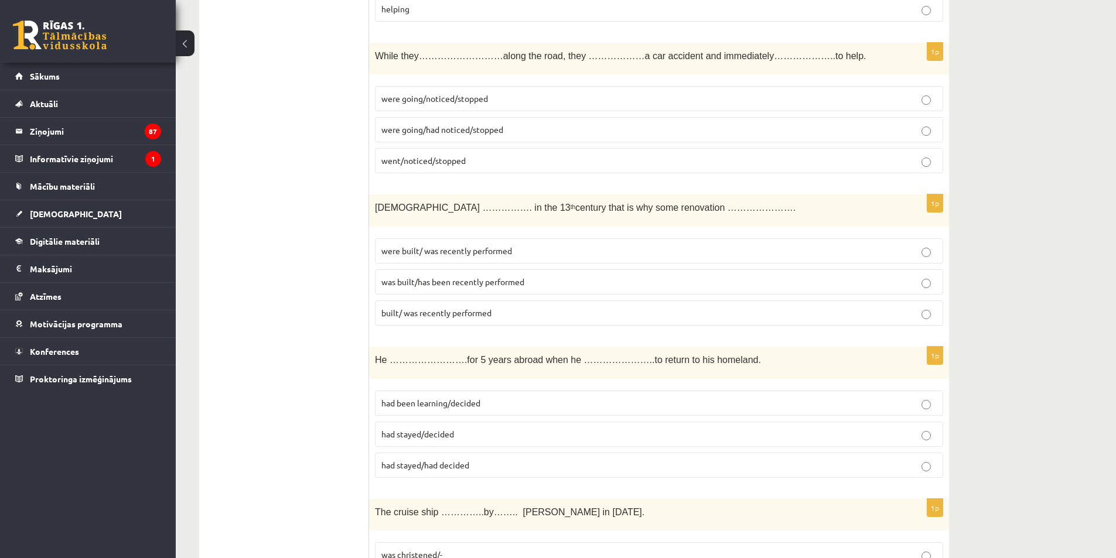
click at [396, 98] on span "were going/noticed/stopped" at bounding box center [434, 98] width 107 height 11
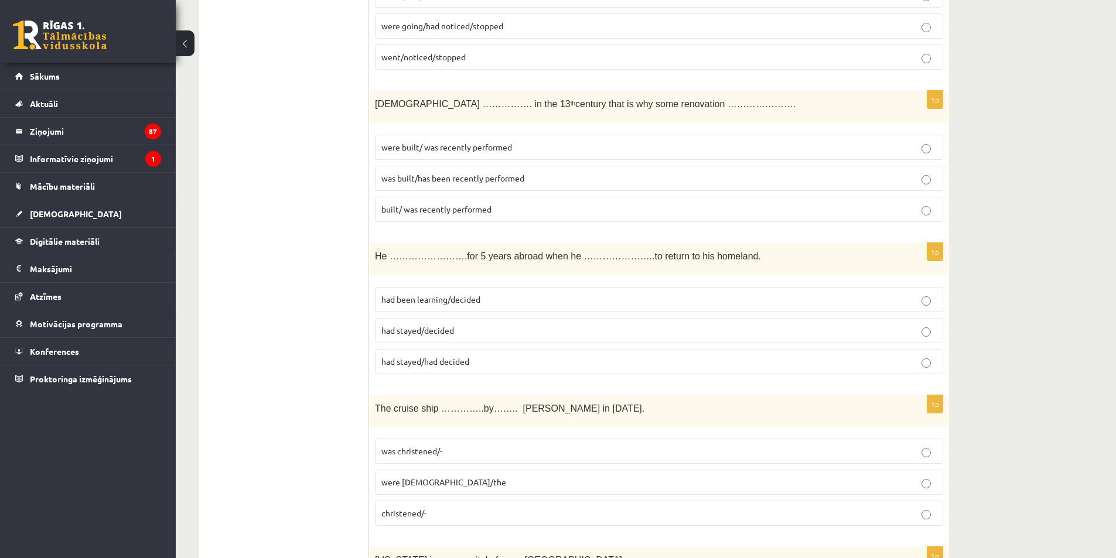
scroll to position [2285, 0]
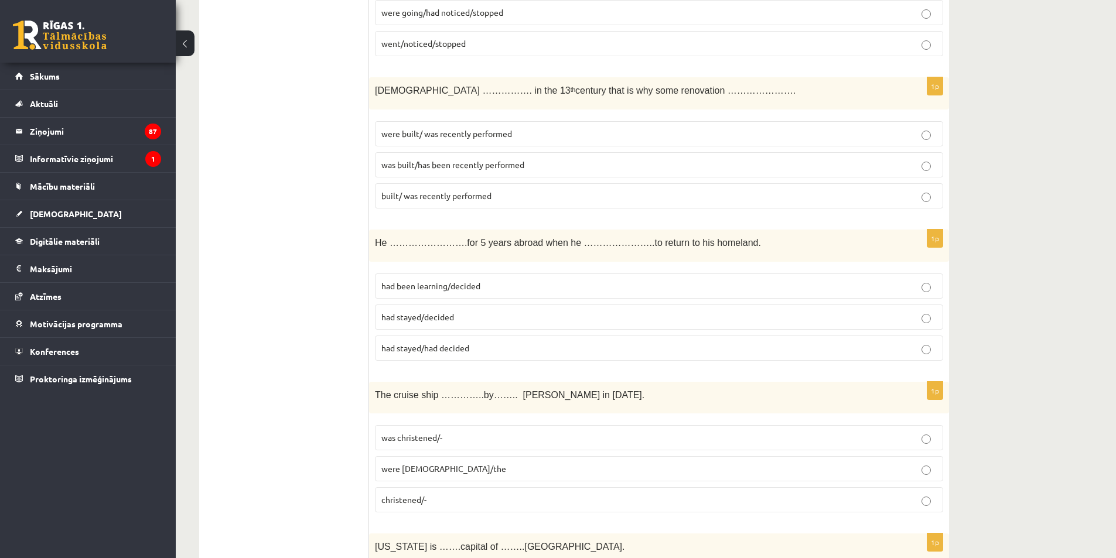
click at [439, 136] on span "were built/ was recently performed" at bounding box center [446, 133] width 131 height 11
click at [437, 158] on label "was built/has been recently performed" at bounding box center [659, 164] width 568 height 25
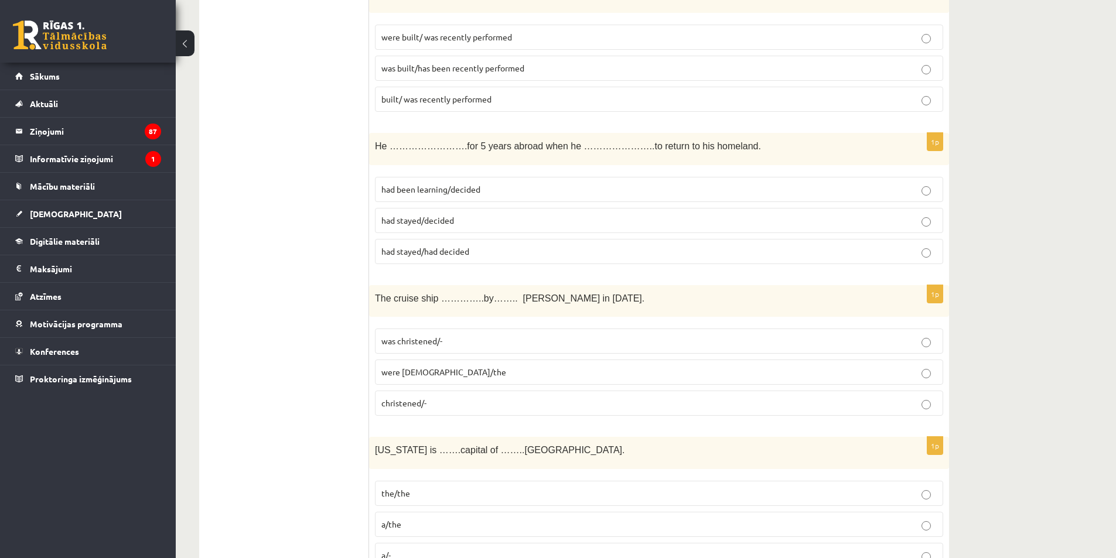
scroll to position [2402, 0]
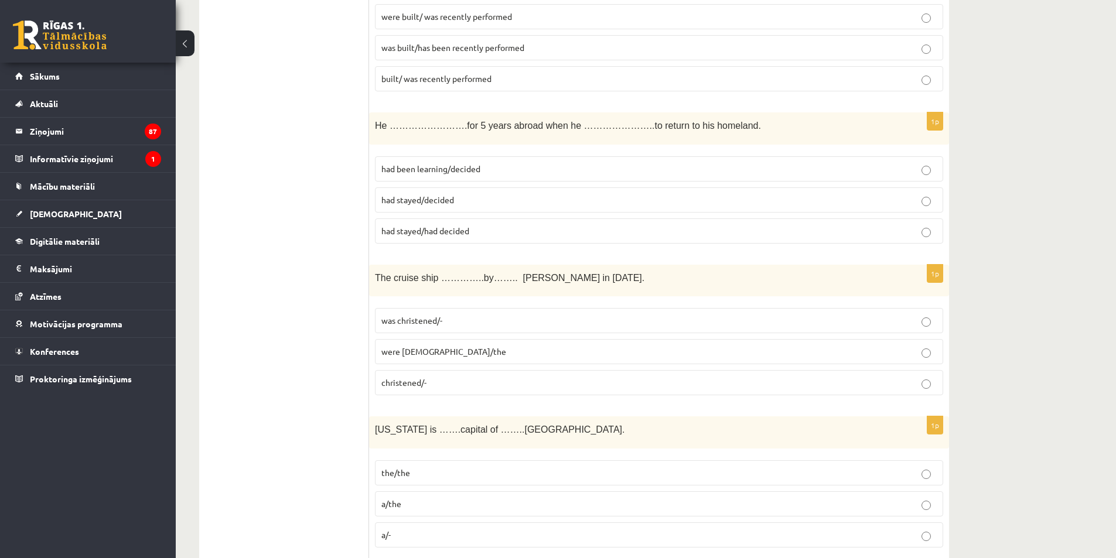
click at [420, 204] on span "had stayed/decided" at bounding box center [417, 199] width 73 height 11
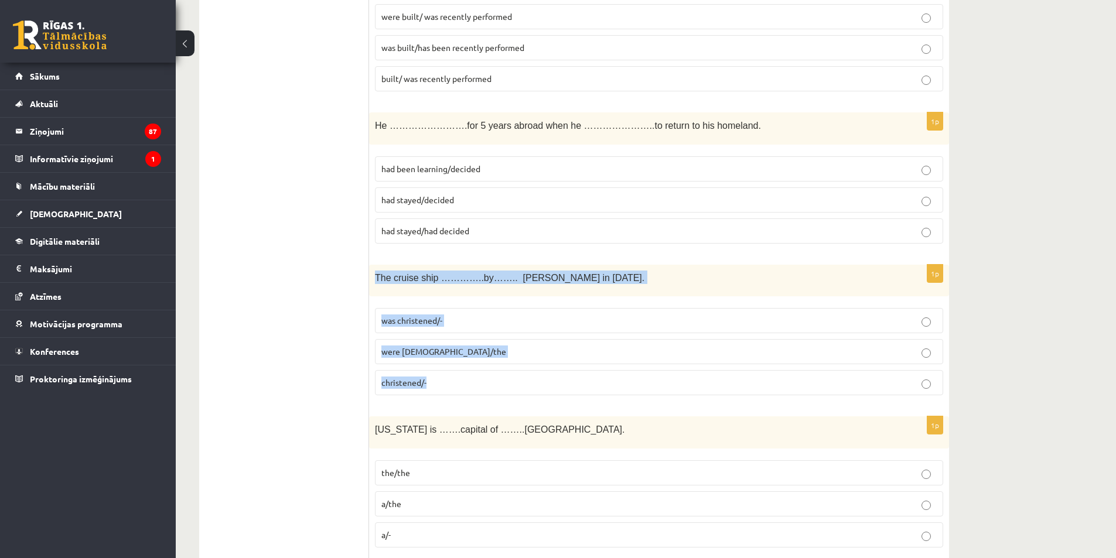
drag, startPoint x: 374, startPoint y: 277, endPoint x: 670, endPoint y: 366, distance: 308.4
click at [670, 366] on div "1p The cruise ship …………..by…….. Queen Elizabeth in 1987. was christened/- were …" at bounding box center [659, 335] width 580 height 141
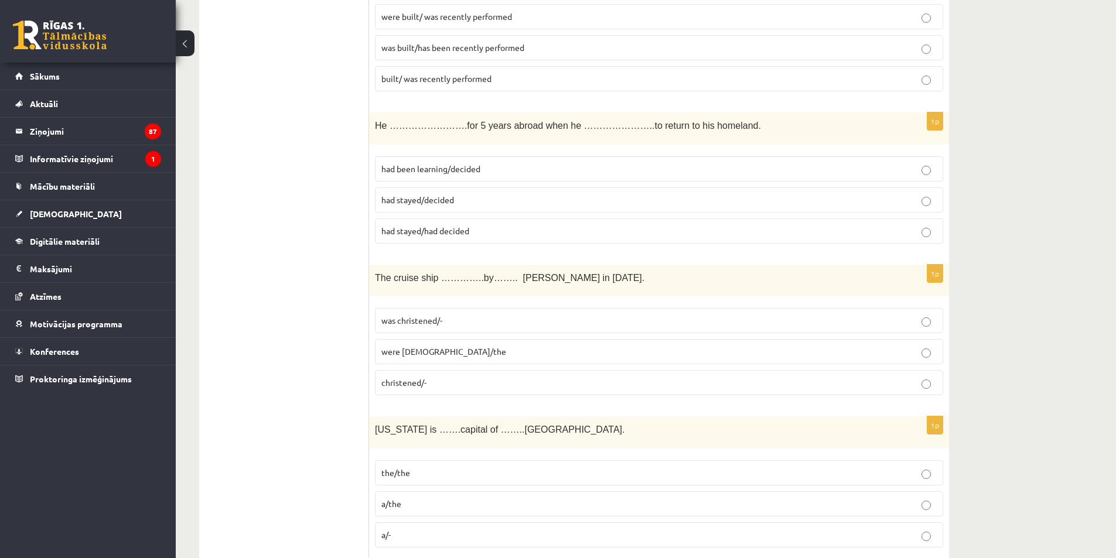
drag, startPoint x: 314, startPoint y: 312, endPoint x: 353, endPoint y: 260, distance: 64.9
click at [313, 311] on ul "Tests Izvērtējums!" at bounding box center [290, 17] width 158 height 4418
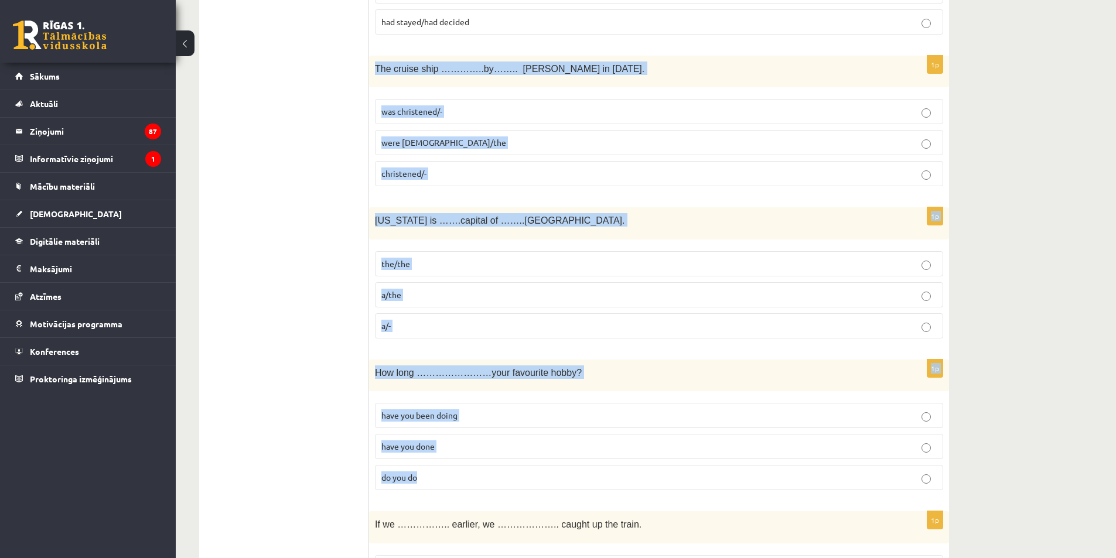
scroll to position [2695, 0]
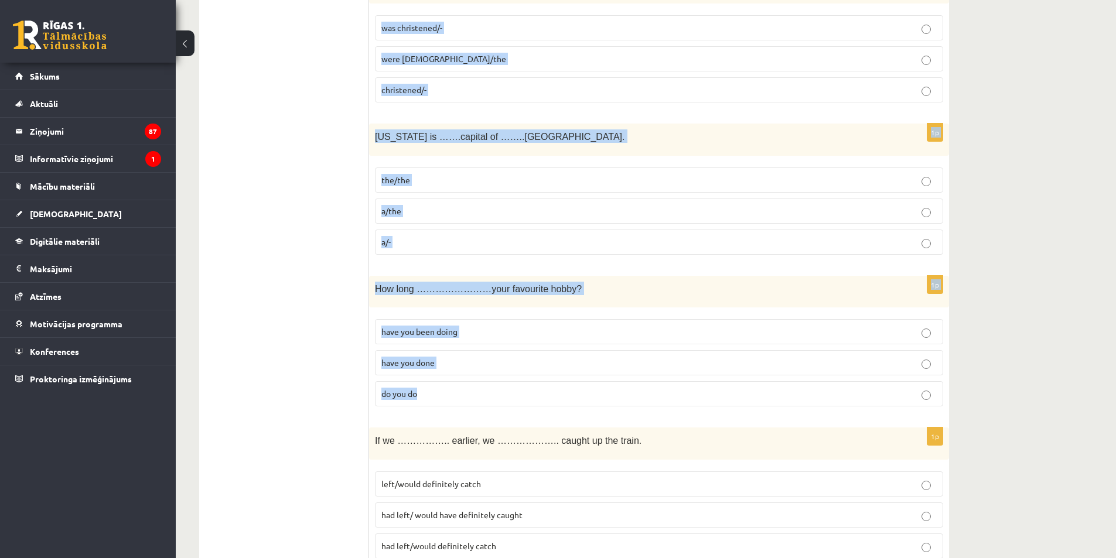
drag, startPoint x: 373, startPoint y: 281, endPoint x: 689, endPoint y: 410, distance: 341.8
copy form "The cruise ship …………..by…….. Queen Elizabeth in 1987. was christened/- were chr…"
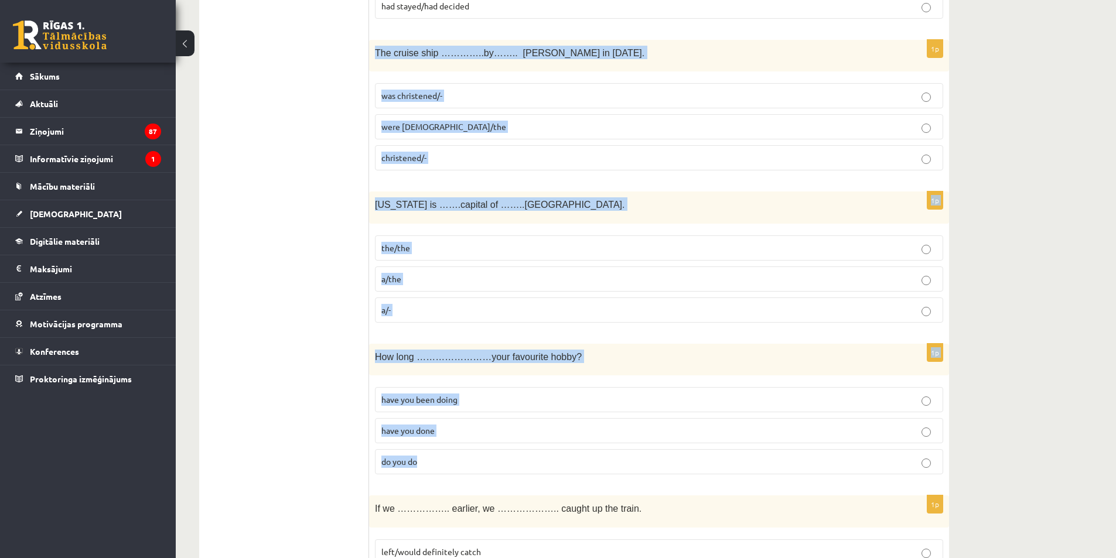
scroll to position [2460, 0]
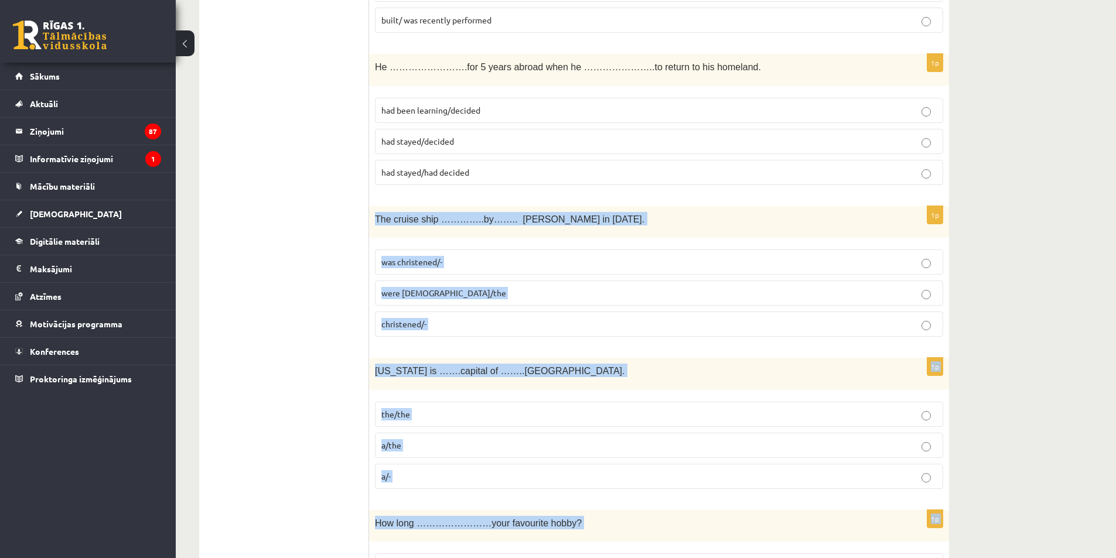
click at [407, 265] on span "was christened/-" at bounding box center [411, 262] width 61 height 11
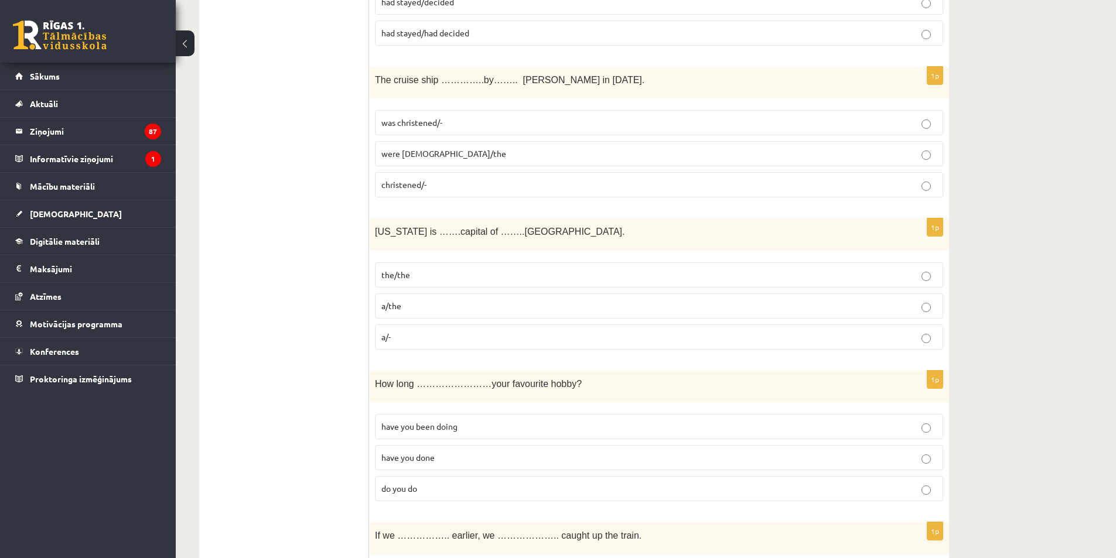
scroll to position [2636, 0]
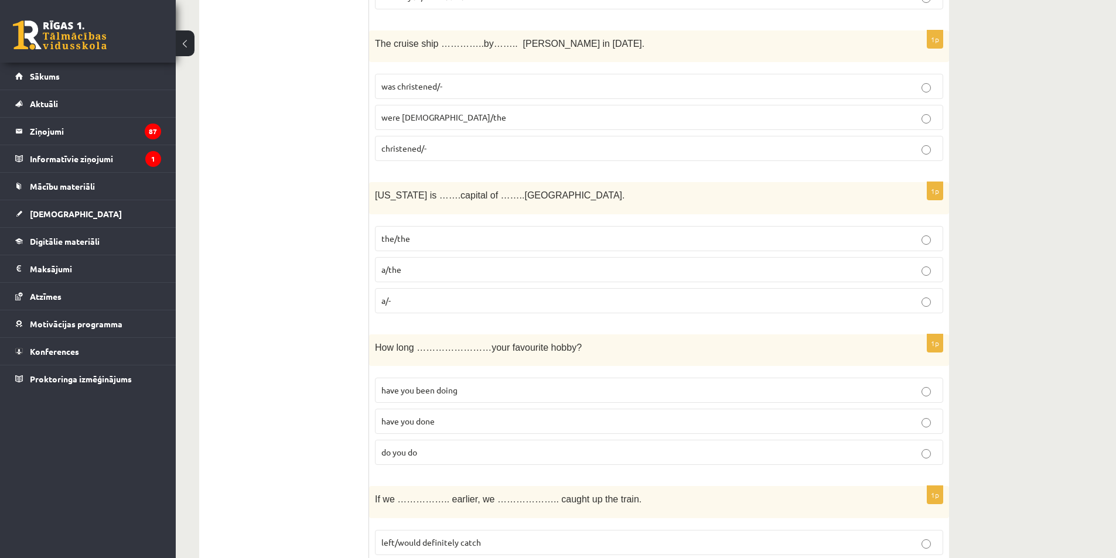
click at [391, 230] on label "the/the" at bounding box center [659, 238] width 568 height 25
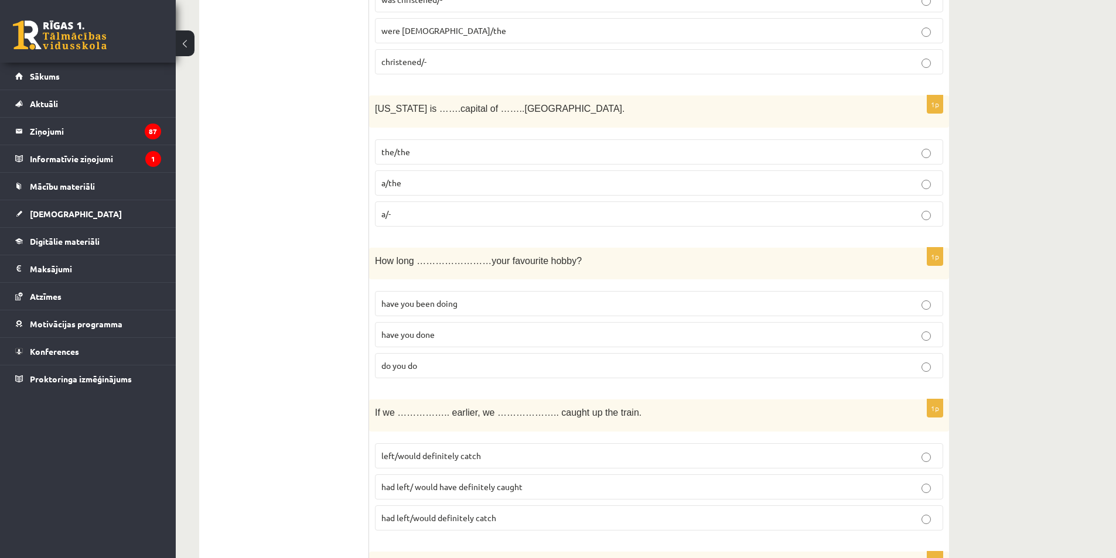
scroll to position [2753, 0]
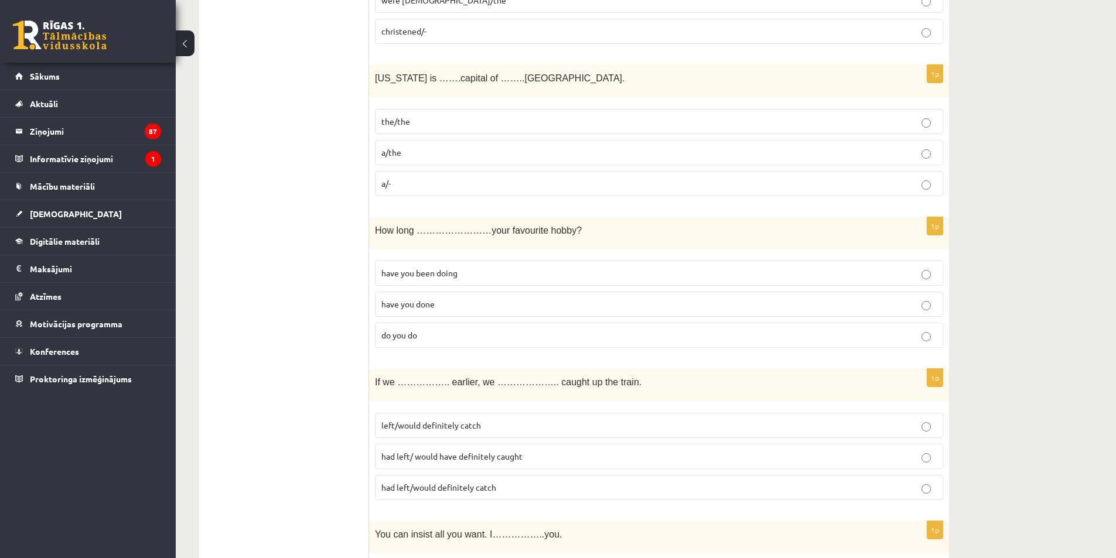
click at [502, 268] on p "have you been doing" at bounding box center [658, 273] width 555 height 12
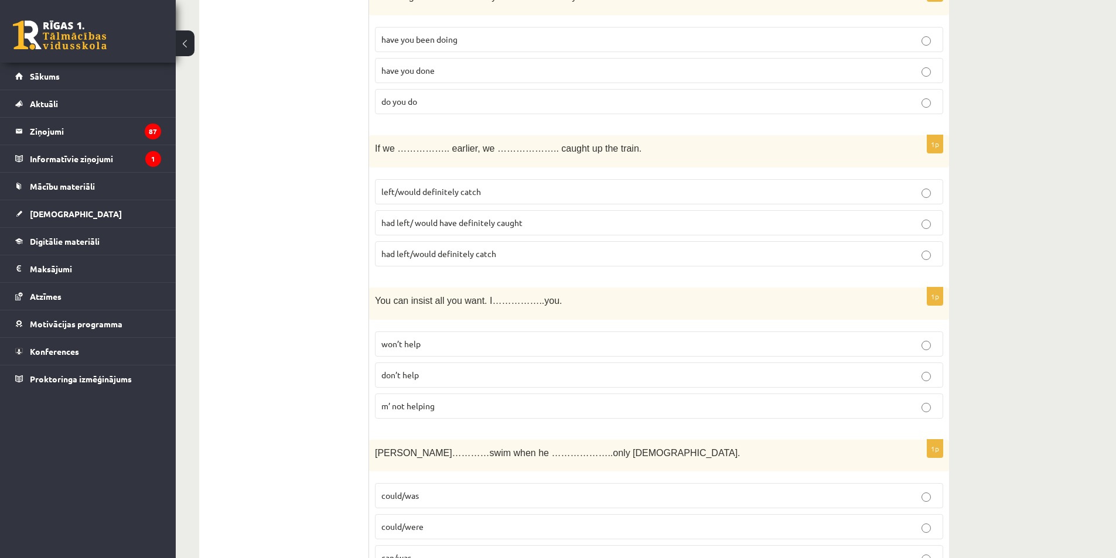
scroll to position [2988, 0]
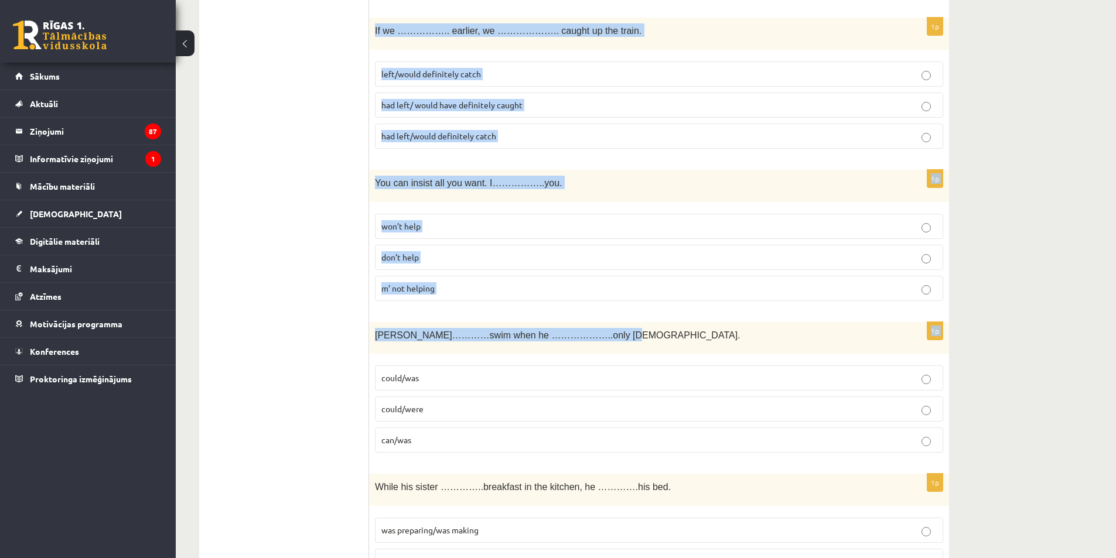
drag, startPoint x: 375, startPoint y: 146, endPoint x: 610, endPoint y: 352, distance: 313.0
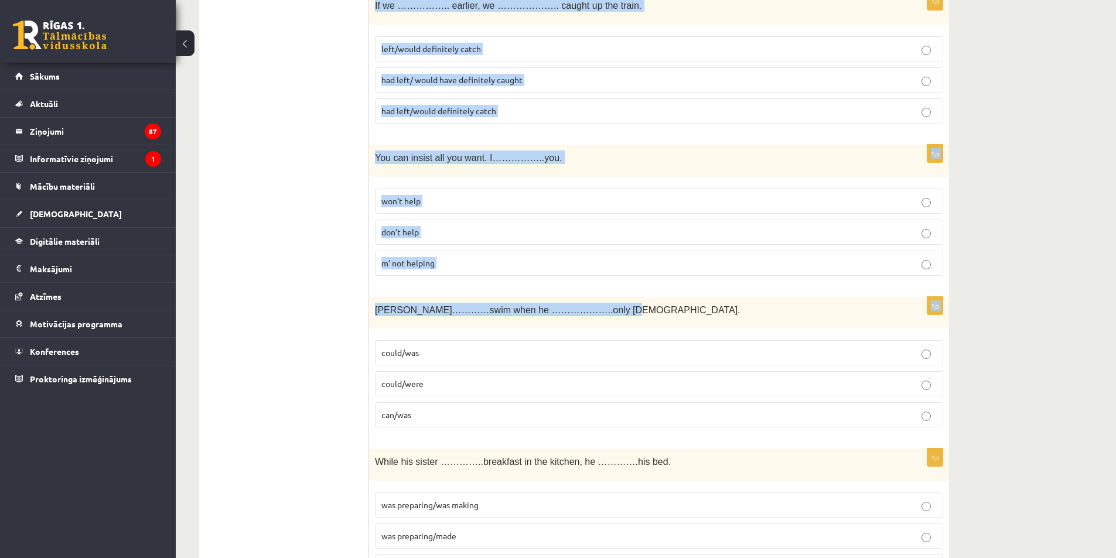
scroll to position [3163, 0]
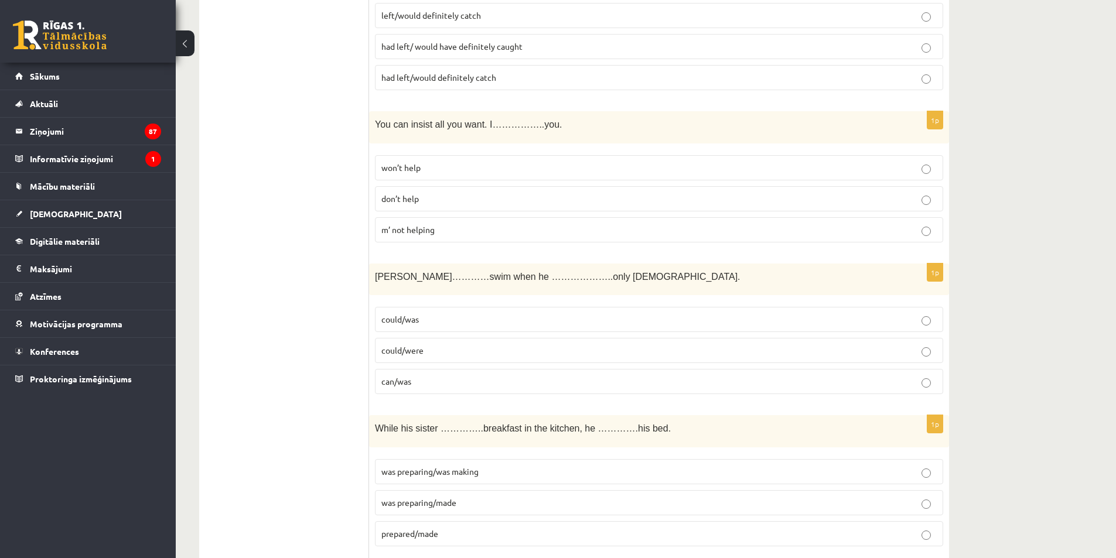
click at [615, 359] on label "could/were" at bounding box center [659, 350] width 568 height 25
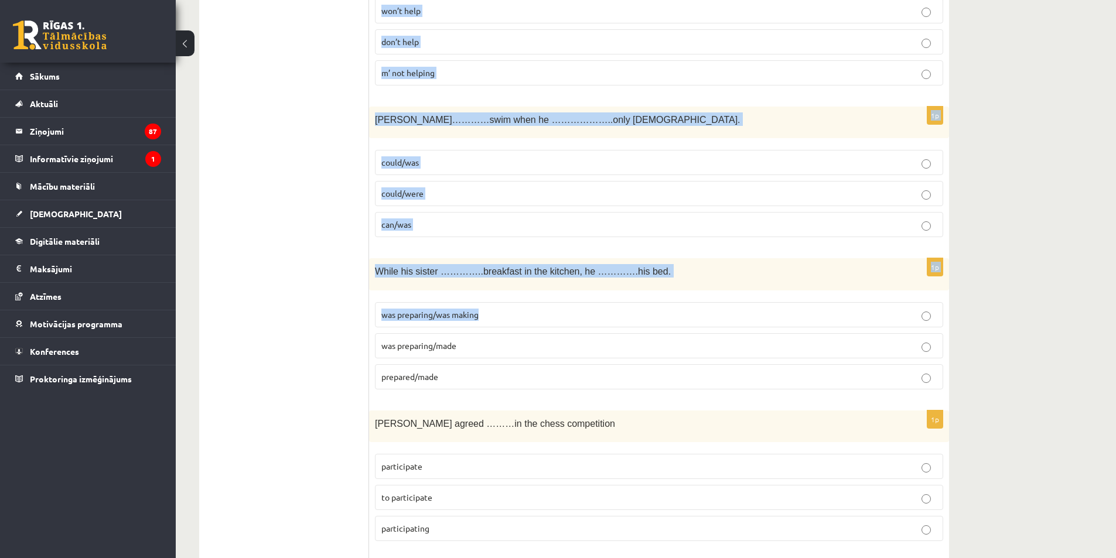
scroll to position [3398, 0]
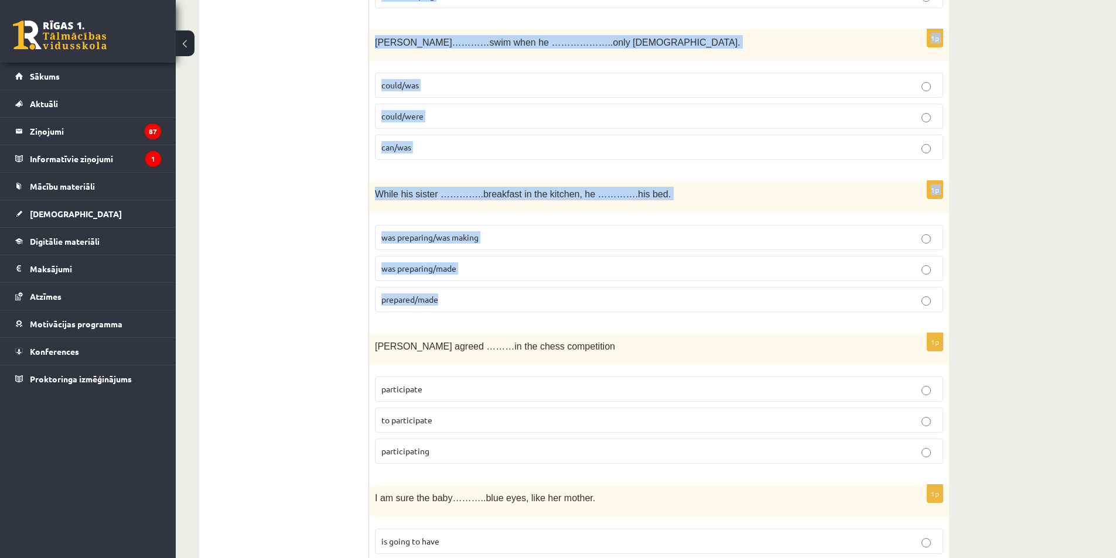
drag, startPoint x: 374, startPoint y: 94, endPoint x: 669, endPoint y: 308, distance: 364.4
copy form "If we …………….. earlier, we ……………….. caught up the train. left/would definitely c…"
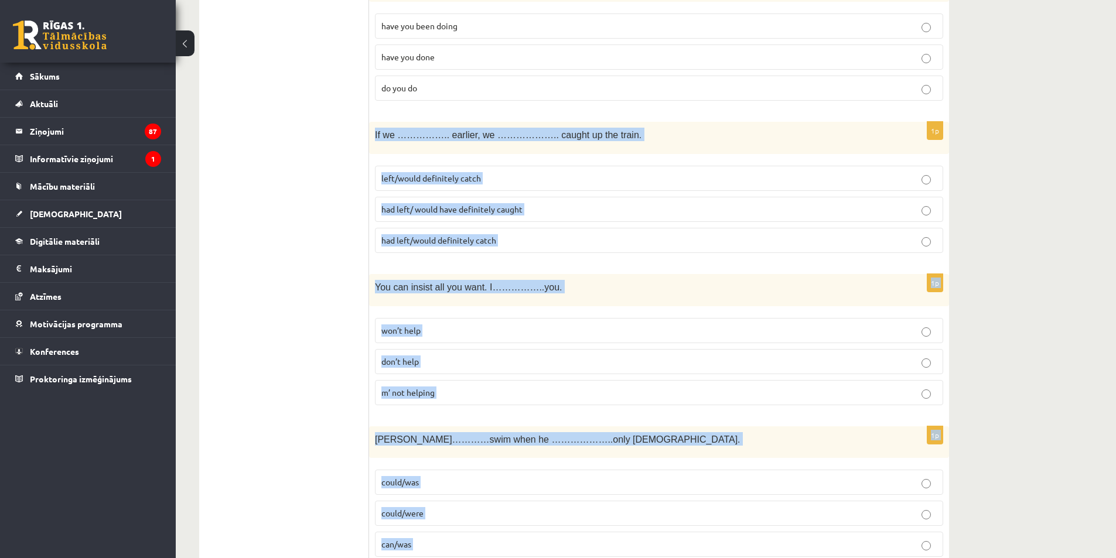
scroll to position [2988, 0]
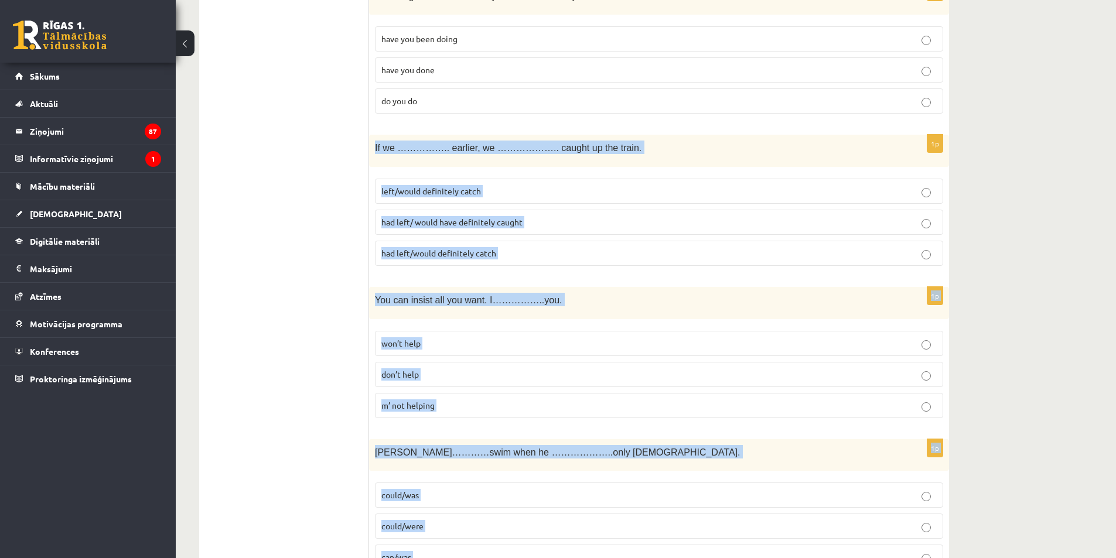
click at [496, 219] on span "had left/ would have definitely caught" at bounding box center [451, 222] width 141 height 11
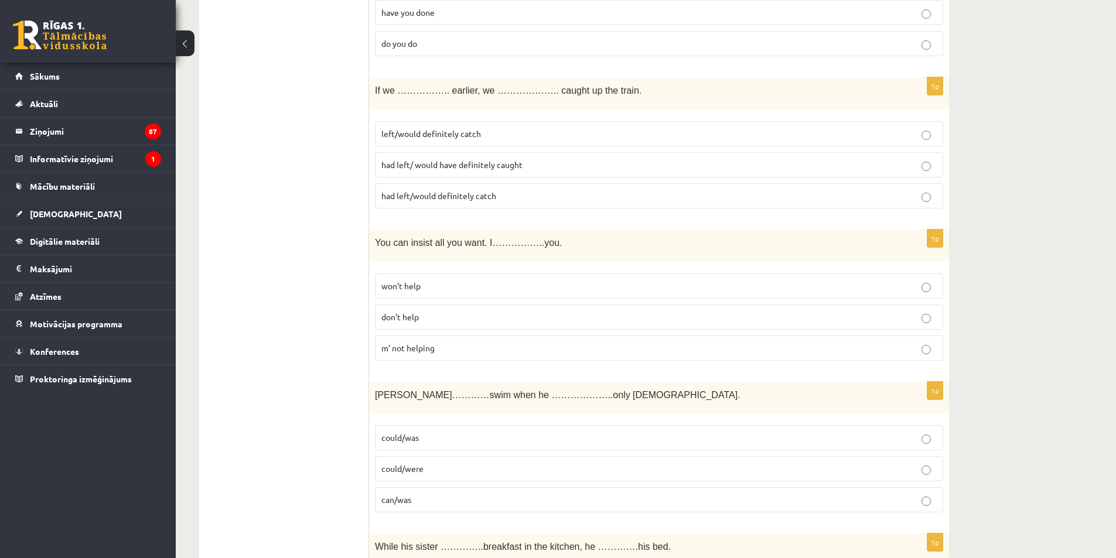
scroll to position [3046, 0]
click at [397, 275] on label "won’t help" at bounding box center [659, 284] width 568 height 25
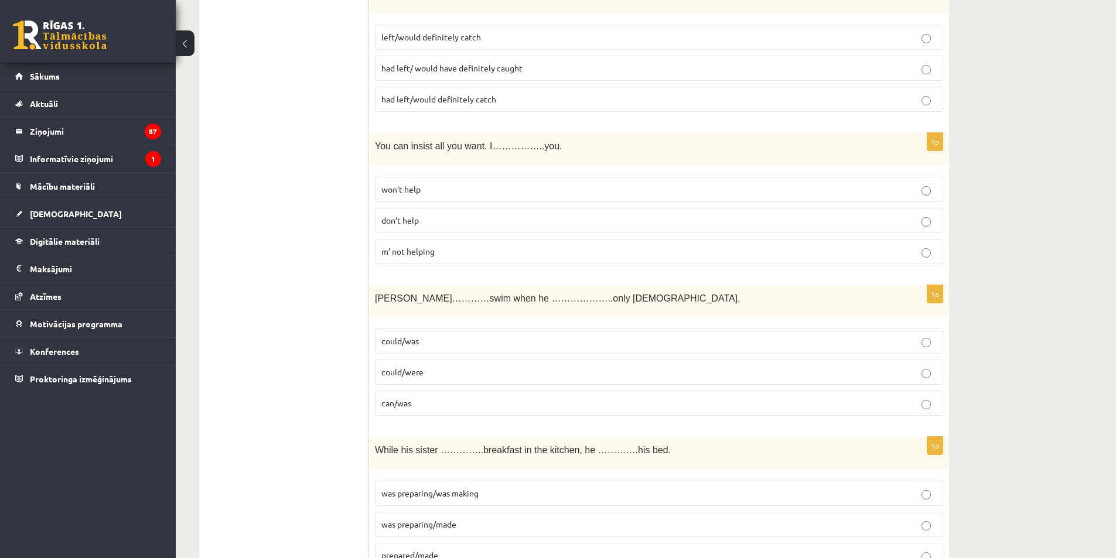
scroll to position [3163, 0]
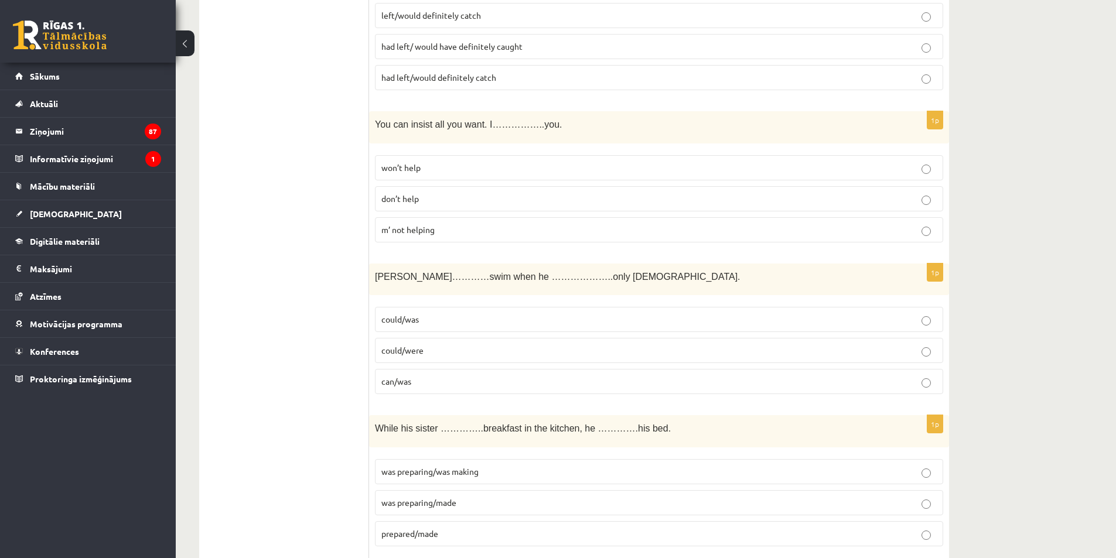
click at [461, 319] on p "could/was" at bounding box center [658, 319] width 555 height 12
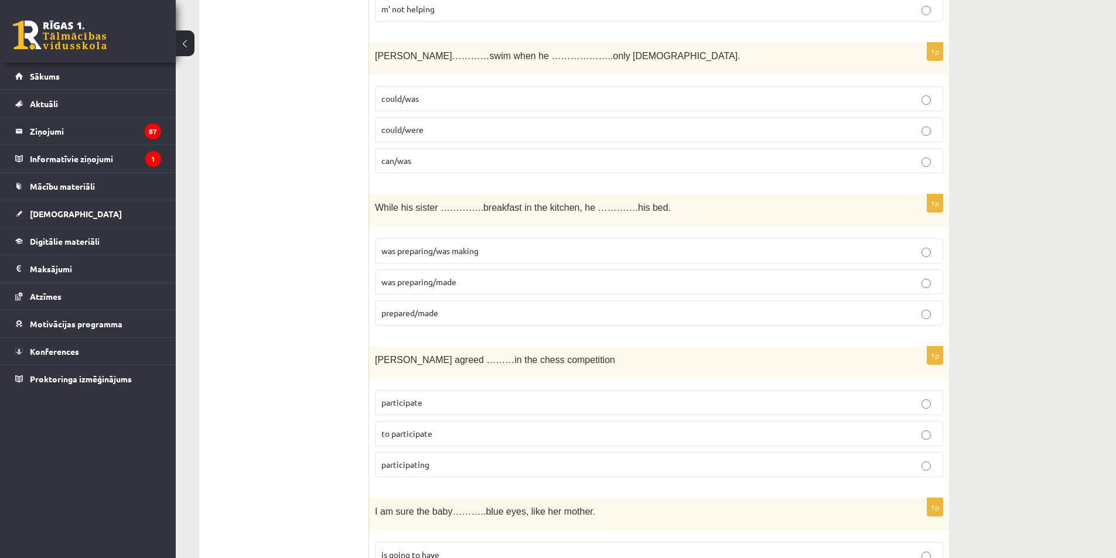
scroll to position [3398, 0]
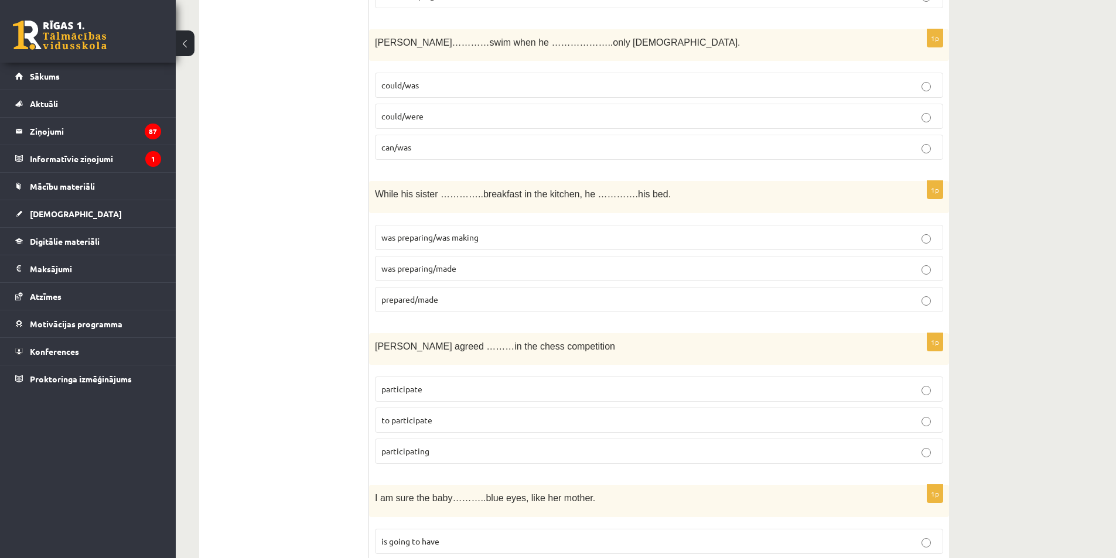
click at [400, 239] on span "was preparing/was making" at bounding box center [429, 237] width 97 height 11
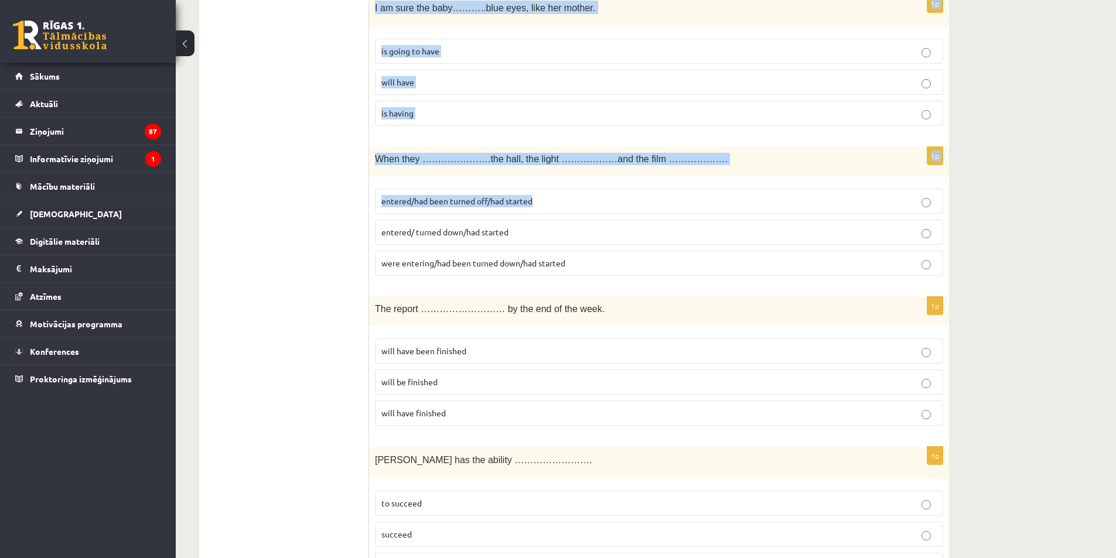
scroll to position [3925, 0]
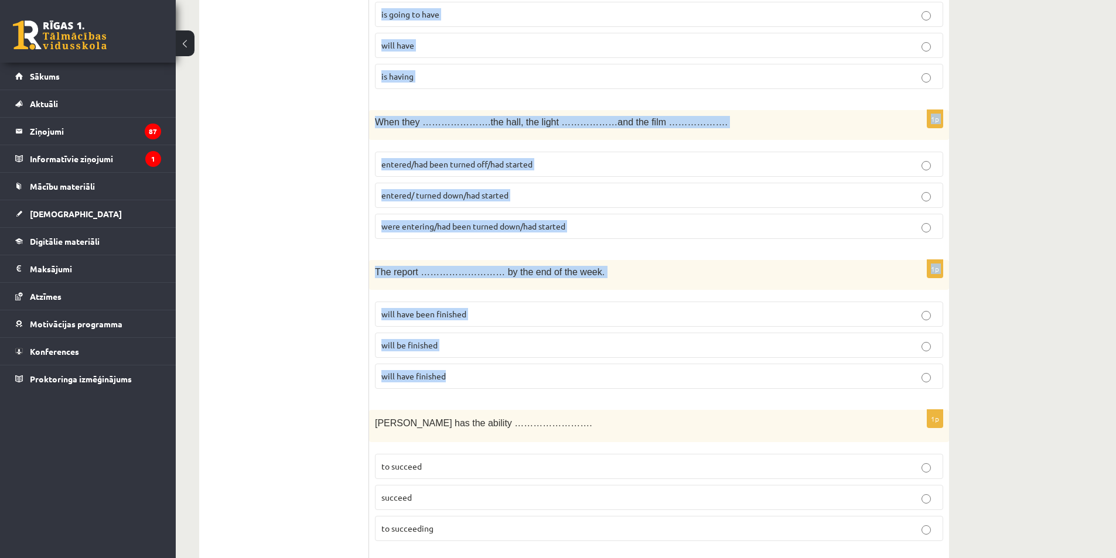
drag, startPoint x: 372, startPoint y: 166, endPoint x: 581, endPoint y: 397, distance: 311.5
copy form "Sally agreed ………in the chess competition participate to participate participati…"
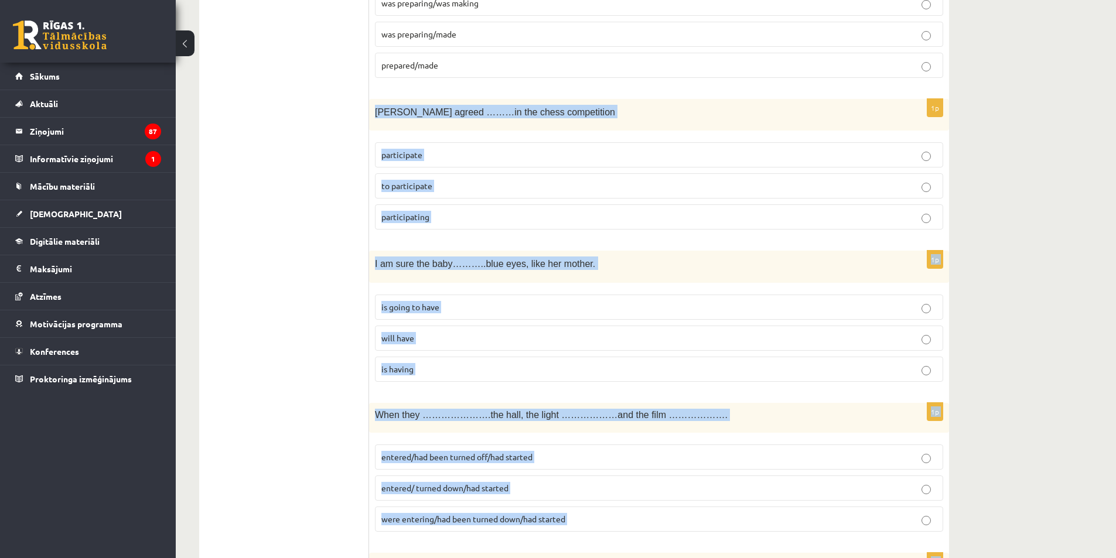
click at [446, 179] on label "to participate" at bounding box center [659, 185] width 568 height 25
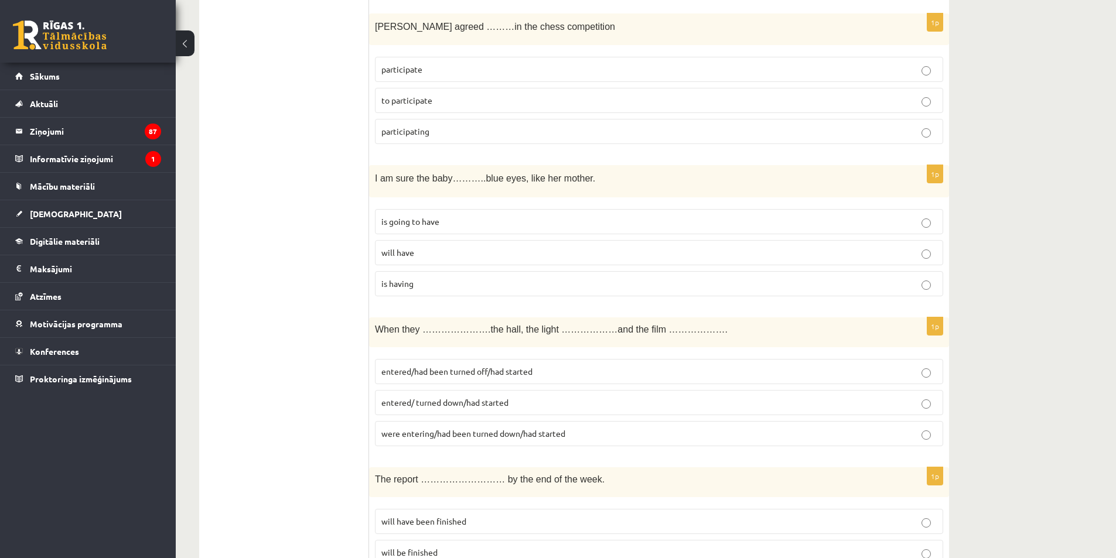
scroll to position [3749, 0]
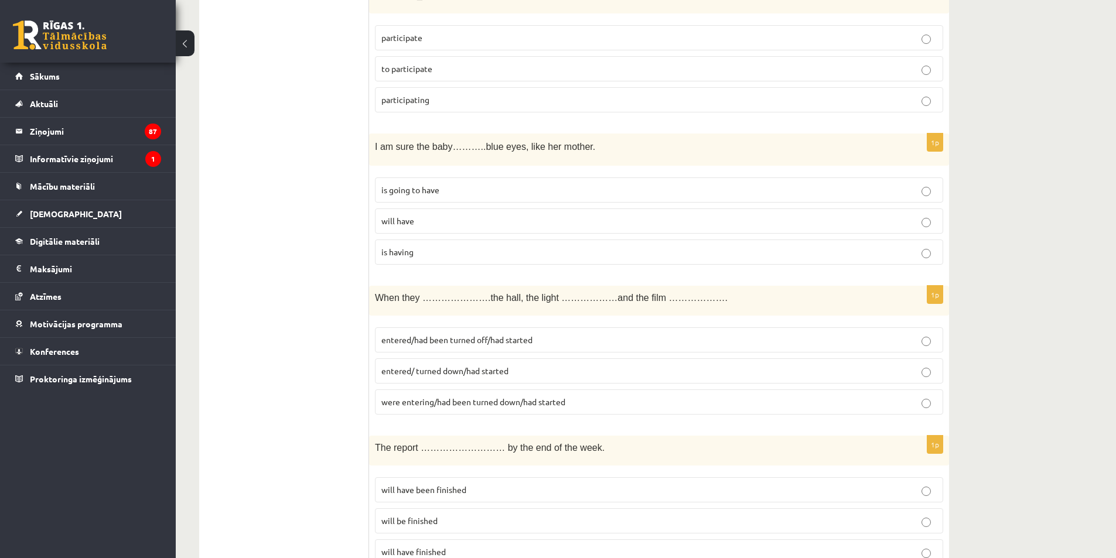
click at [428, 182] on label "is going to have" at bounding box center [659, 189] width 568 height 25
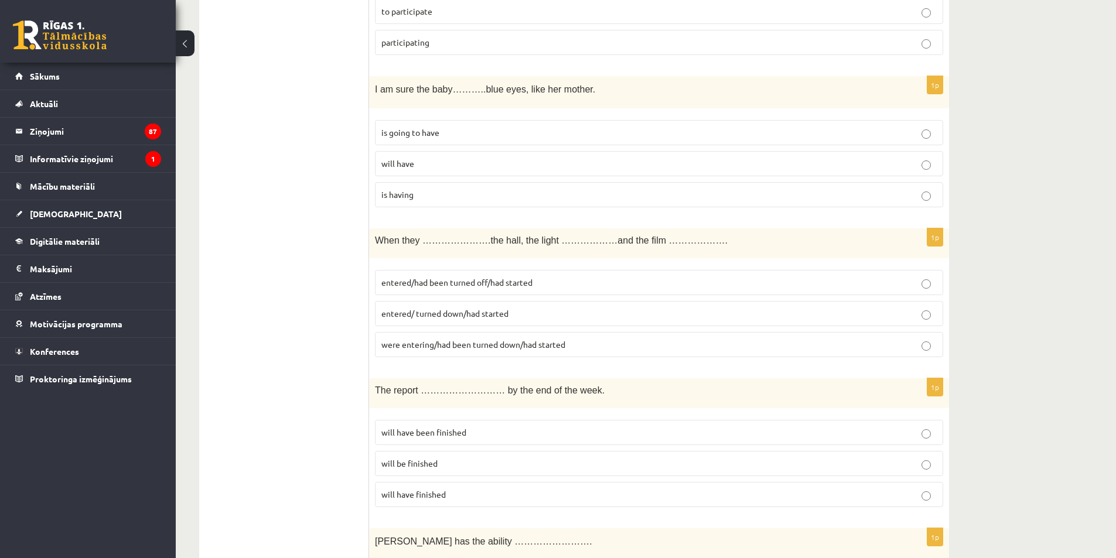
scroll to position [3808, 0]
click at [457, 288] on p "entered/had been turned off/had started" at bounding box center [658, 281] width 555 height 12
click at [459, 281] on span "entered/had been turned off/had started" at bounding box center [456, 281] width 151 height 11
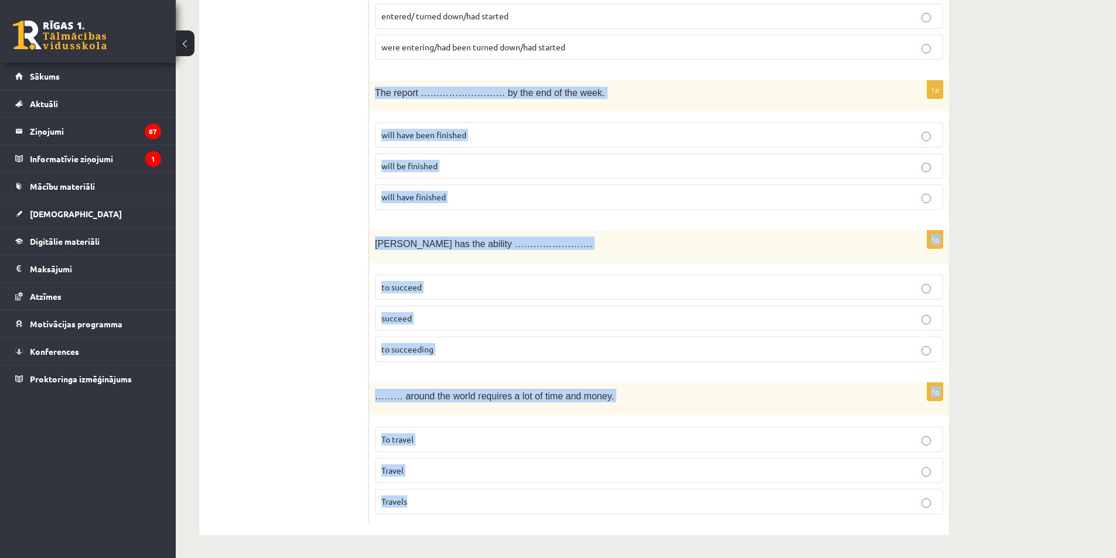
scroll to position [4105, 0]
drag, startPoint x: 377, startPoint y: 93, endPoint x: 741, endPoint y: 499, distance: 545.5
copy form "The report ……………………… by the end of the week. will have been finished will be fi…"
click at [424, 135] on span "will have been finished" at bounding box center [423, 134] width 85 height 11
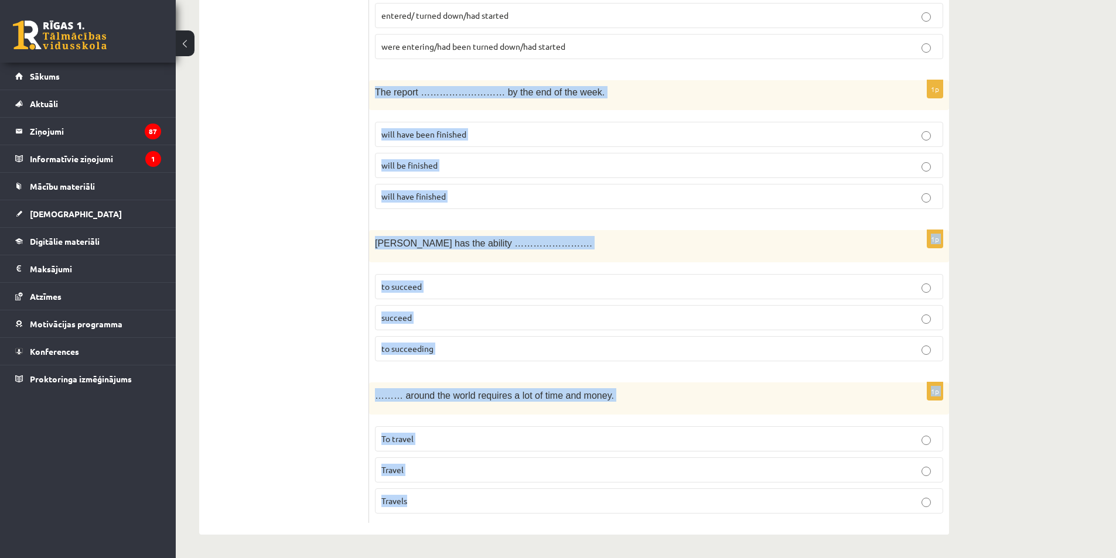
click at [421, 134] on span "will have been finished" at bounding box center [423, 134] width 85 height 11
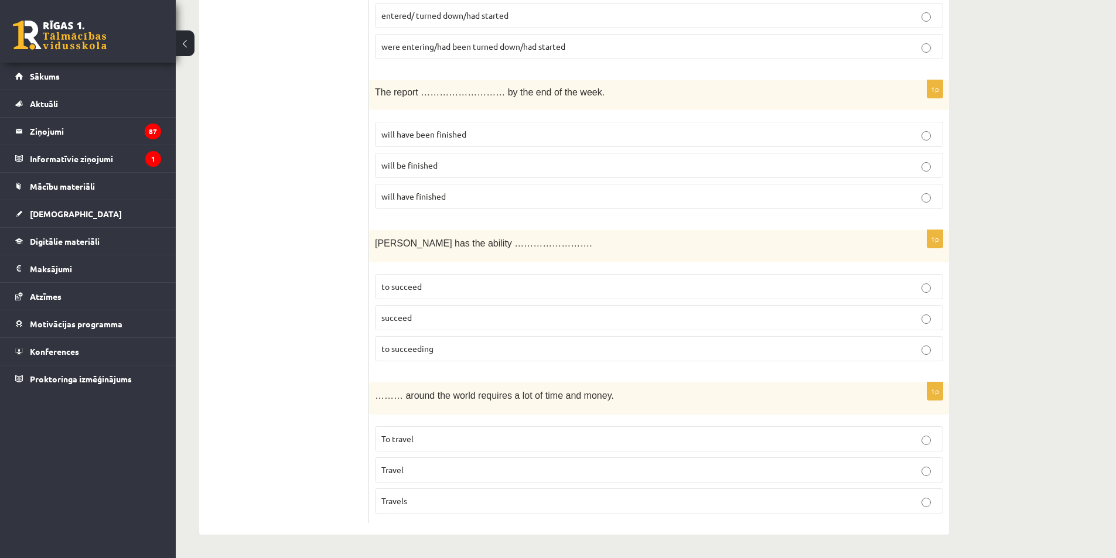
drag, startPoint x: 297, startPoint y: 232, endPoint x: 302, endPoint y: 213, distance: 20.0
drag, startPoint x: 445, startPoint y: 283, endPoint x: 431, endPoint y: 270, distance: 18.6
click at [444, 284] on p "to succeed" at bounding box center [658, 287] width 555 height 12
click at [426, 437] on p "To travel" at bounding box center [658, 439] width 555 height 12
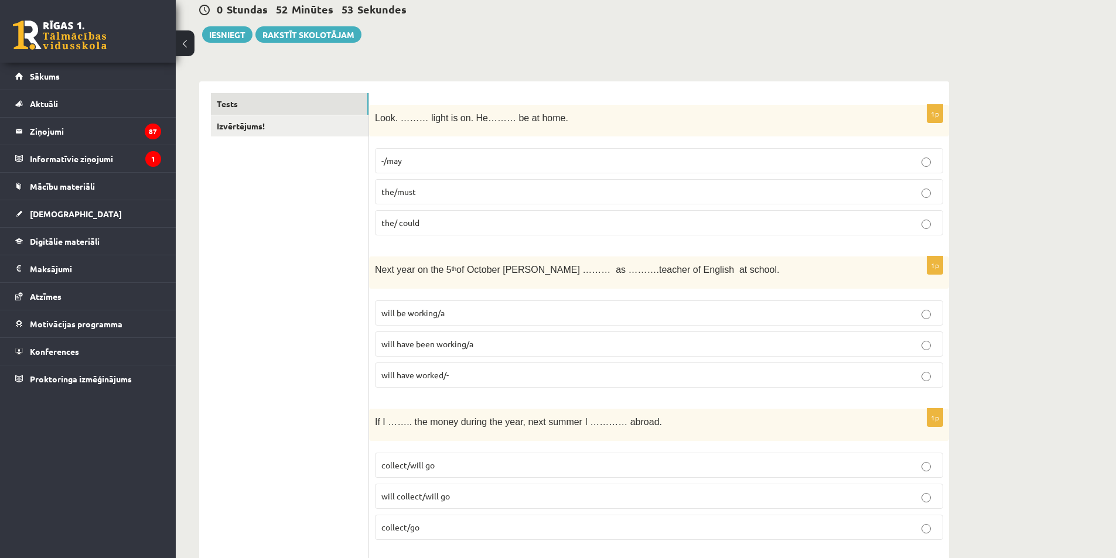
scroll to position [0, 0]
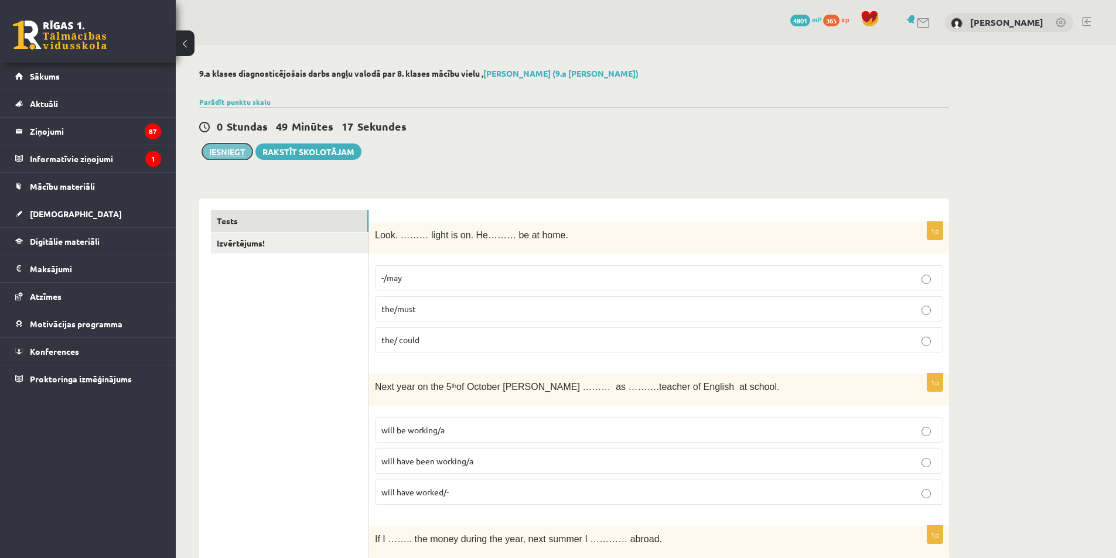
click at [216, 150] on button "Iesniegt" at bounding box center [227, 152] width 50 height 16
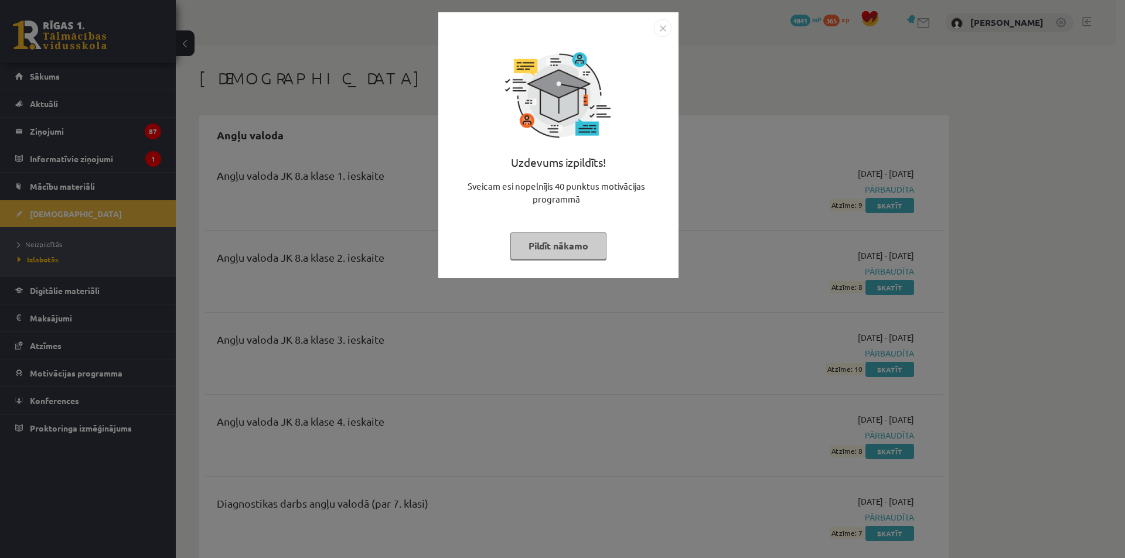
click at [542, 231] on div "Uzdevums izpildīts! Sveicam esi nopelnījis 40 punktus motivācijas programmā Pil…" at bounding box center [558, 154] width 226 height 234
click at [534, 278] on div "Uzdevums izpildīts! Sveicam esi nopelnījis 40 punktus motivācijas programmā Pil…" at bounding box center [562, 279] width 1125 height 558
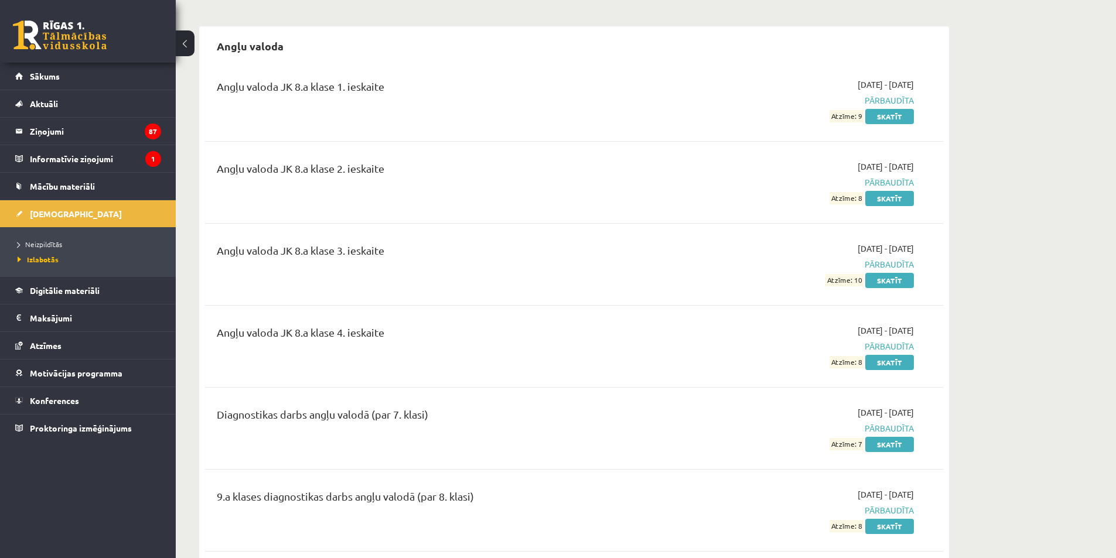
scroll to position [117, 0]
